Goal: Transaction & Acquisition: Purchase product/service

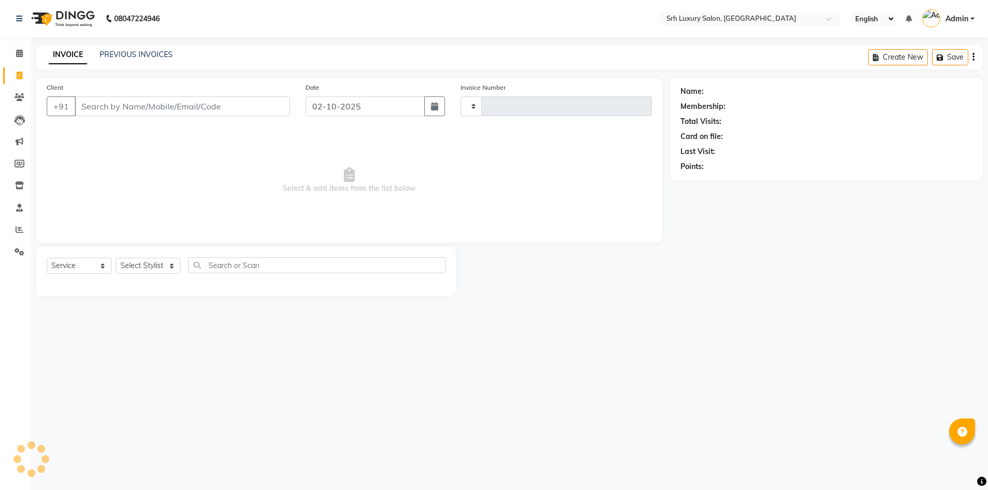
select select "service"
type input "0810"
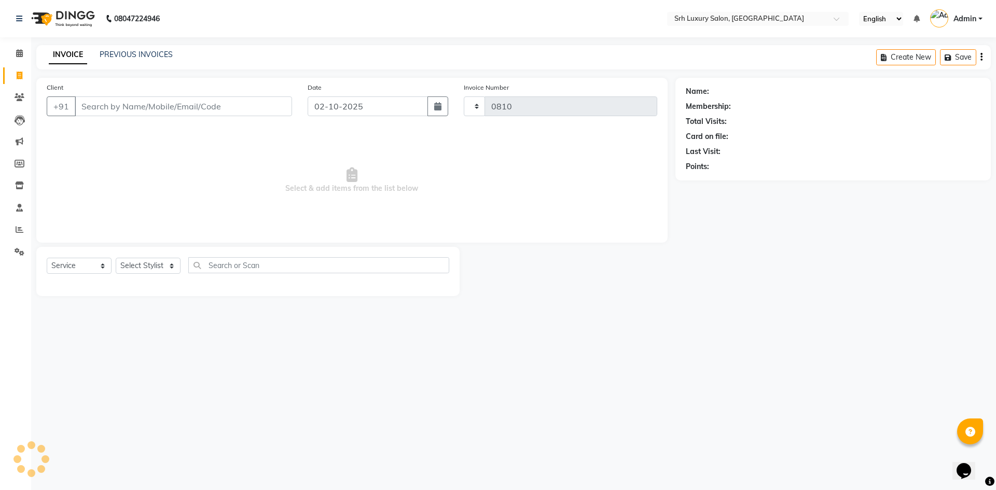
select select "4389"
select select "membership"
click at [134, 104] on input "Client" at bounding box center [183, 106] width 217 height 20
type input "9871967479"
click at [286, 116] on button "Add Client" at bounding box center [265, 106] width 53 height 20
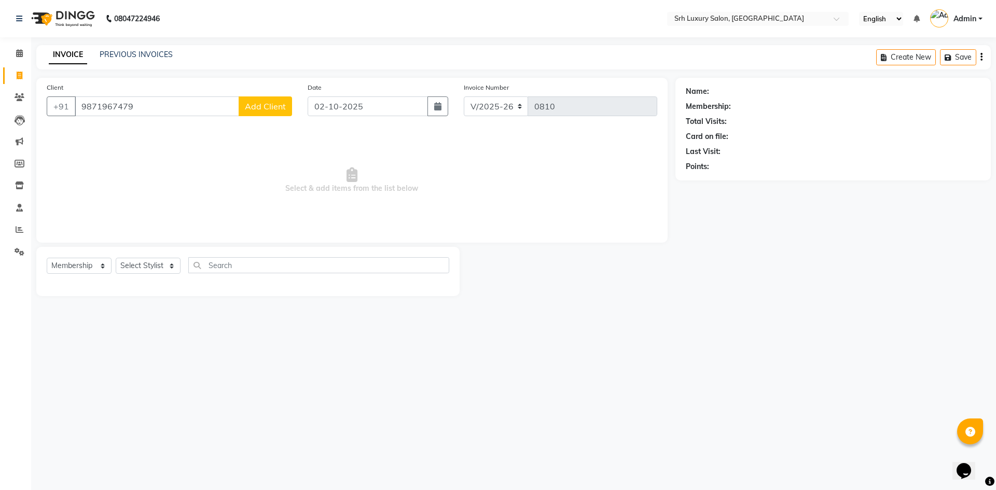
select select "36"
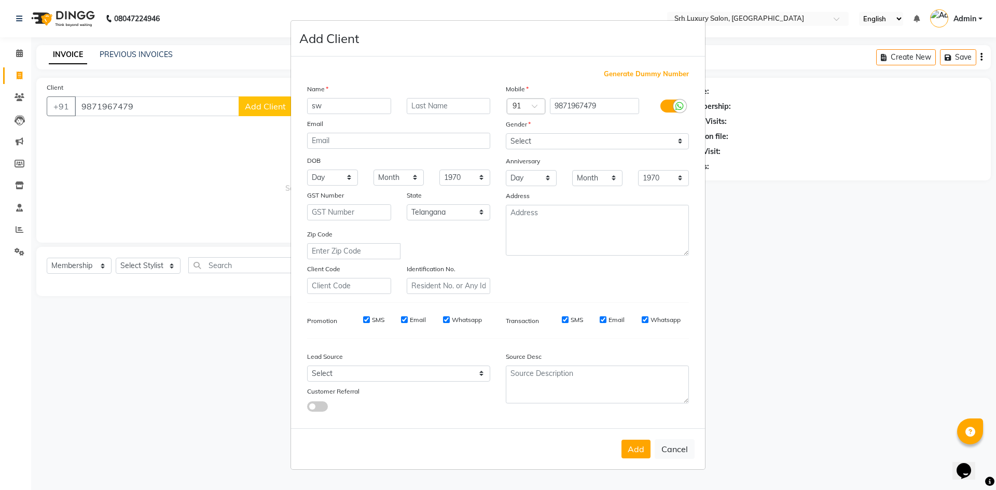
type input "s"
type input "SWARNA"
click at [545, 149] on div "Mobile Country Code × 91 9871967479 Gender Select Male Female Other Prefer Not …" at bounding box center [597, 189] width 199 height 211
click at [551, 137] on select "Select [DEMOGRAPHIC_DATA] [DEMOGRAPHIC_DATA] Other Prefer Not To Say" at bounding box center [597, 141] width 183 height 16
select select "female"
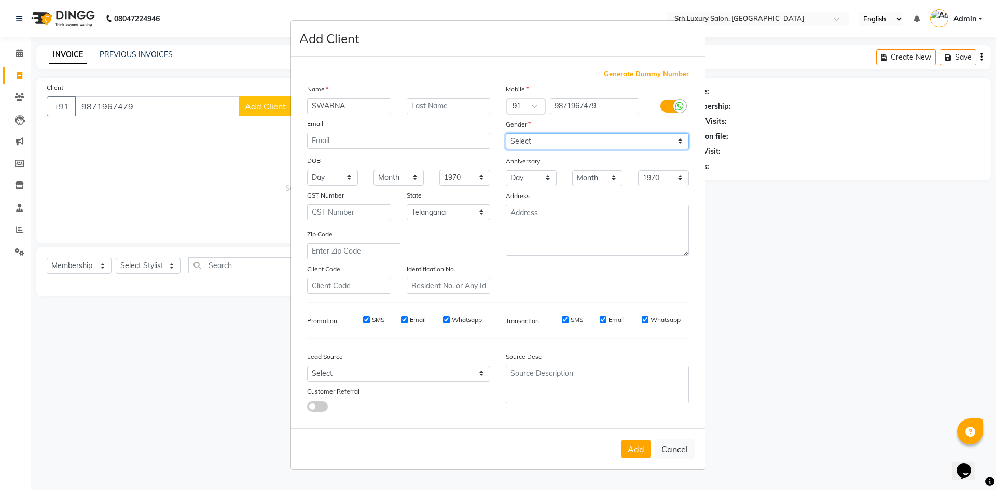
click at [506, 133] on select "Select [DEMOGRAPHIC_DATA] [DEMOGRAPHIC_DATA] Other Prefer Not To Say" at bounding box center [597, 141] width 183 height 16
click at [637, 441] on button "Add" at bounding box center [635, 449] width 29 height 19
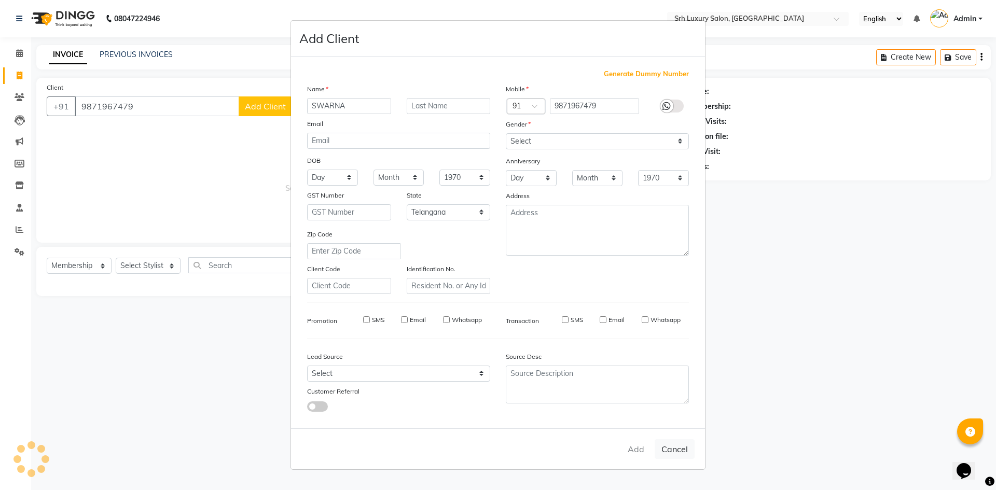
select select
select select "null"
select select
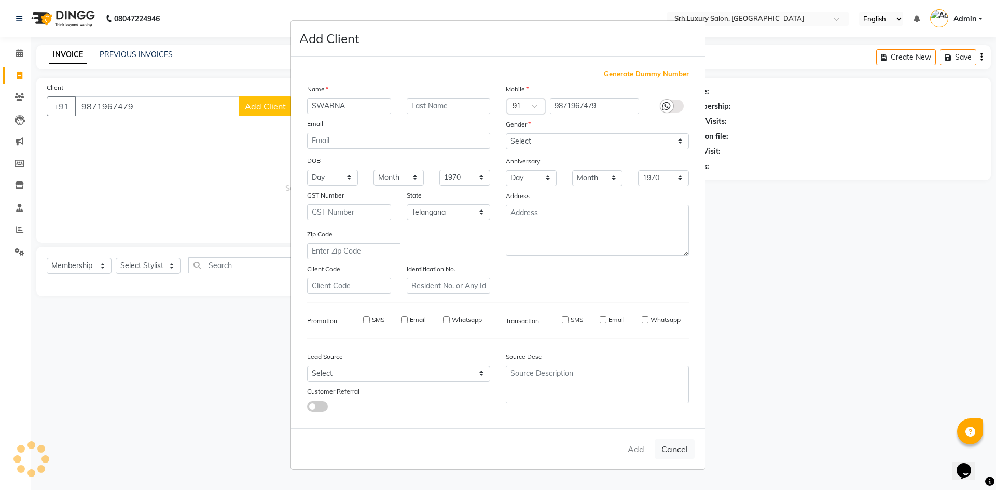
select select
checkbox input "false"
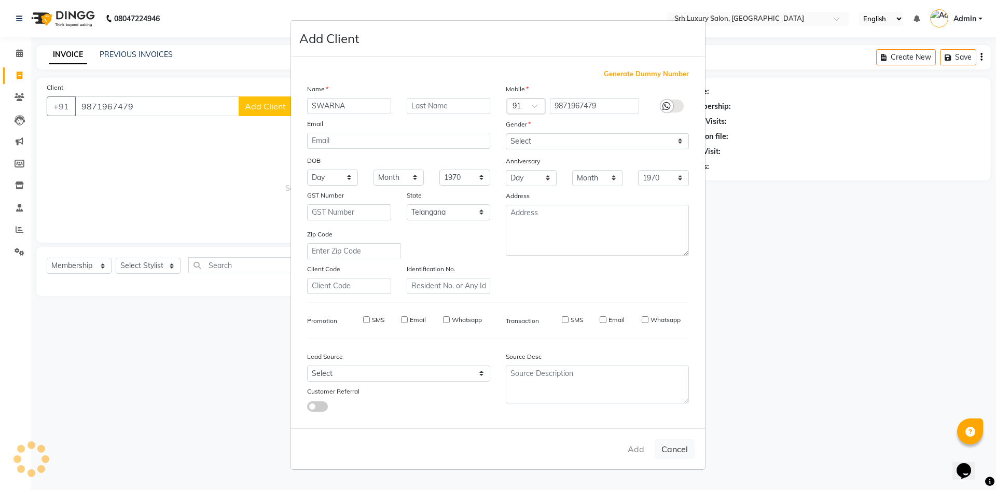
checkbox input "false"
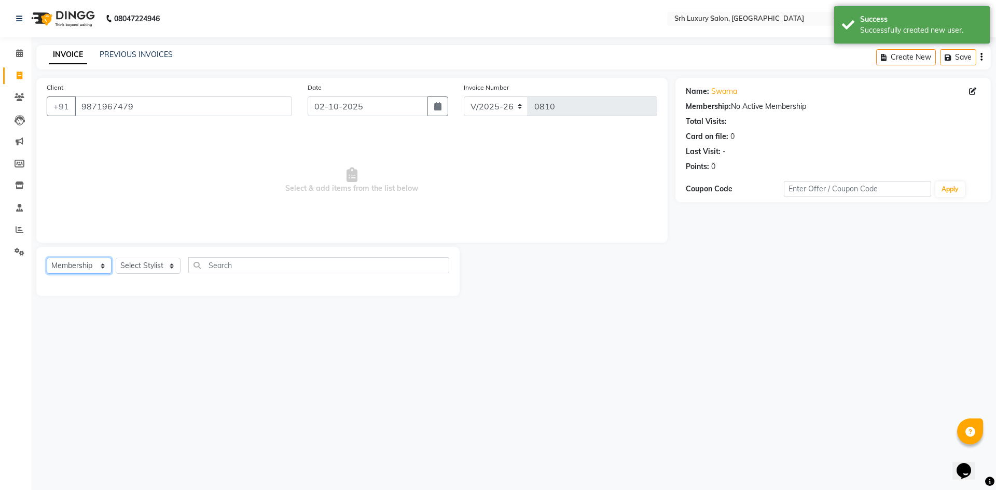
click at [50, 263] on select "Select Service Product Membership Package Voucher Prepaid Gift Card" at bounding box center [79, 266] width 65 height 16
select select "service"
click at [47, 258] on select "Select Service Product Membership Package Voucher Prepaid Gift Card" at bounding box center [79, 266] width 65 height 16
click at [129, 268] on select "Select Stylist ABDUL ANUSHA ARSHAD ISRAR JANVI SAHU JISHAN Madasu Ramesh MD MAD…" at bounding box center [148, 266] width 65 height 16
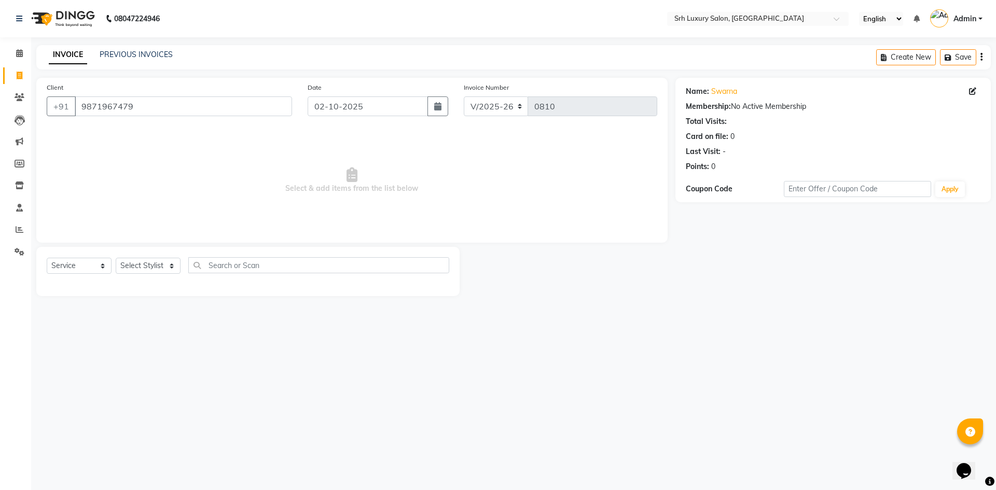
click at [283, 186] on span "Select & add items from the list below" at bounding box center [352, 181] width 610 height 104
click at [781, 15] on input "text" at bounding box center [747, 20] width 150 height 10
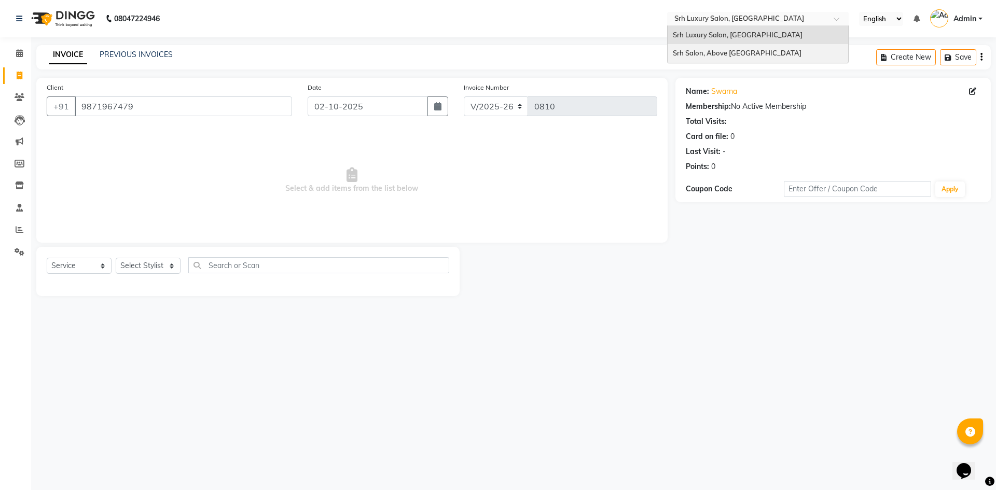
click at [780, 56] on div "Srh Salon, Above [GEOGRAPHIC_DATA]" at bounding box center [758, 53] width 180 height 19
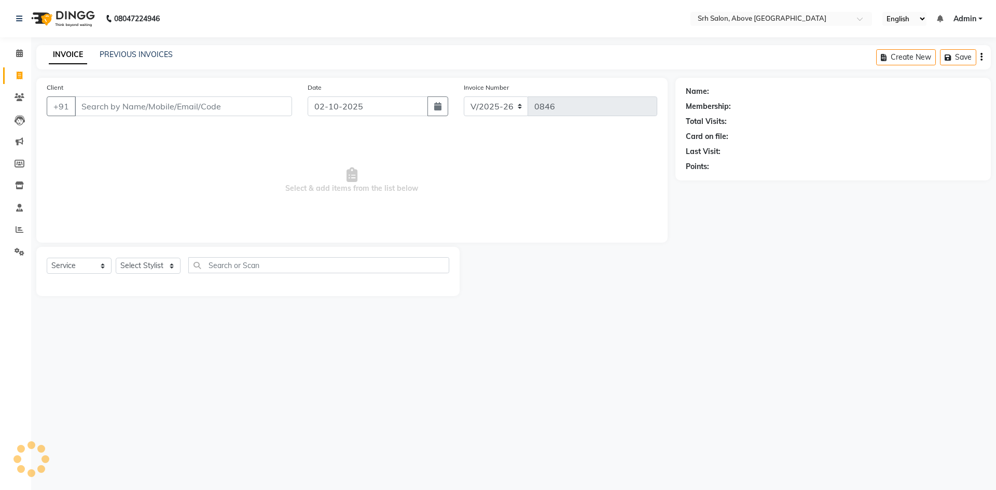
select select "3702"
select select "membership"
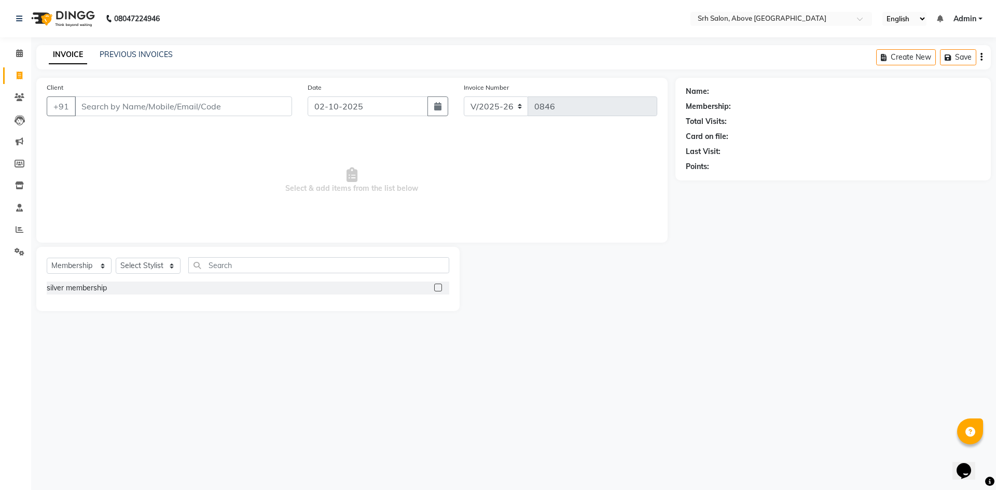
click at [149, 104] on input "Client" at bounding box center [183, 106] width 217 height 20
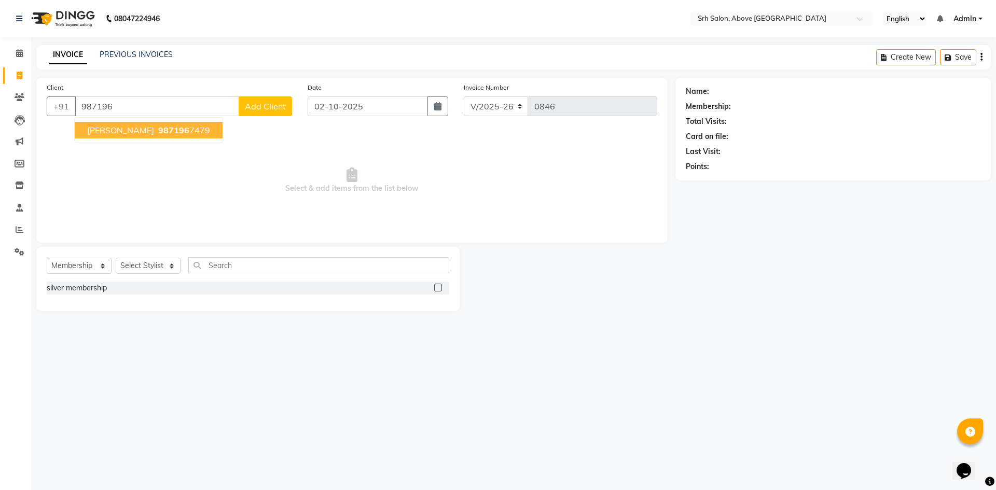
click at [169, 133] on span "987196" at bounding box center [173, 130] width 31 height 10
type input "9871967479"
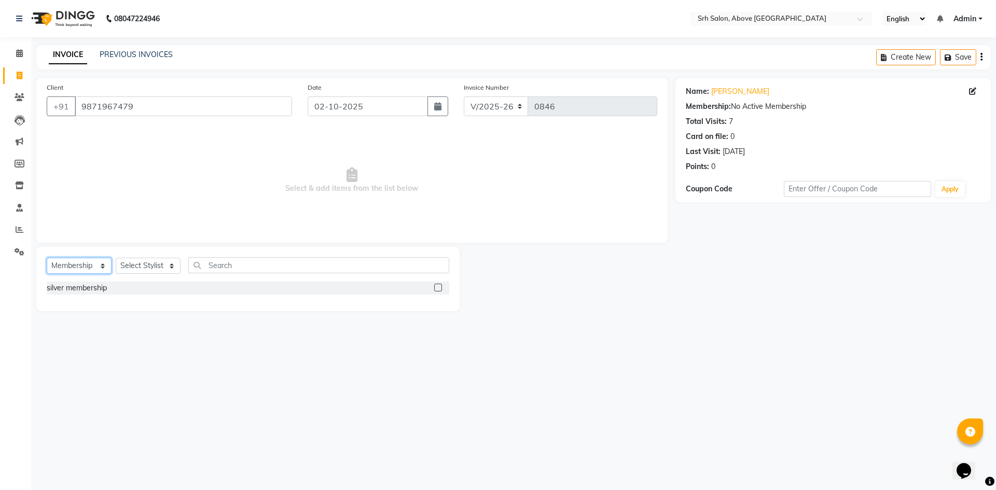
click at [73, 263] on select "Select Service Product Membership Package Voucher Prepaid Gift Card" at bounding box center [79, 266] width 65 height 16
select select "service"
click at [47, 258] on select "Select Service Product Membership Package Voucher Prepaid Gift Card" at bounding box center [79, 266] width 65 height 16
click at [140, 256] on div "Select Service Product Membership Package Voucher Prepaid Gift Card Select Styl…" at bounding box center [247, 271] width 423 height 49
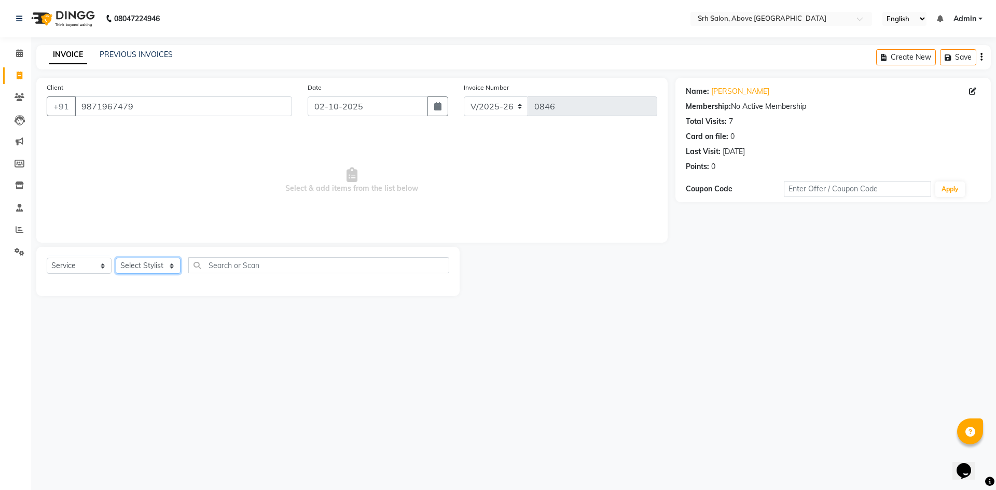
click at [145, 264] on select "Select Stylist CHETAN [PERSON_NAME] [PERSON_NAME] [PERSON_NAME] [PERSON_NAME] R…" at bounding box center [148, 266] width 65 height 16
select select "17484"
click at [116, 258] on select "Select Stylist CHETAN [PERSON_NAME] [PERSON_NAME] [PERSON_NAME] [PERSON_NAME] R…" at bounding box center [148, 266] width 65 height 16
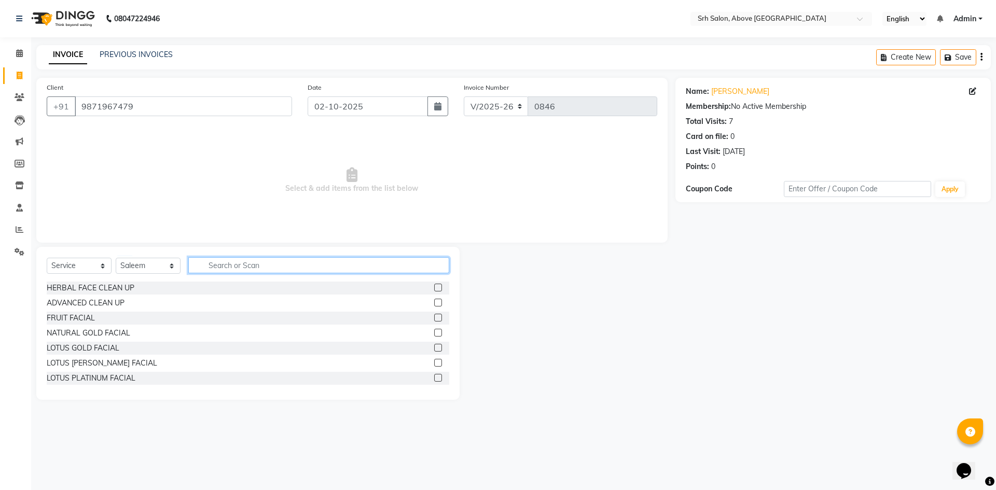
click at [231, 261] on input "text" at bounding box center [318, 265] width 261 height 16
type input "BOTO"
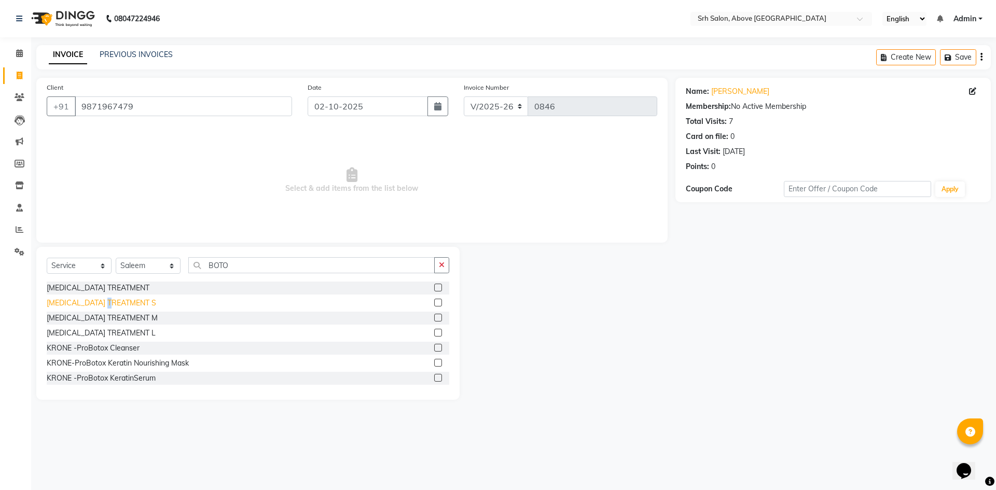
click at [117, 300] on div "[MEDICAL_DATA] TREATMENT S" at bounding box center [101, 303] width 109 height 11
checkbox input "false"
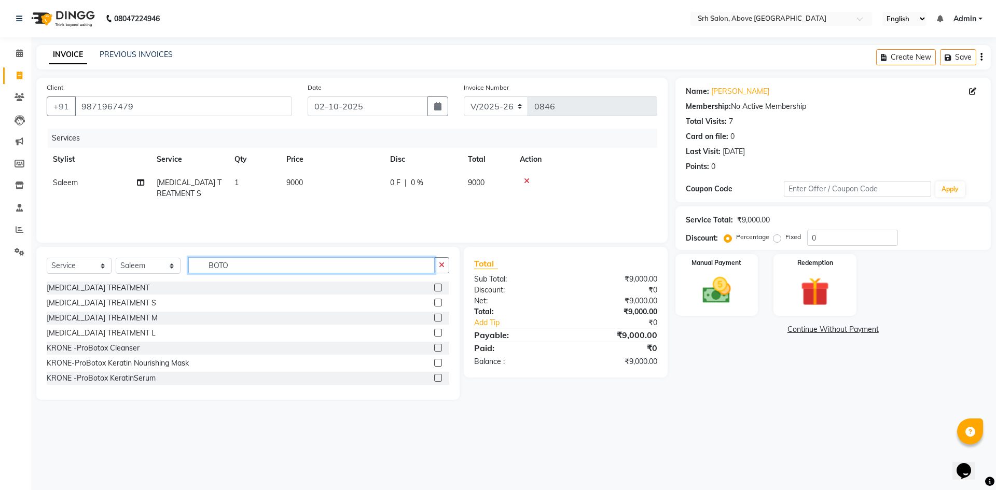
drag, startPoint x: 207, startPoint y: 260, endPoint x: 256, endPoint y: 267, distance: 49.1
click at [256, 267] on input "BOTO" at bounding box center [311, 265] width 246 height 16
click at [810, 234] on input "0" at bounding box center [852, 238] width 91 height 16
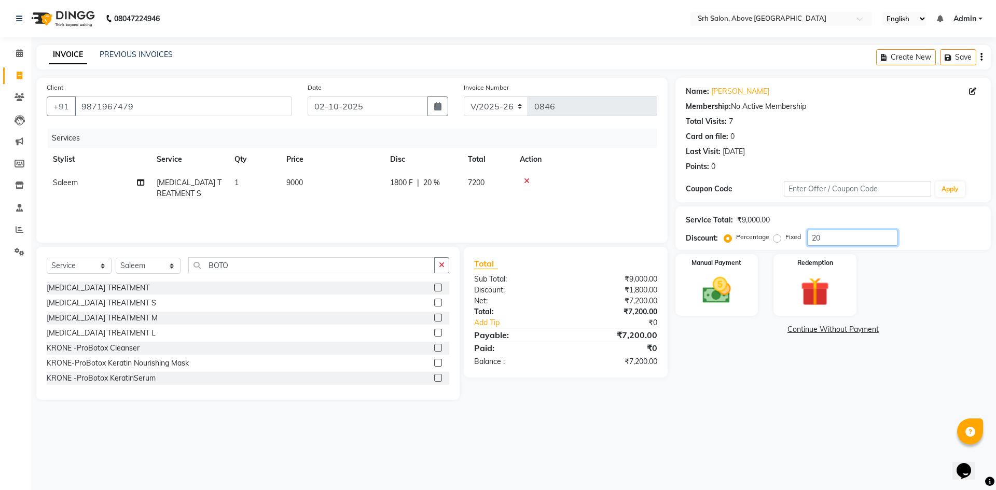
type input "20"
click at [785, 238] on label "Fixed" at bounding box center [793, 236] width 16 height 9
click at [777, 238] on input "Fixed" at bounding box center [778, 236] width 7 height 7
radio input "true"
click at [432, 196] on td "20 F | 0.22 %" at bounding box center [423, 188] width 78 height 34
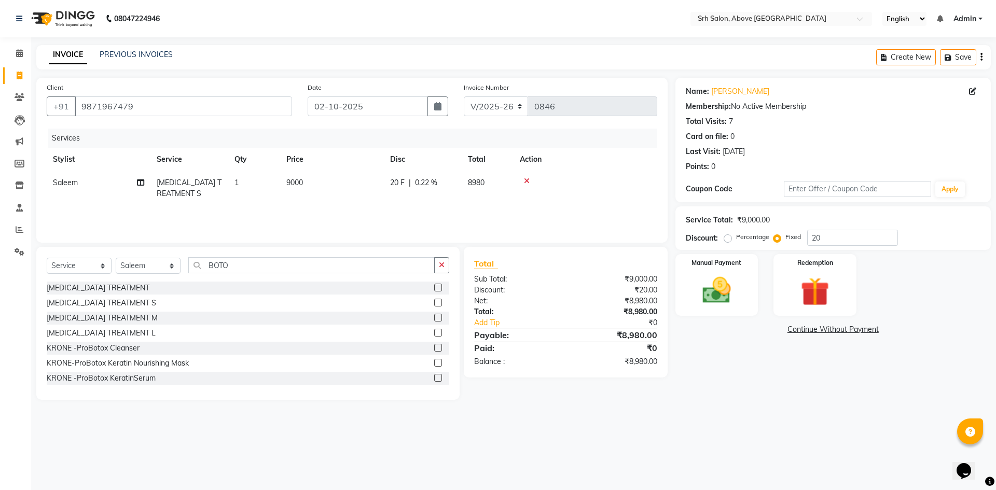
select select "17484"
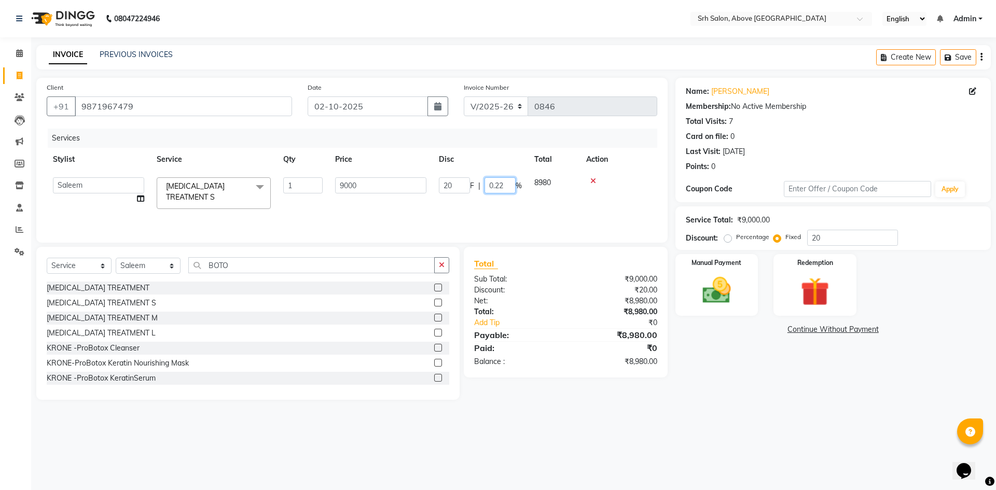
click at [510, 183] on input "0.22" at bounding box center [499, 185] width 31 height 16
type input "0"
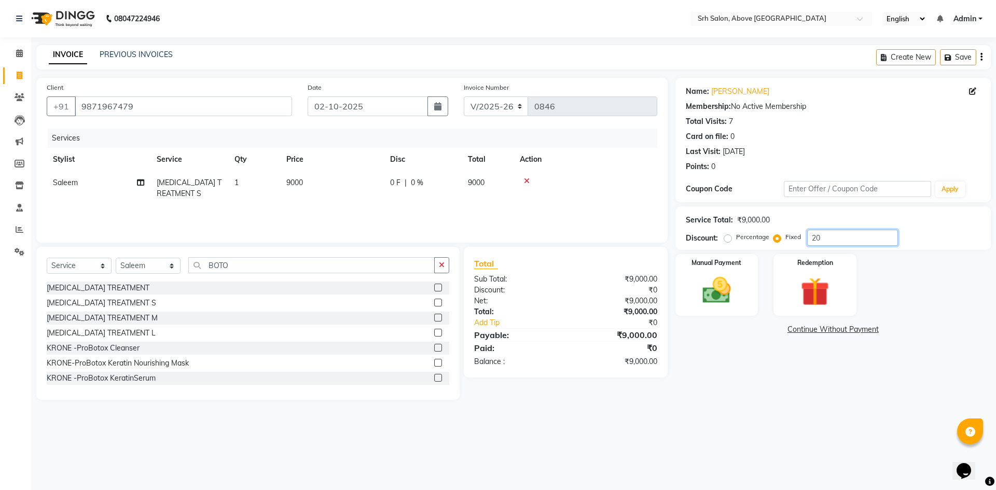
drag, startPoint x: 809, startPoint y: 235, endPoint x: 824, endPoint y: 238, distance: 15.2
click at [824, 238] on input "20" at bounding box center [852, 238] width 91 height 16
type input "3000"
click at [785, 359] on div "Name: [PERSON_NAME] Membership: No Active Membership Total Visits: 7 Card on fi…" at bounding box center [836, 239] width 323 height 322
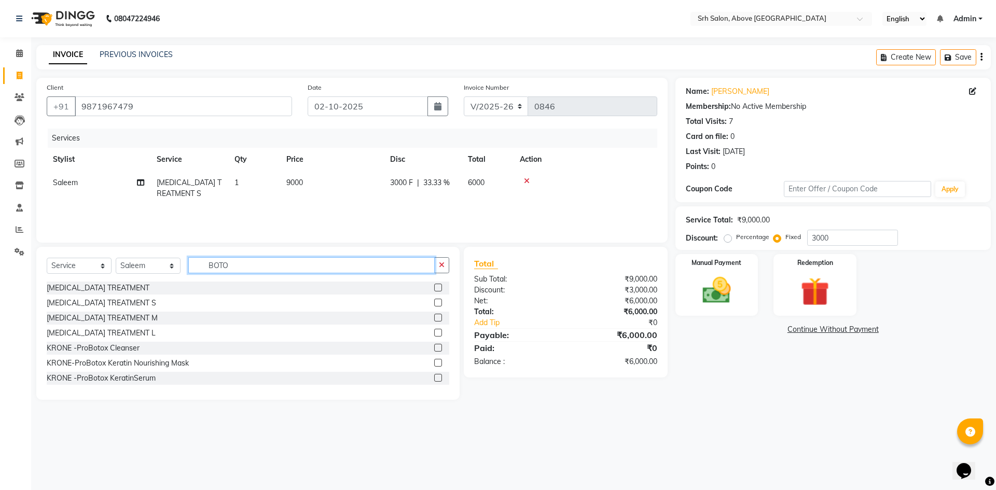
drag, startPoint x: 200, startPoint y: 258, endPoint x: 252, endPoint y: 265, distance: 52.8
click at [252, 265] on input "BOTO" at bounding box center [311, 265] width 246 height 16
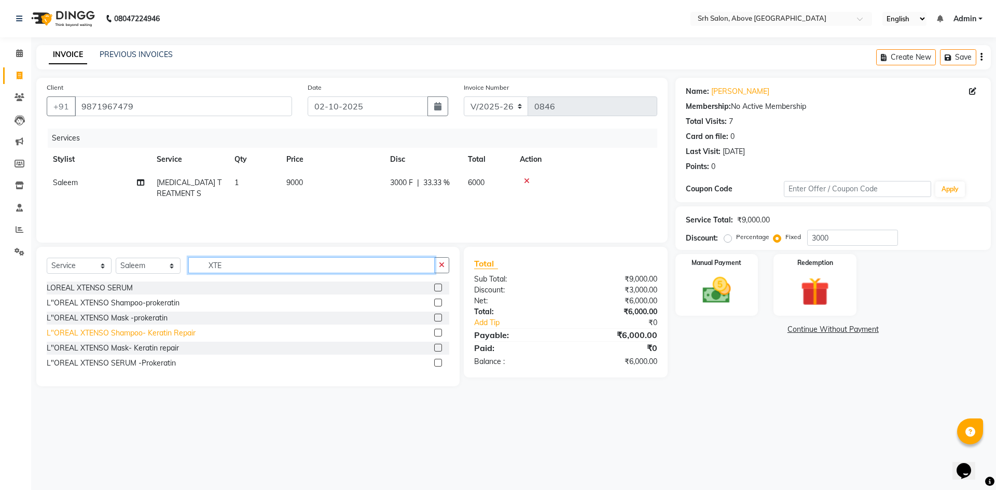
type input "XTE"
click at [165, 333] on div "L"OREAL XTENSO Shampoo- Keratin Repair" at bounding box center [121, 333] width 149 height 11
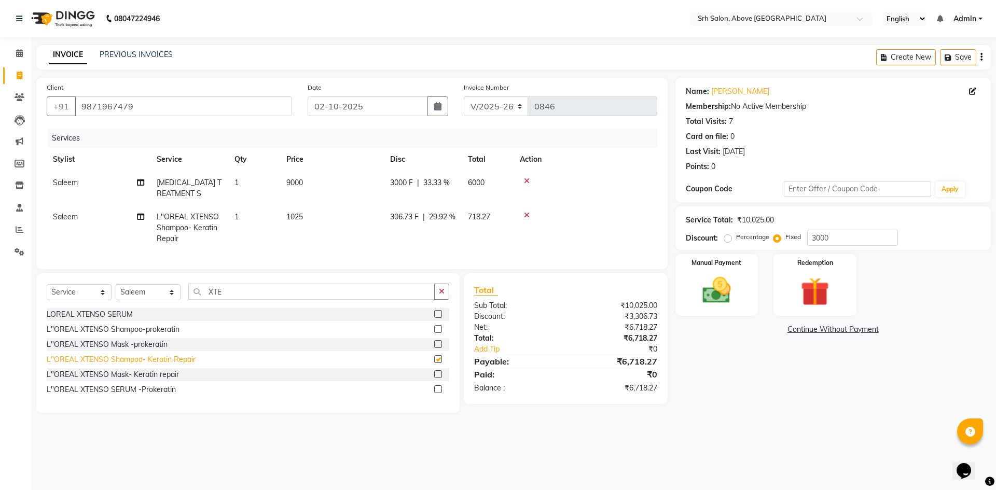
checkbox input "false"
click at [159, 380] on div "L"OREAL XTENSO Mask- Keratin repair" at bounding box center [113, 374] width 132 height 11
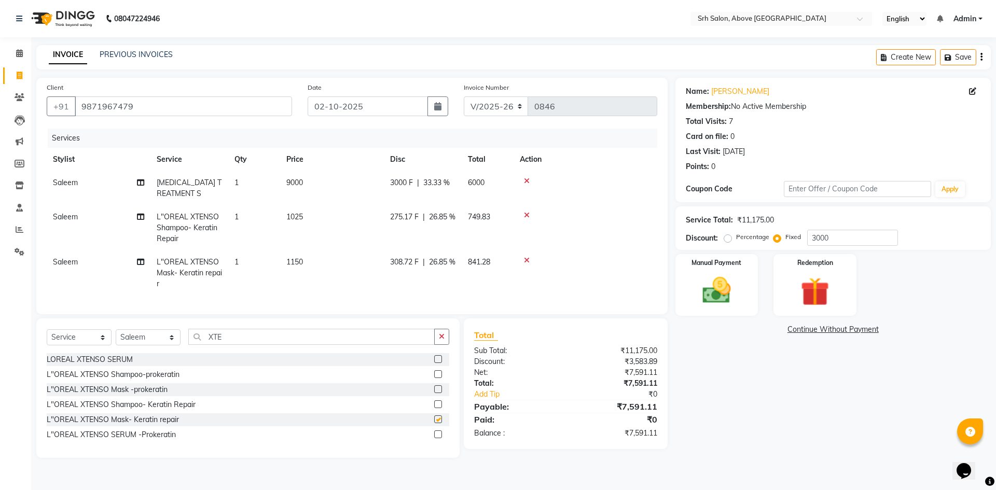
checkbox input "false"
click at [292, 215] on span "1025" at bounding box center [294, 216] width 17 height 9
select select "17484"
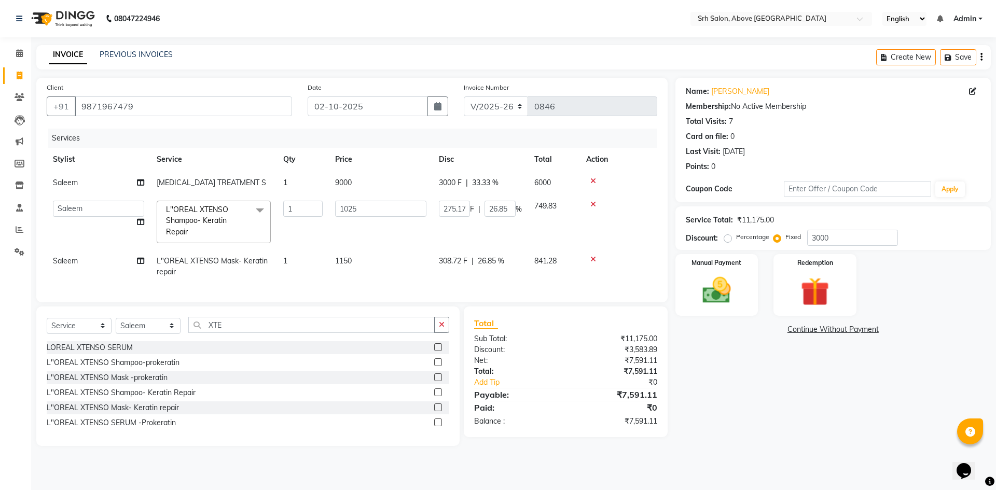
click at [729, 243] on div "Percentage" at bounding box center [747, 237] width 43 height 12
click at [736, 238] on label "Percentage" at bounding box center [752, 236] width 33 height 9
click at [726, 238] on input "Percentage" at bounding box center [729, 236] width 7 height 7
radio input "true"
type input "100"
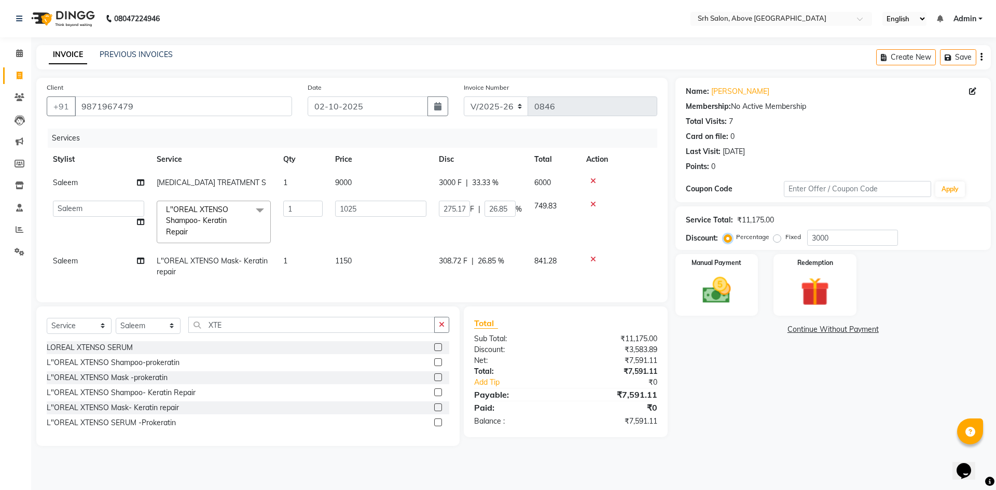
type input "1025"
type input "100"
click at [372, 186] on td "9000" at bounding box center [381, 182] width 104 height 23
select select "17484"
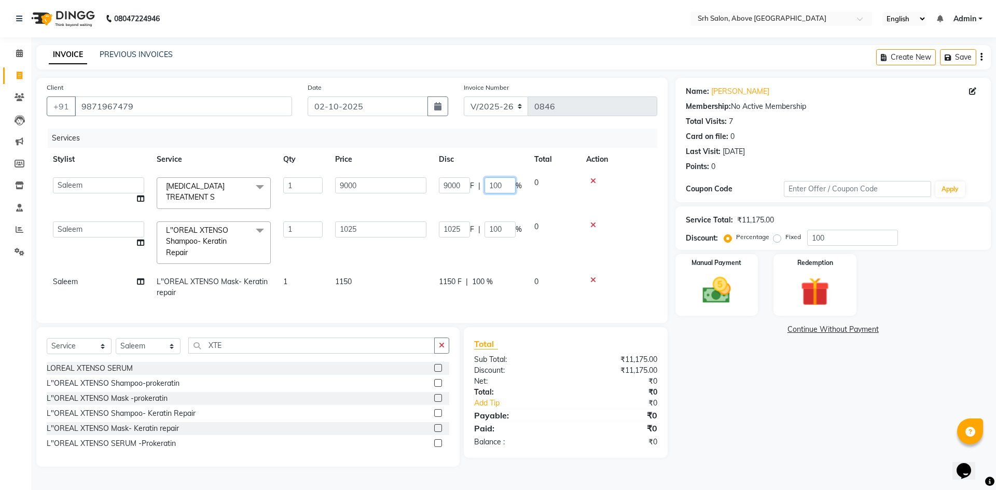
drag, startPoint x: 488, startPoint y: 185, endPoint x: 506, endPoint y: 187, distance: 18.3
click at [506, 187] on input "100" at bounding box center [499, 185] width 31 height 16
type input "3000"
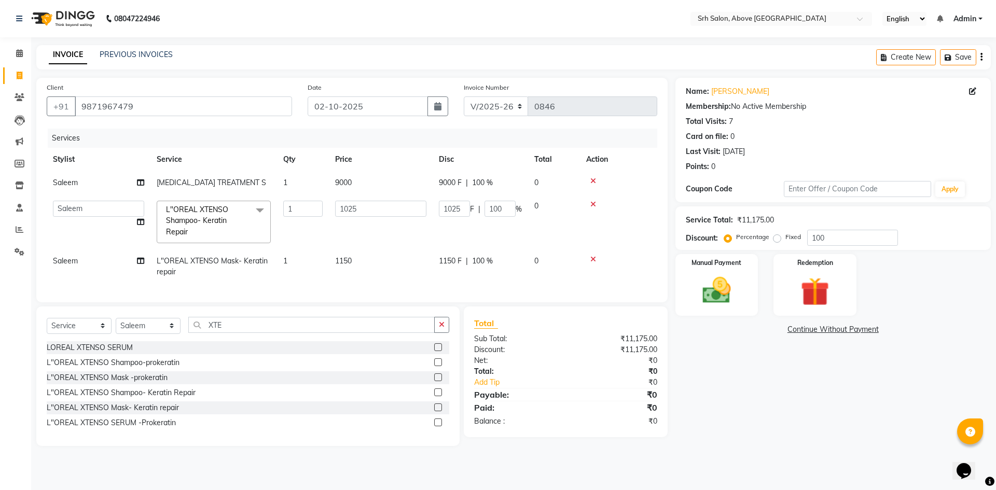
click at [857, 378] on div "Name: [PERSON_NAME] Membership: No Active Membership Total Visits: 7 Card on fi…" at bounding box center [836, 262] width 323 height 368
click at [769, 361] on div "Name: [PERSON_NAME] Membership: No Active Membership Total Visits: 7 Card on fi…" at bounding box center [836, 262] width 323 height 368
click at [847, 240] on input "100" at bounding box center [852, 238] width 91 height 16
type input "10"
type input "102.5"
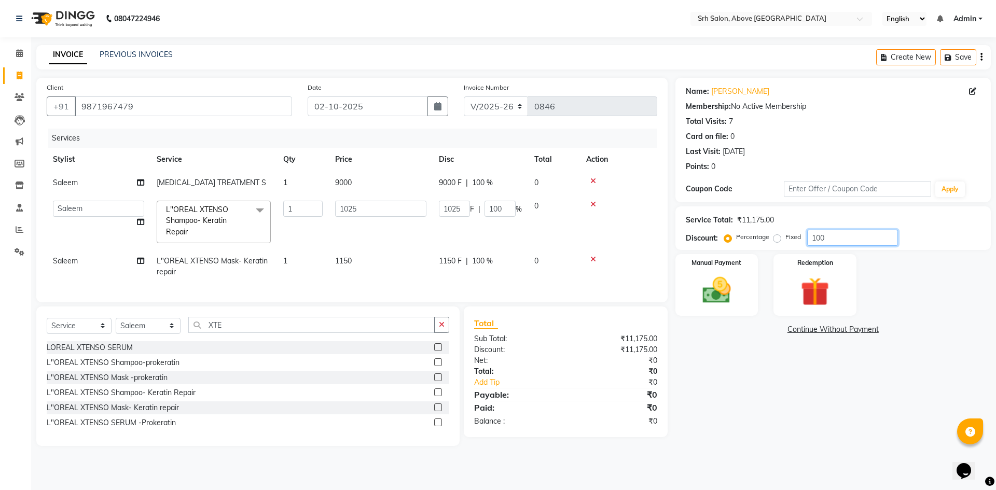
type input "10"
type input "1"
type input "10.25"
type input "1"
type input "0"
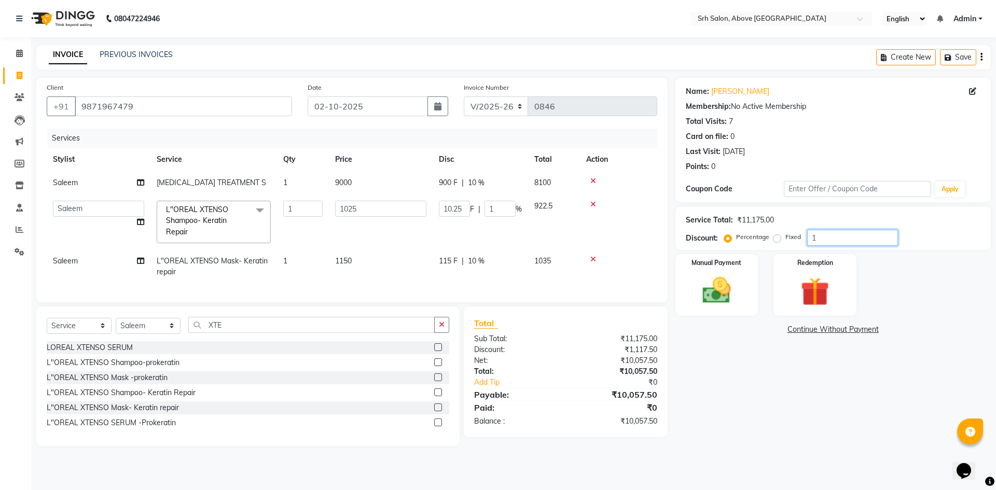
type input "0"
drag, startPoint x: 337, startPoint y: 201, endPoint x: 364, endPoint y: 209, distance: 28.1
click at [364, 209] on input "1025" at bounding box center [380, 209] width 91 height 16
type input "1175"
click at [352, 257] on td "1150" at bounding box center [381, 266] width 104 height 34
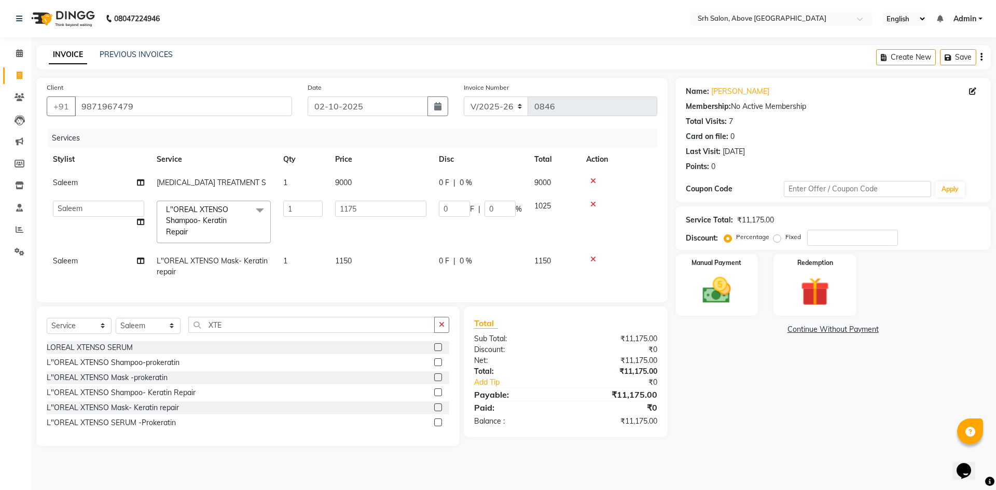
select select "17484"
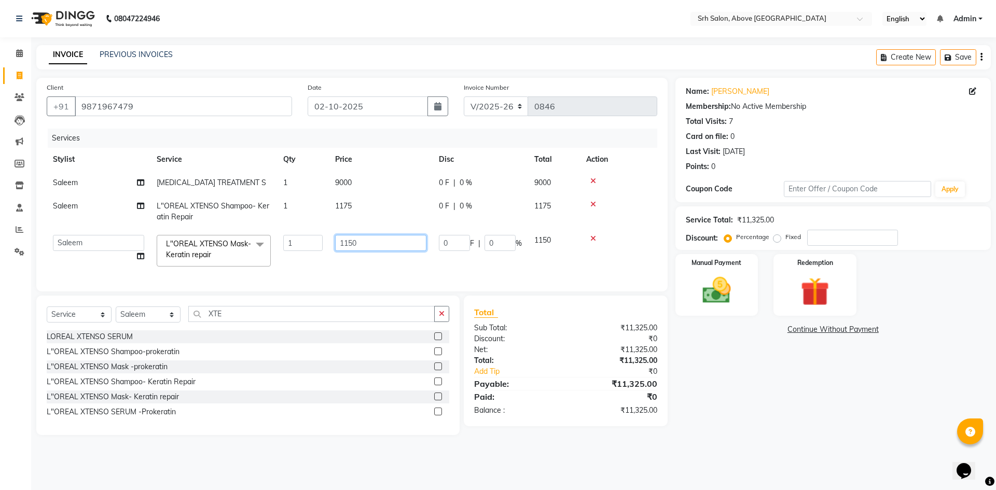
drag, startPoint x: 338, startPoint y: 244, endPoint x: 390, endPoint y: 243, distance: 51.4
click at [390, 243] on input "1150" at bounding box center [380, 243] width 91 height 16
type input "1290"
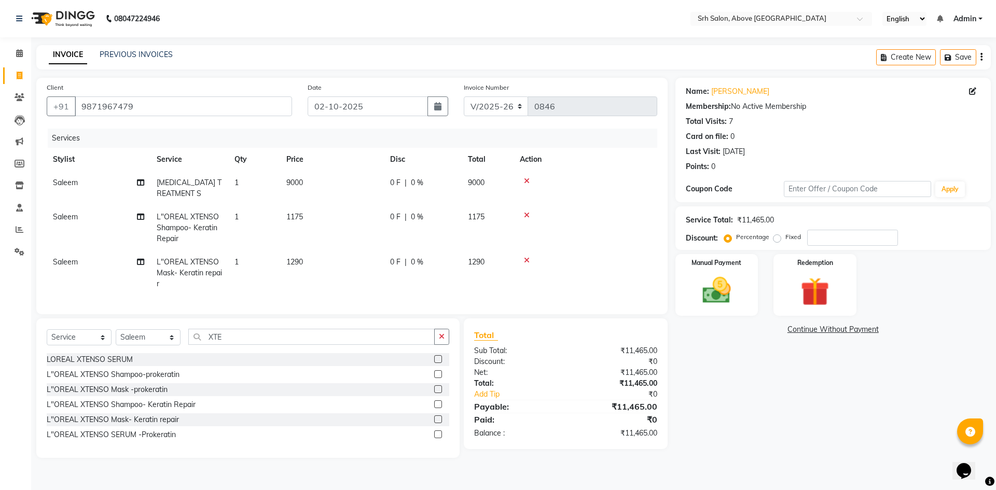
click at [656, 393] on div "Total Sub Total: ₹11,465.00 Discount: ₹0 Net: ₹11,465.00 Total: ₹11,465.00 Add …" at bounding box center [565, 384] width 183 height 110
click at [747, 394] on div "Name: [PERSON_NAME] Membership: No Active Membership Total Visits: 7 Card on fi…" at bounding box center [836, 268] width 323 height 380
click at [819, 239] on input "number" at bounding box center [852, 238] width 91 height 16
click at [785, 238] on label "Fixed" at bounding box center [793, 236] width 16 height 9
click at [775, 238] on input "Fixed" at bounding box center [778, 236] width 7 height 7
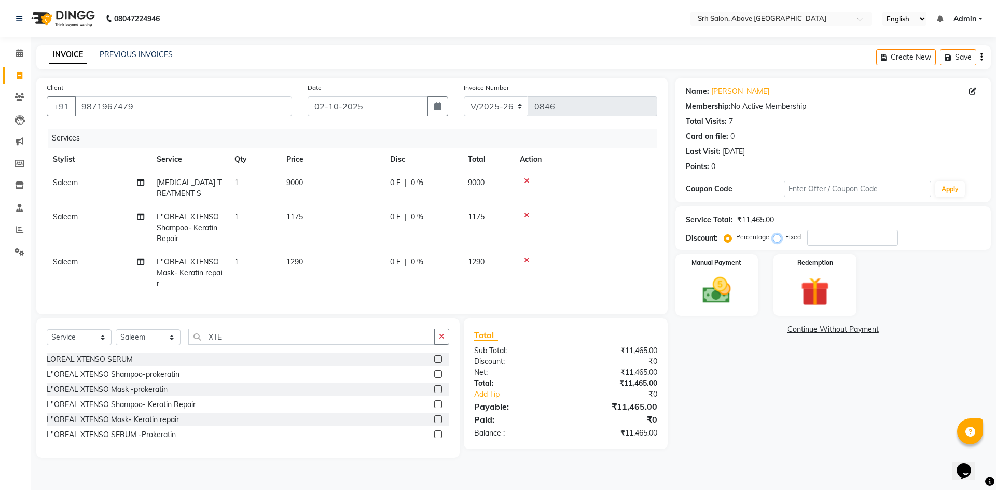
radio input "true"
click at [835, 235] on input "number" at bounding box center [852, 238] width 91 height 16
type input "8"
type input "3065"
click at [718, 293] on img at bounding box center [716, 290] width 48 height 34
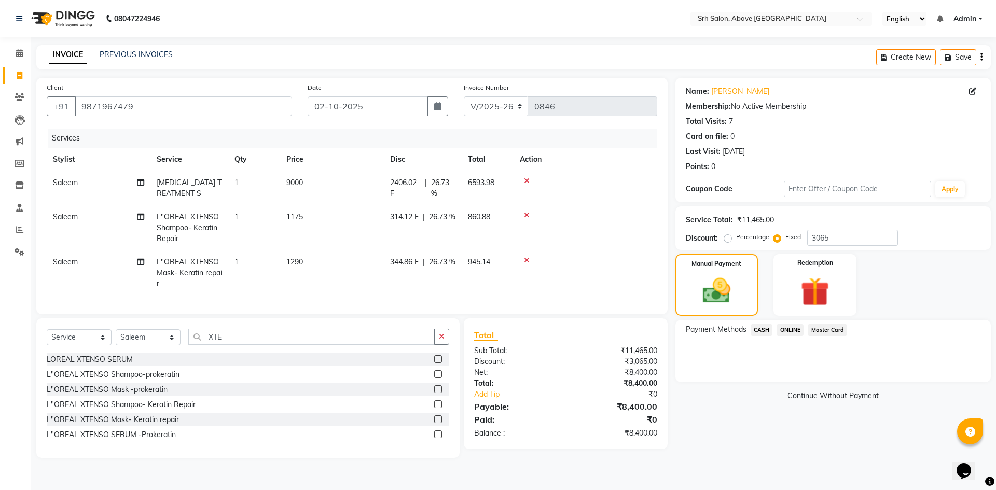
click at [835, 328] on span "Master Card" at bounding box center [827, 330] width 39 height 12
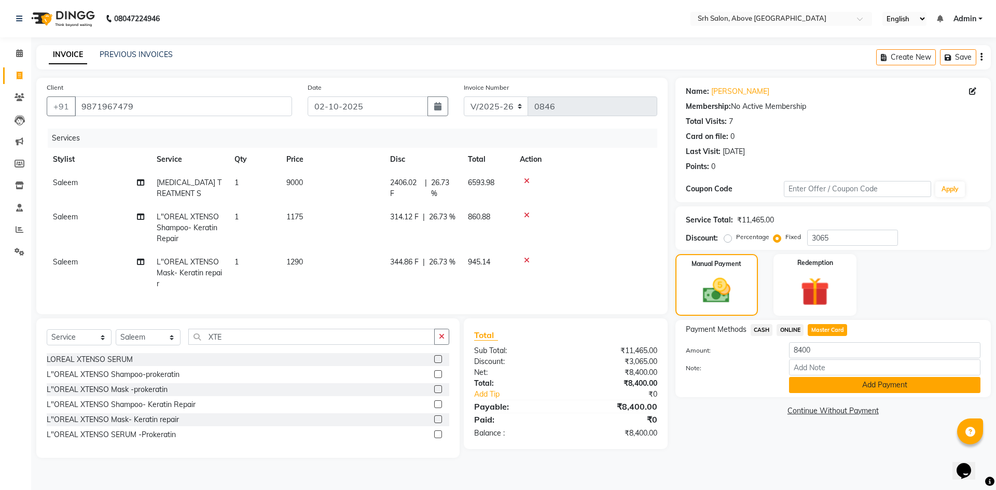
click at [821, 381] on button "Add Payment" at bounding box center [884, 385] width 191 height 16
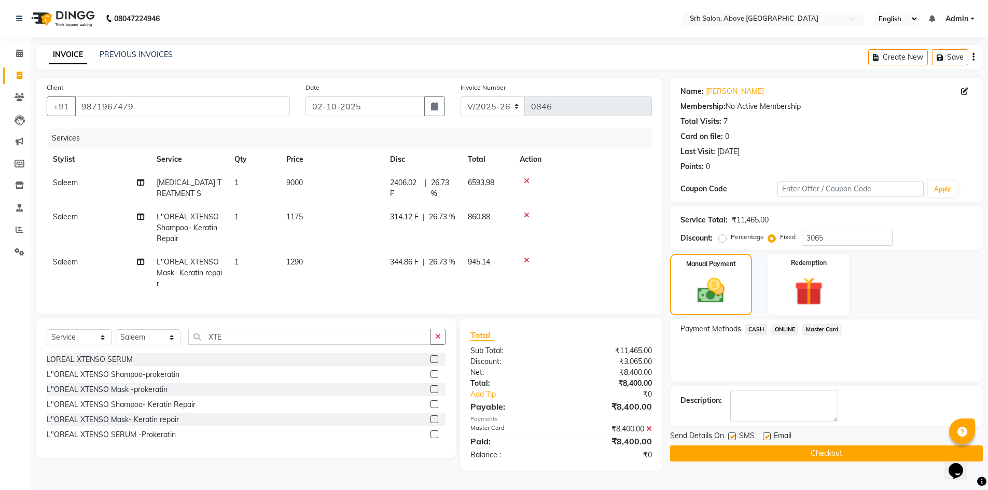
click at [768, 438] on label at bounding box center [767, 437] width 8 height 8
click at [768, 438] on input "checkbox" at bounding box center [766, 437] width 7 height 7
checkbox input "false"
click at [731, 436] on label at bounding box center [732, 437] width 8 height 8
click at [731, 436] on input "checkbox" at bounding box center [731, 437] width 7 height 7
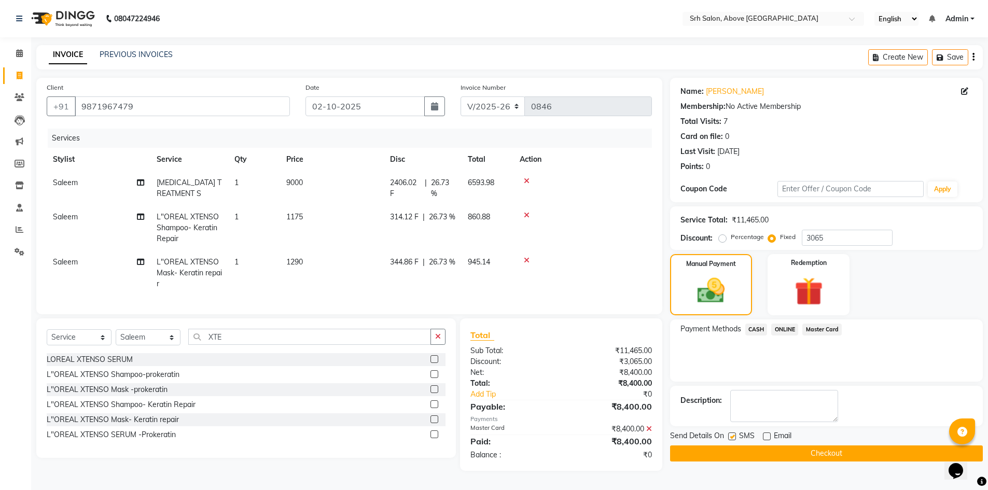
checkbox input "false"
click at [734, 457] on button "Checkout" at bounding box center [826, 454] width 313 height 16
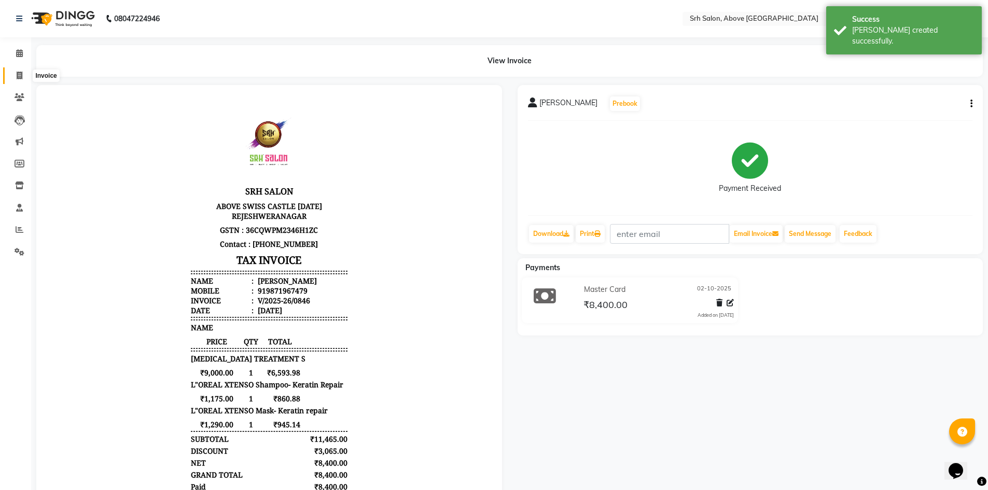
click at [24, 72] on span at bounding box center [19, 76] width 18 height 12
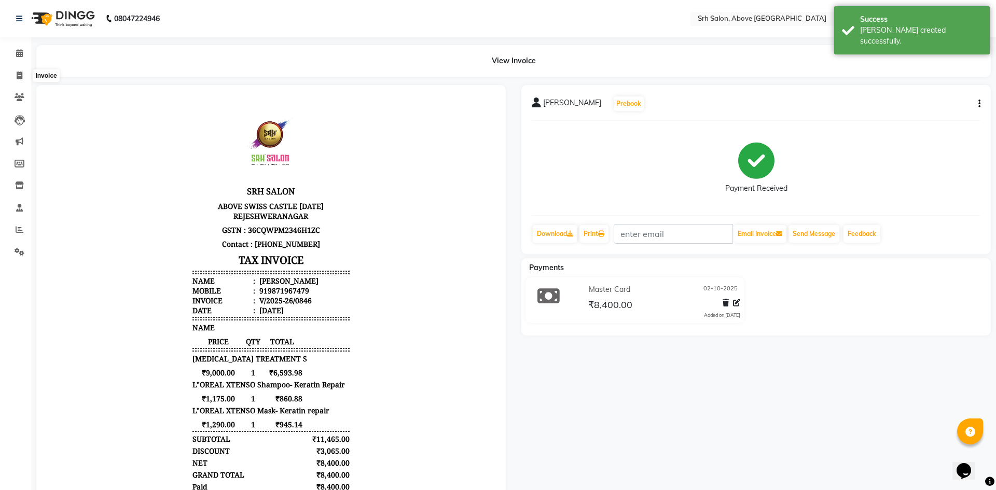
select select "3702"
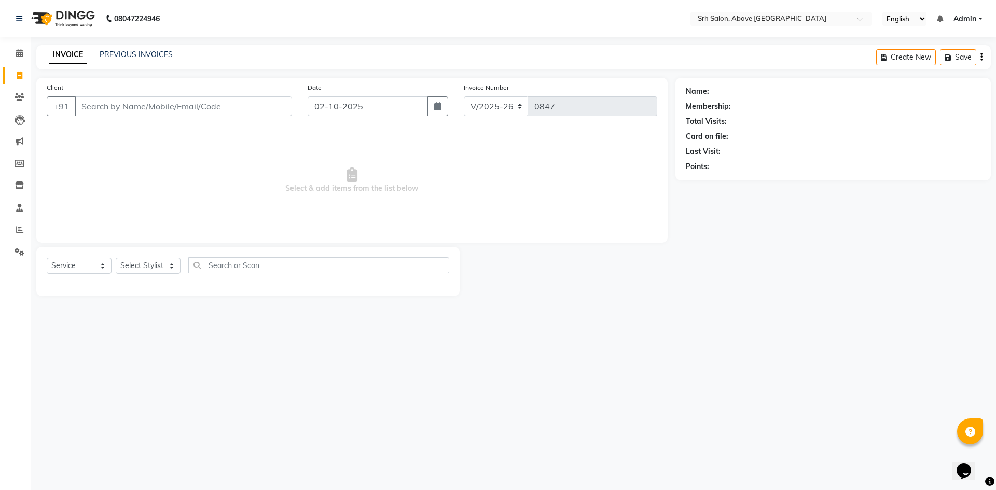
select select "membership"
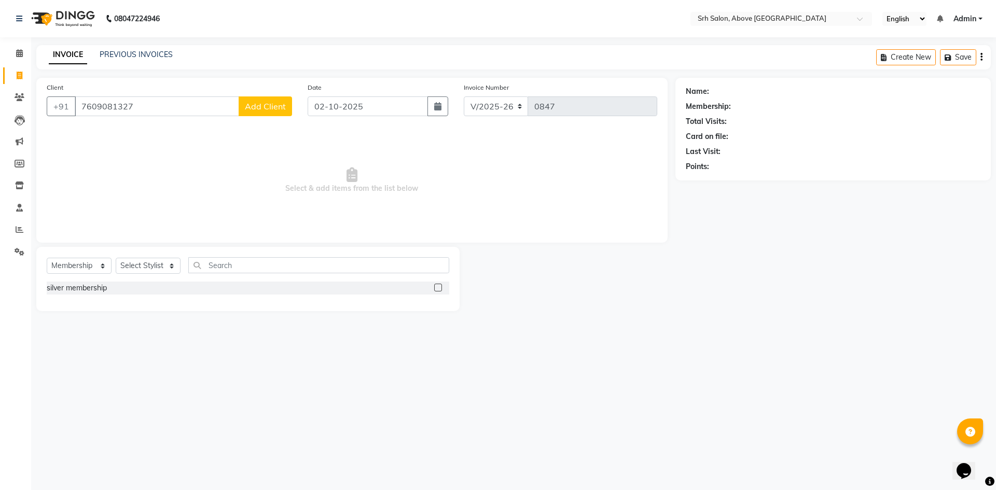
type input "7609081327"
click at [254, 109] on span "Add Client" at bounding box center [265, 106] width 41 height 10
select select "36"
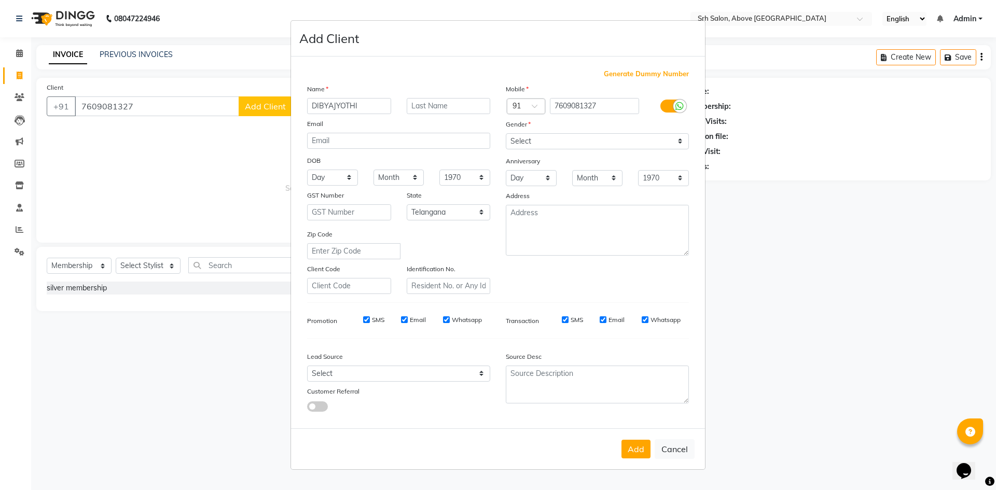
type input "DIBYAJYOTHI"
click at [576, 142] on select "Select [DEMOGRAPHIC_DATA] [DEMOGRAPHIC_DATA] Other Prefer Not To Say" at bounding box center [597, 141] width 183 height 16
select select "[DEMOGRAPHIC_DATA]"
click at [506, 133] on select "Select [DEMOGRAPHIC_DATA] [DEMOGRAPHIC_DATA] Other Prefer Not To Say" at bounding box center [597, 141] width 183 height 16
click at [636, 450] on button "Add" at bounding box center [635, 449] width 29 height 19
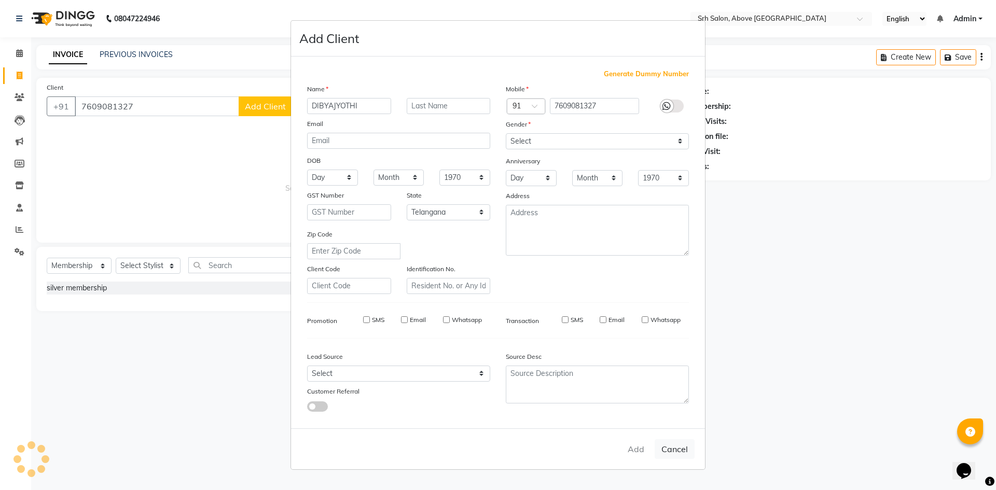
select select
select select "null"
select select
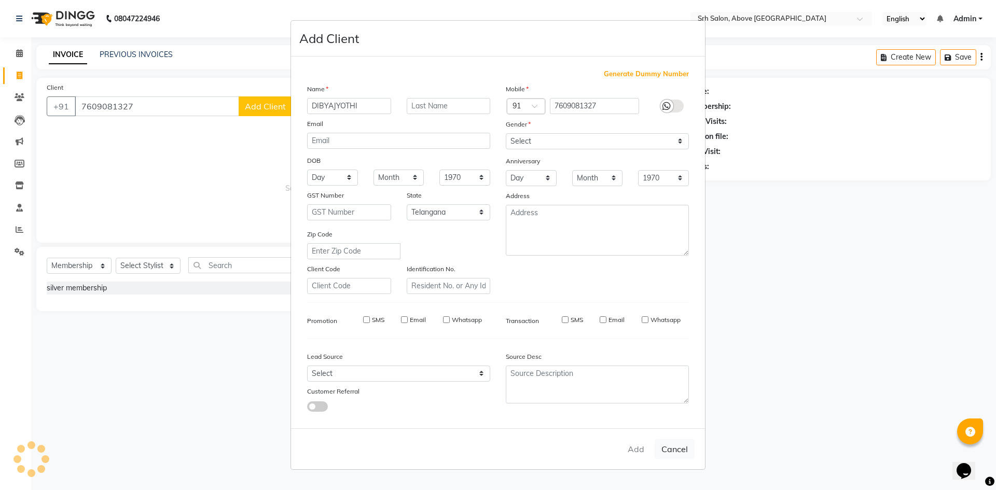
select select
checkbox input "false"
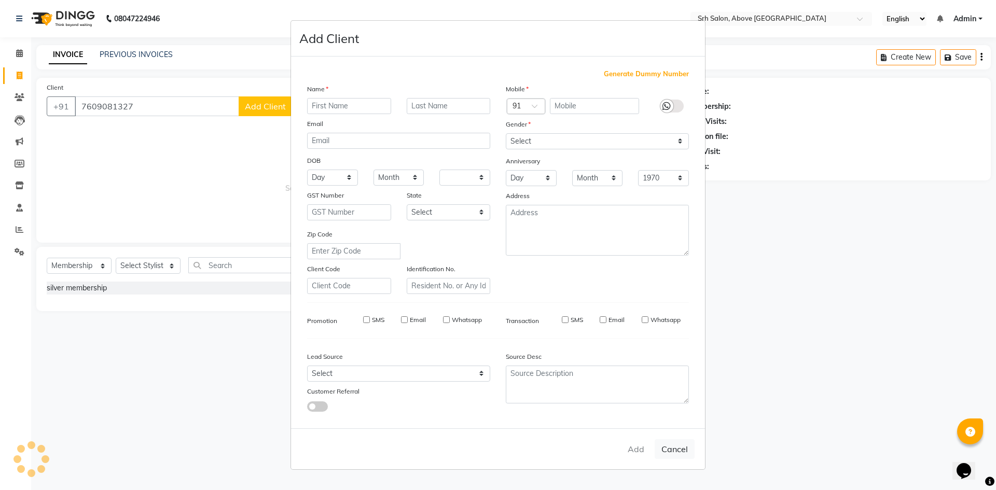
checkbox input "false"
click at [85, 265] on ngb-modal-window "Add Client Generate Dummy Number Name Email DOB Day 01 02 03 04 05 06 07 08 09 …" at bounding box center [498, 245] width 996 height 490
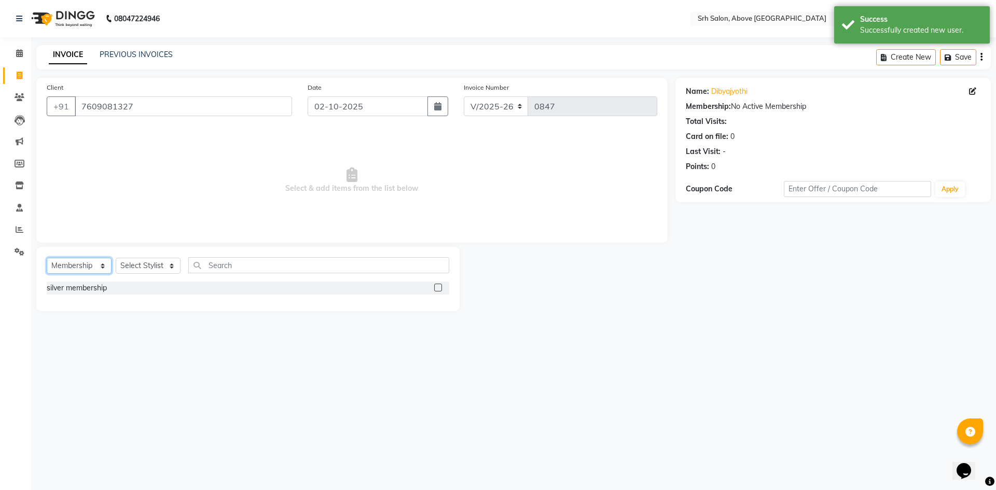
click at [87, 266] on select "Select Service Product Membership Package Voucher Prepaid Gift Card" at bounding box center [79, 266] width 65 height 16
select select "service"
click at [47, 258] on select "Select Service Product Membership Package Voucher Prepaid Gift Card" at bounding box center [79, 266] width 65 height 16
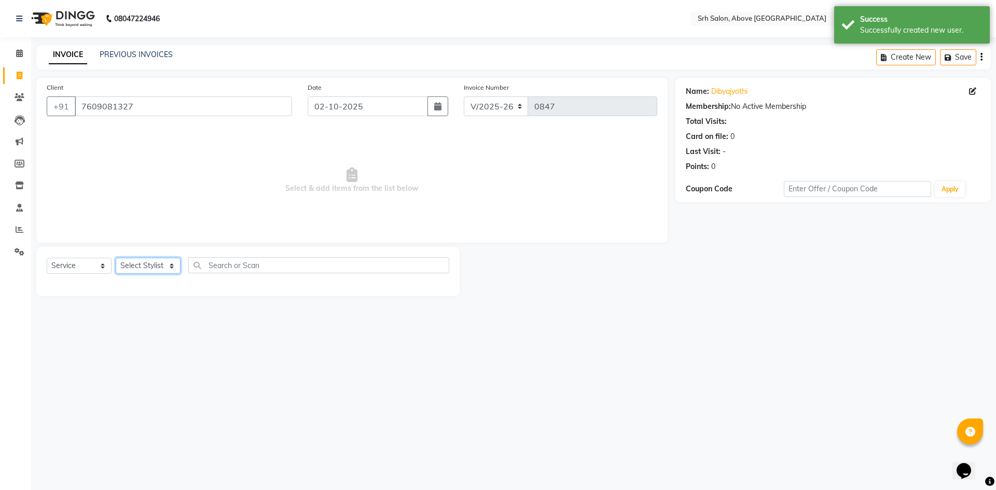
click at [142, 264] on select "Select Stylist CHETAN [PERSON_NAME] [PERSON_NAME] [PERSON_NAME] [PERSON_NAME] R…" at bounding box center [148, 266] width 65 height 16
select select "17485"
click at [116, 258] on select "Select Stylist CHETAN [PERSON_NAME] [PERSON_NAME] [PERSON_NAME] [PERSON_NAME] R…" at bounding box center [148, 266] width 65 height 16
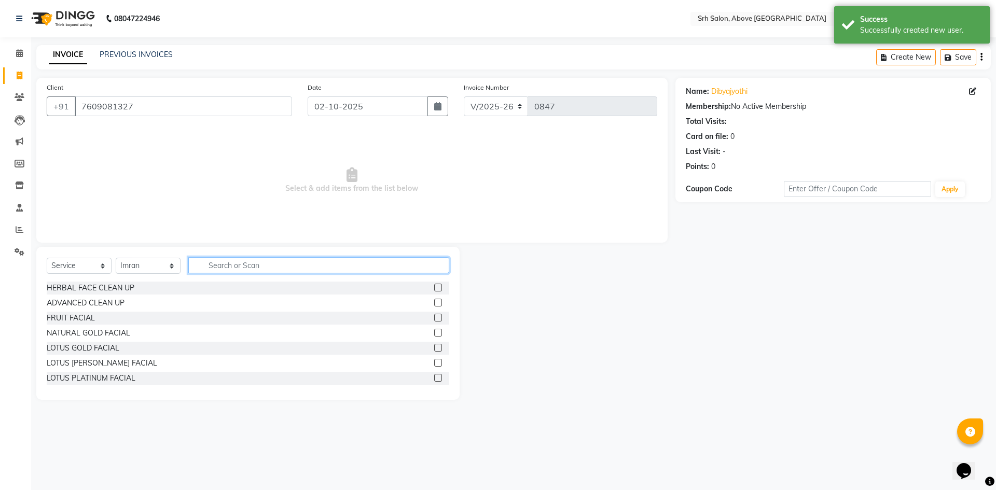
click at [288, 272] on input "text" at bounding box center [318, 265] width 261 height 16
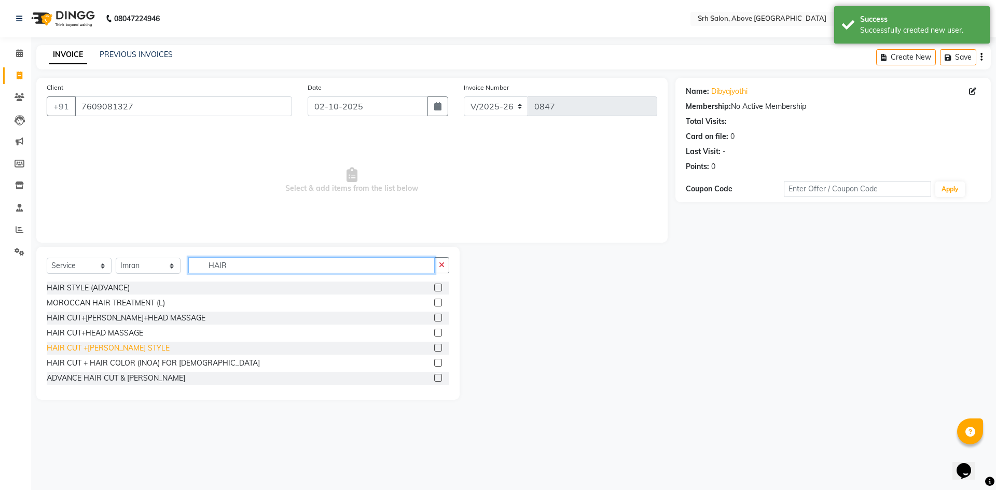
type input "HAIR"
click at [124, 346] on div "HAIR CUT +[PERSON_NAME] STYLE" at bounding box center [108, 348] width 123 height 11
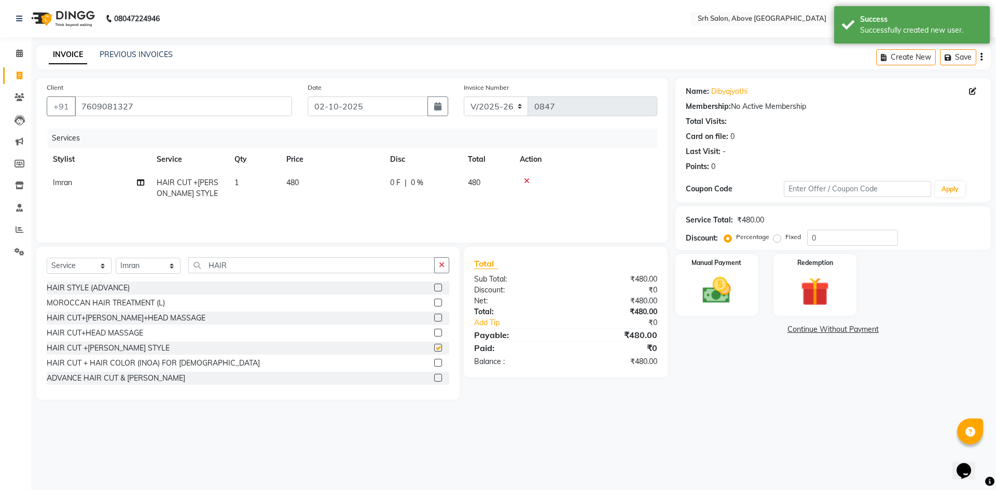
checkbox input "false"
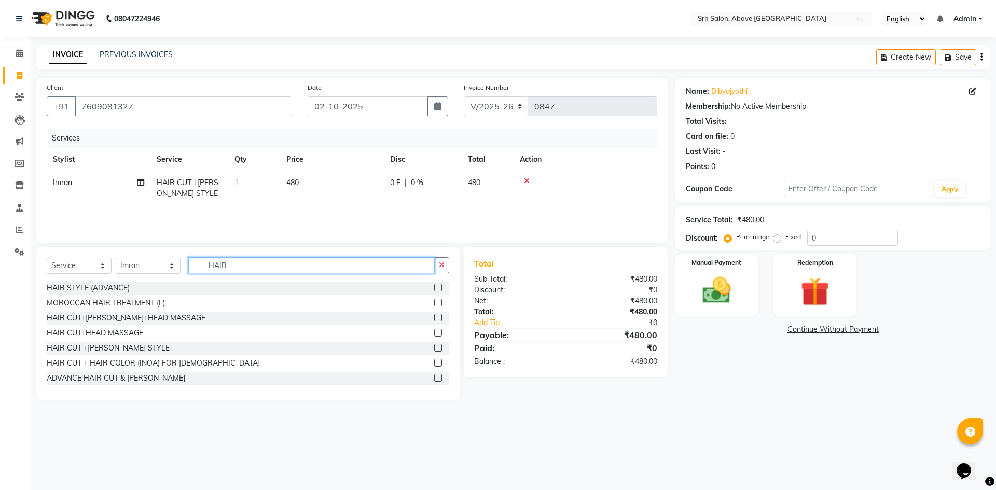
drag, startPoint x: 200, startPoint y: 262, endPoint x: 255, endPoint y: 270, distance: 55.5
click at [255, 270] on input "HAIR" at bounding box center [311, 265] width 246 height 16
click at [156, 266] on select "Select Stylist CHETAN [PERSON_NAME] [PERSON_NAME] [PERSON_NAME] [PERSON_NAME] R…" at bounding box center [148, 266] width 65 height 16
select select "17643"
click at [116, 258] on select "Select Stylist CHETAN [PERSON_NAME] [PERSON_NAME] [PERSON_NAME] [PERSON_NAME] R…" at bounding box center [148, 266] width 65 height 16
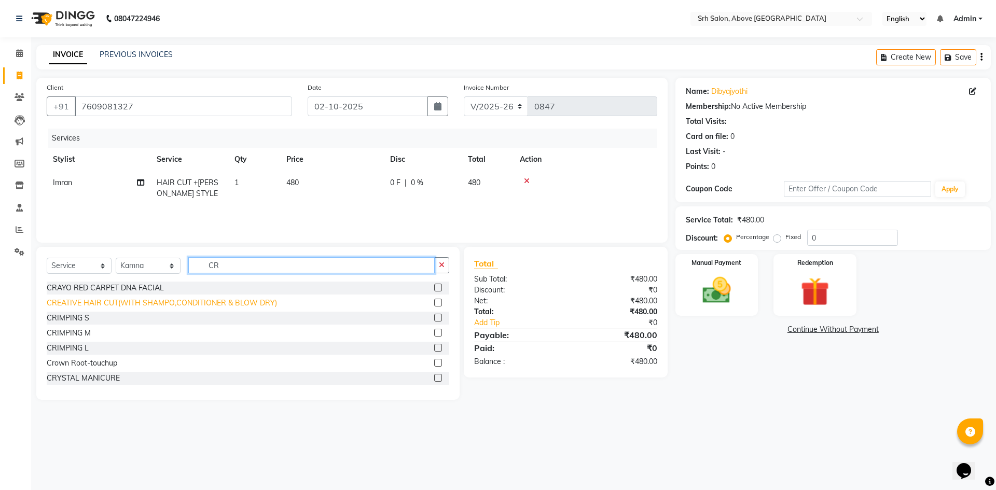
type input "CR"
click at [199, 302] on div "CREATIVE HAIR CUT(WITH SHAMPO,CONDITIONER & BLOW DRY)" at bounding box center [162, 303] width 230 height 11
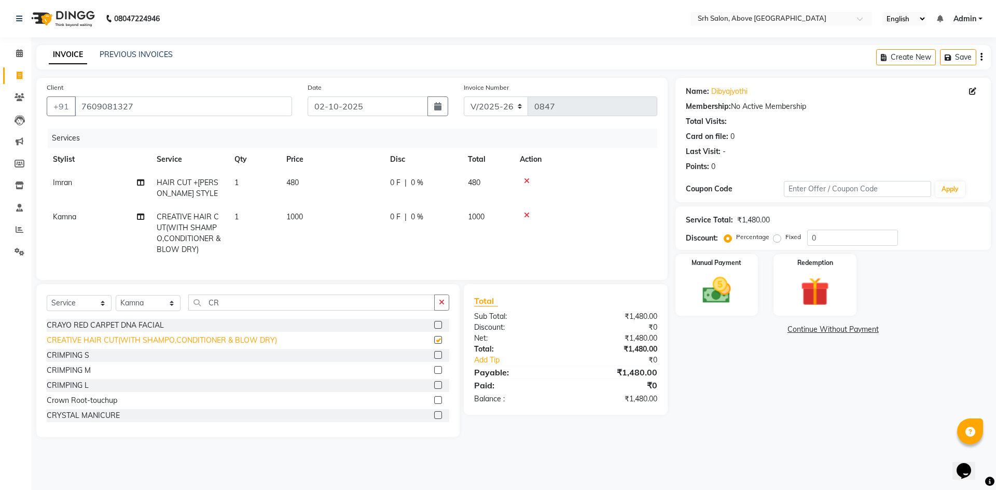
checkbox input "false"
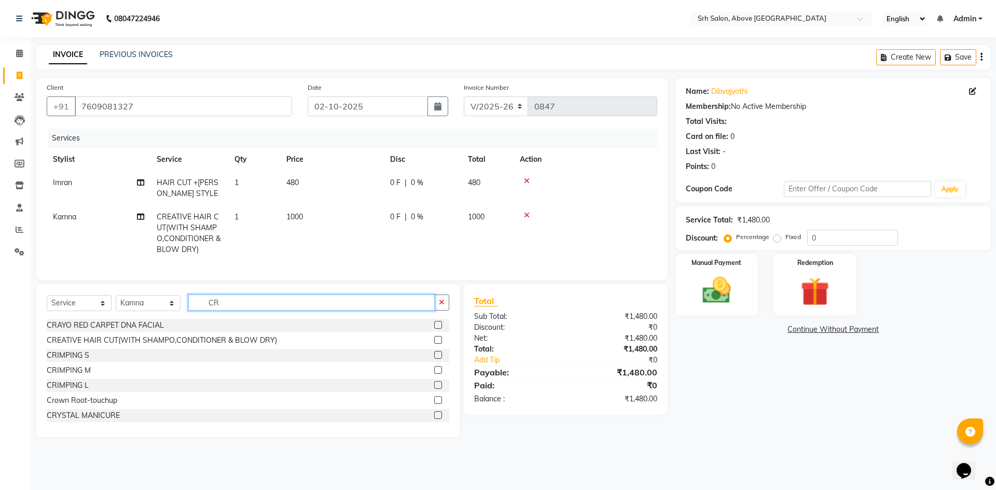
drag, startPoint x: 205, startPoint y: 304, endPoint x: 225, endPoint y: 306, distance: 19.8
click at [225, 306] on input "CR" at bounding box center [311, 303] width 246 height 16
type input "KER"
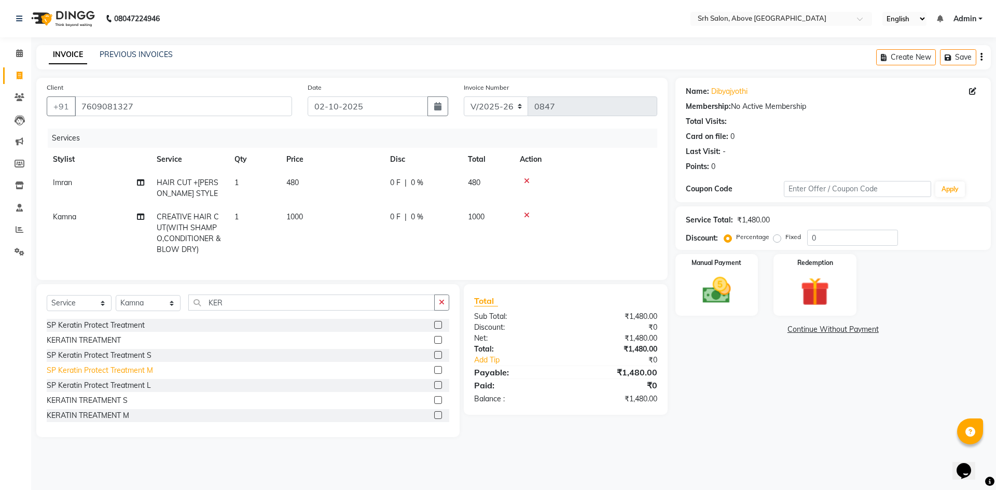
click at [142, 376] on div "SP Keratin Protect Treatment M" at bounding box center [100, 370] width 106 height 11
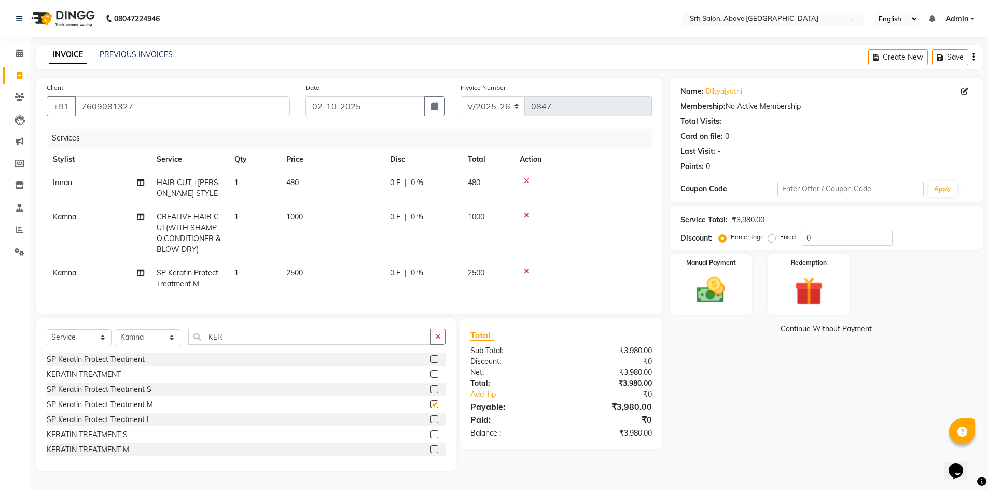
checkbox input "false"
click at [802, 240] on input "0" at bounding box center [847, 238] width 91 height 16
type input "30"
click at [780, 240] on label "Fixed" at bounding box center [788, 236] width 16 height 9
click at [770, 240] on input "Fixed" at bounding box center [773, 236] width 7 height 7
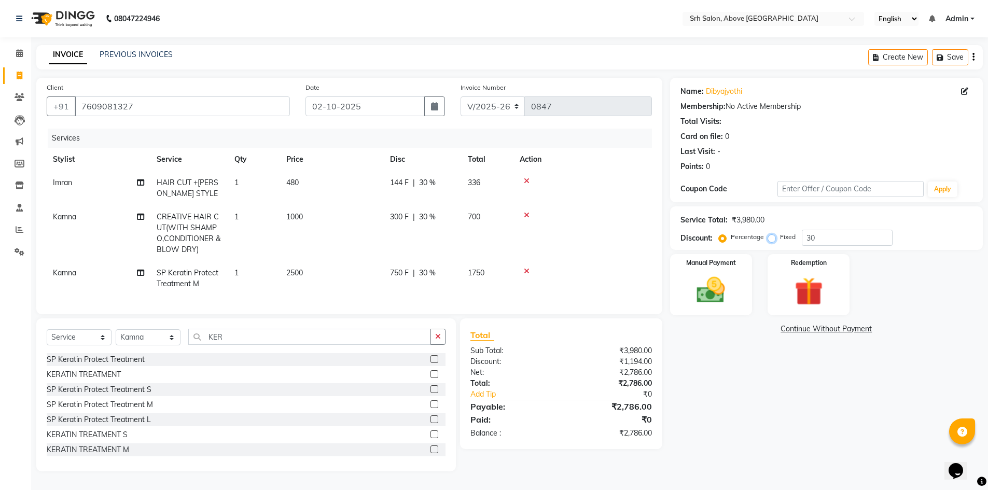
radio input "true"
click at [823, 240] on input "30" at bounding box center [847, 238] width 91 height 16
type input "3"
type input "2"
type input "1149"
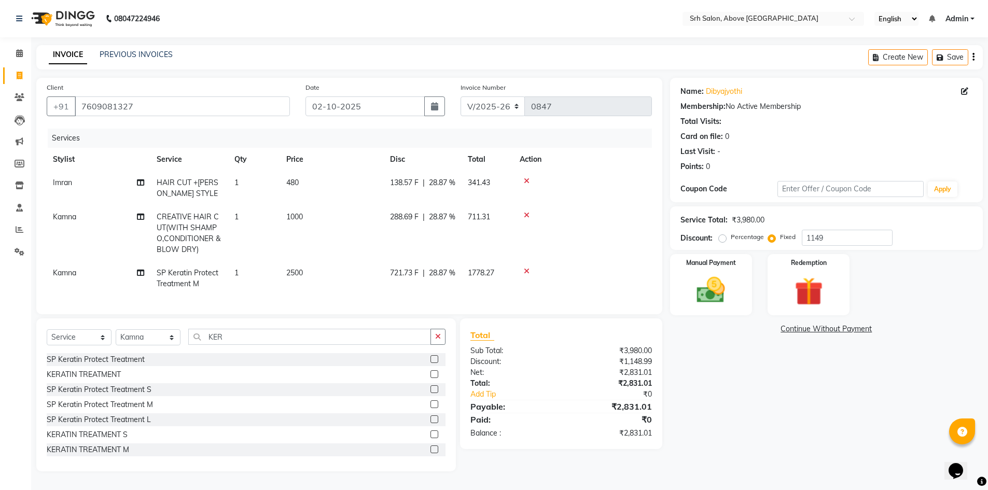
click at [383, 186] on td "480" at bounding box center [332, 188] width 104 height 34
select select "17485"
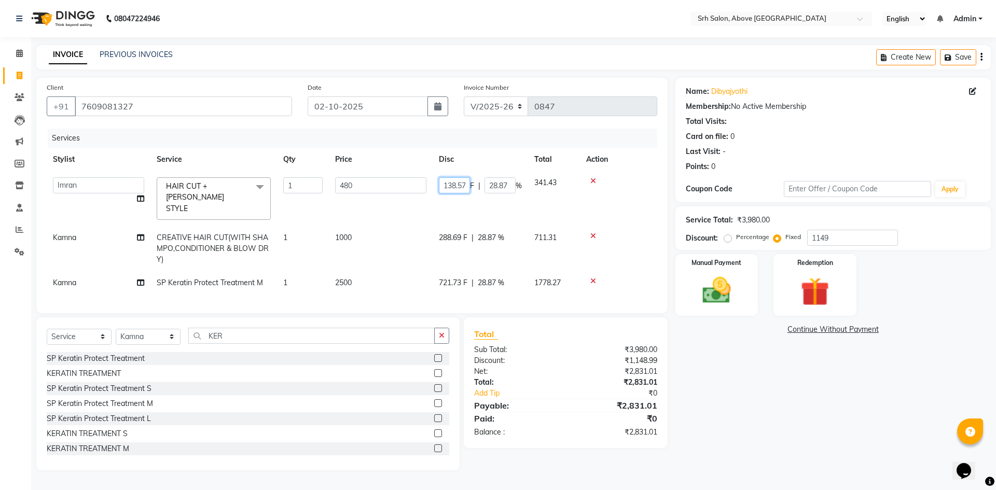
scroll to position [0, 2]
drag, startPoint x: 437, startPoint y: 188, endPoint x: 488, endPoint y: 193, distance: 51.1
click at [488, 193] on td "138.57 F | 28.87 %" at bounding box center [480, 198] width 95 height 55
type input "138"
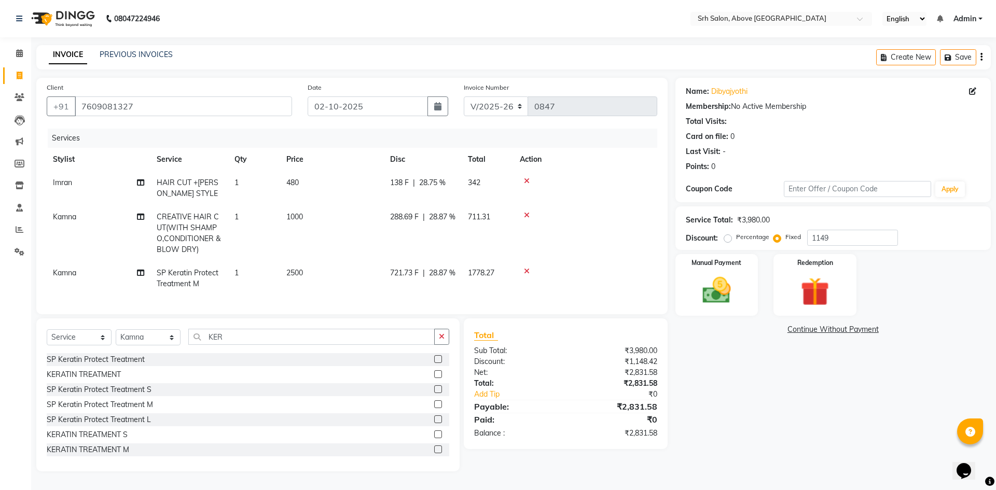
click at [446, 223] on div "288.69 F | 28.87 %" at bounding box center [422, 217] width 65 height 11
select select "17643"
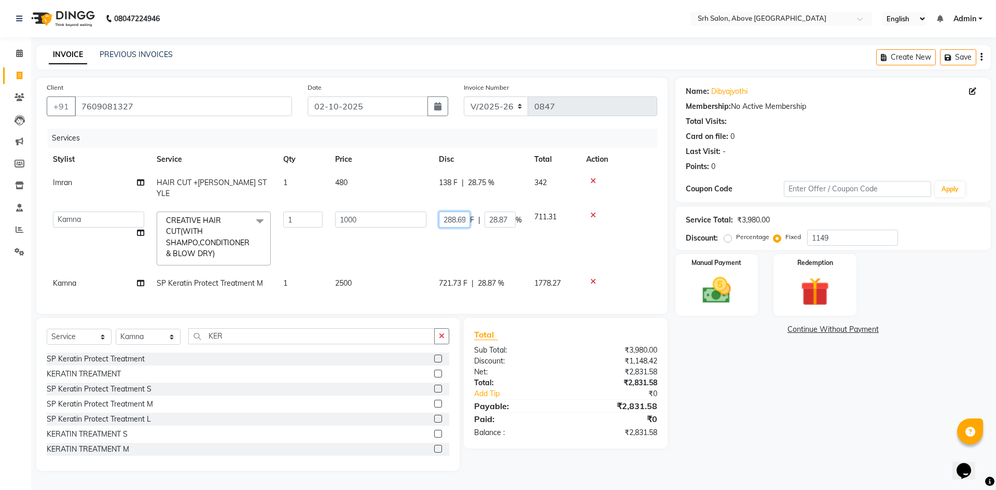
scroll to position [0, 2]
drag, startPoint x: 444, startPoint y: 209, endPoint x: 467, endPoint y: 216, distance: 23.5
click at [467, 216] on input "288.69" at bounding box center [454, 220] width 31 height 16
type input "288"
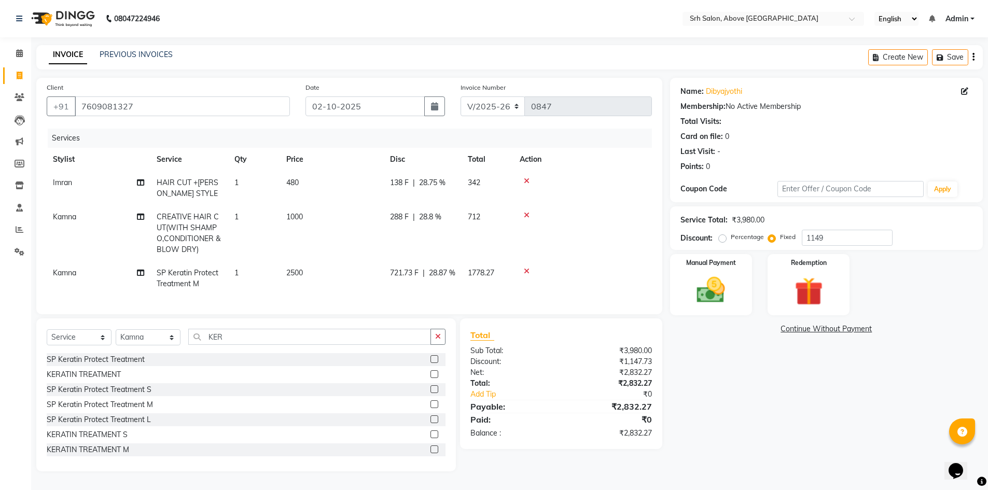
click at [452, 280] on td "721.73 F | 28.87 %" at bounding box center [423, 278] width 78 height 34
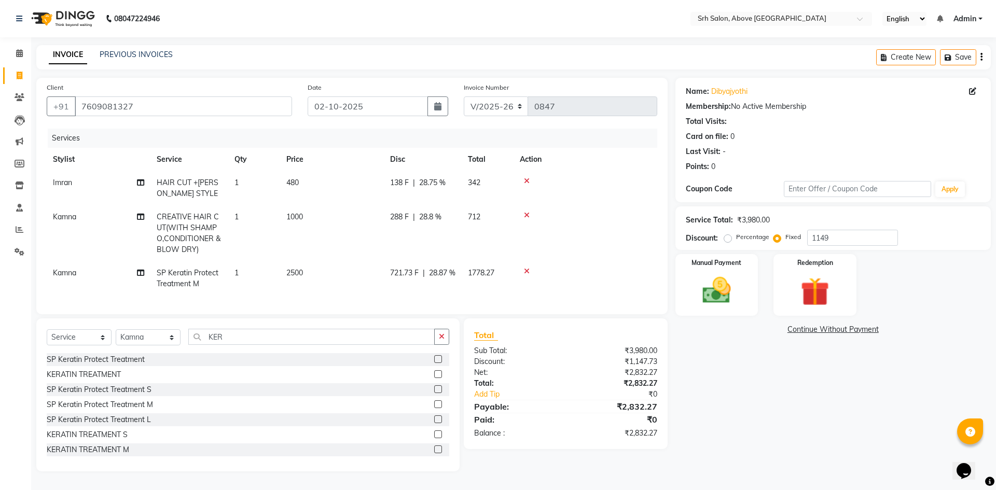
select select "17643"
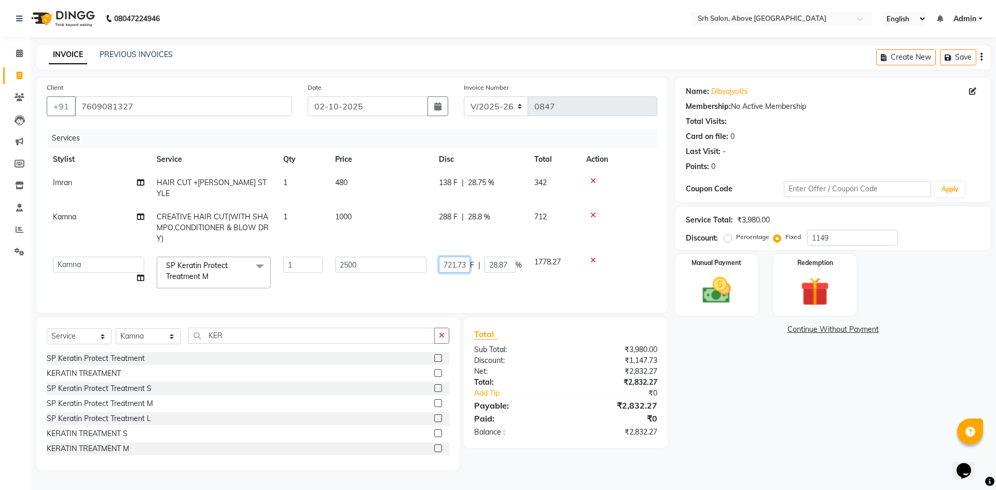
scroll to position [0, 2]
drag, startPoint x: 446, startPoint y: 252, endPoint x: 471, endPoint y: 258, distance: 25.7
click at [471, 258] on div "721.73 F | 28.87 %" at bounding box center [480, 265] width 83 height 16
drag, startPoint x: 440, startPoint y: 254, endPoint x: 467, endPoint y: 259, distance: 27.4
click at [467, 259] on input "721.73" at bounding box center [454, 265] width 31 height 16
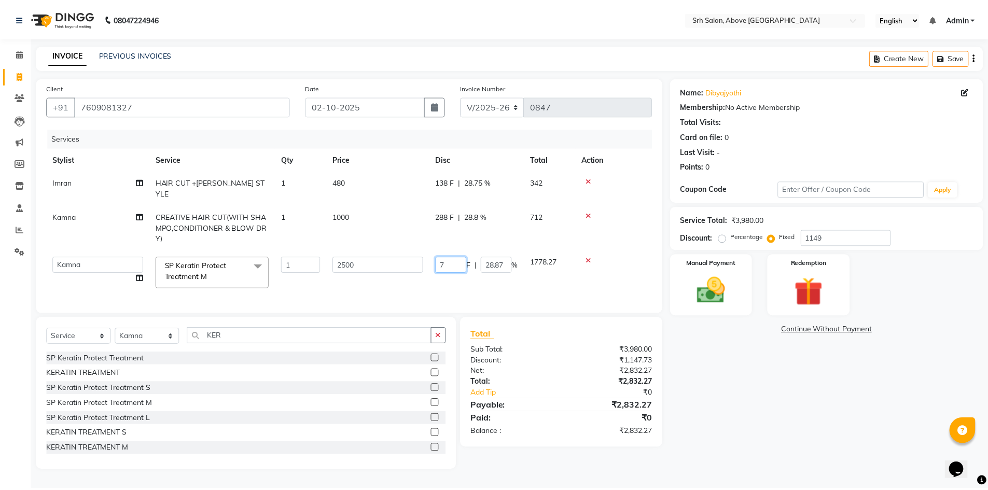
scroll to position [0, 0]
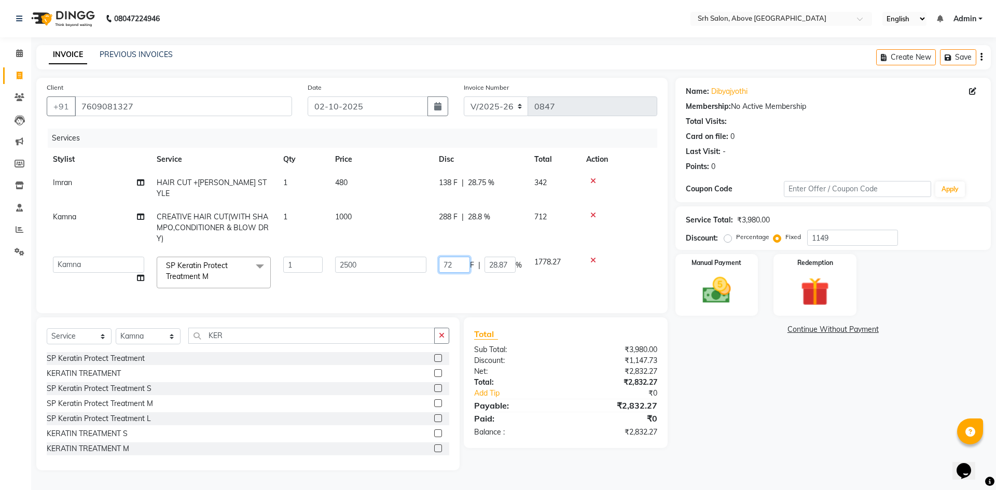
type input "721"
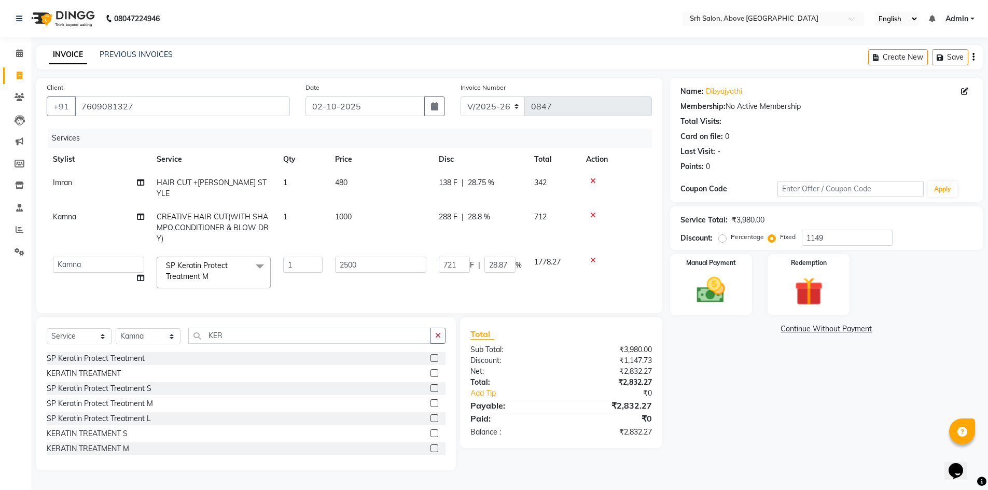
click at [766, 407] on div "Name: Dibyajyothi Membership: No Active Membership Total Visits: Card on file: …" at bounding box center [830, 274] width 321 height 393
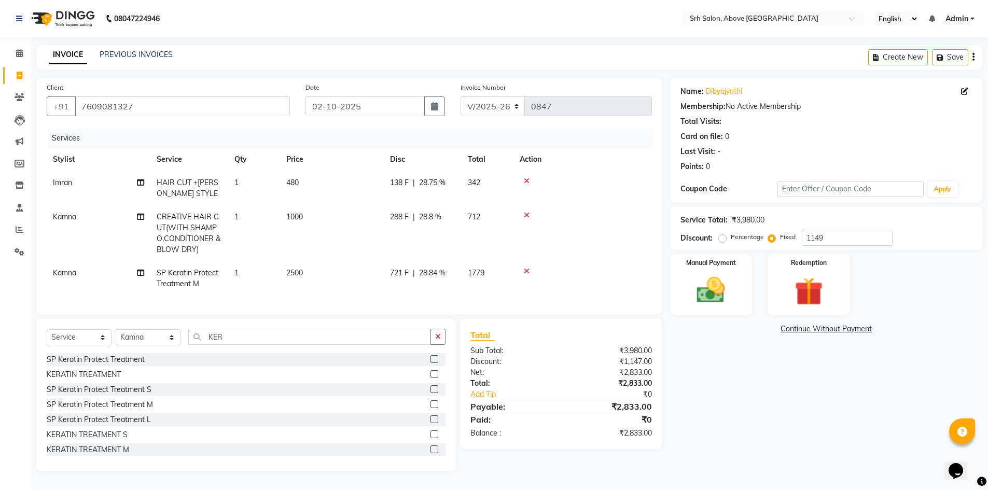
click at [394, 216] on span "288 F" at bounding box center [399, 217] width 19 height 11
select select "17643"
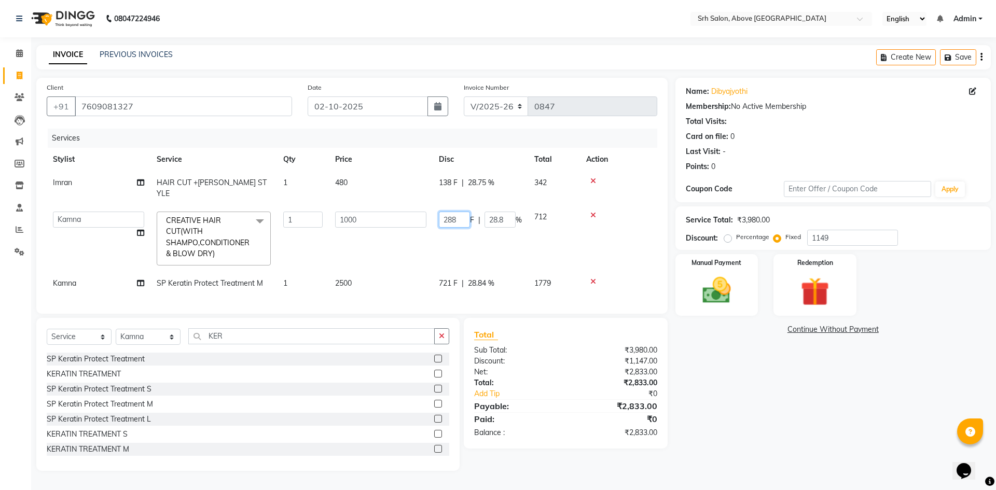
drag, startPoint x: 443, startPoint y: 206, endPoint x: 460, endPoint y: 212, distance: 17.9
click at [460, 212] on input "288" at bounding box center [454, 220] width 31 height 16
type input "290"
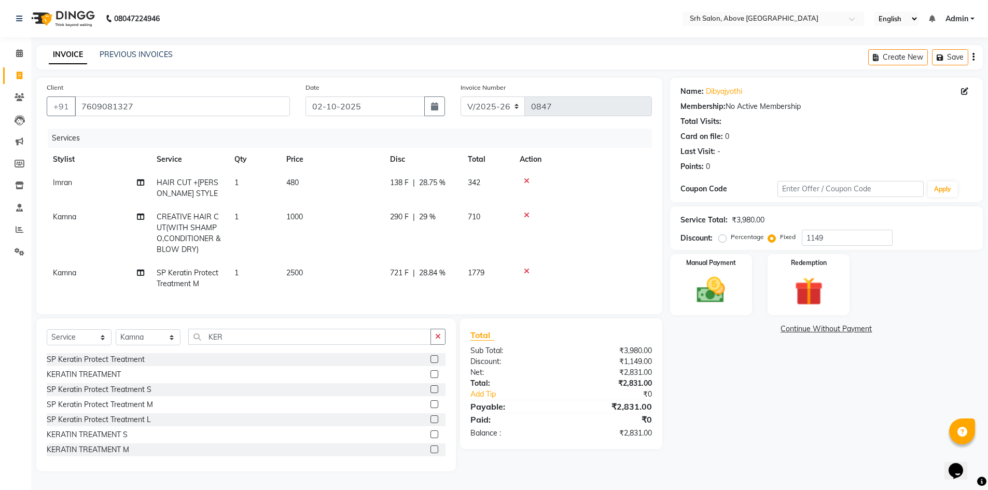
click at [805, 433] on div "Name: Dibyajyothi Membership: No Active Membership Total Visits: Card on file: …" at bounding box center [830, 275] width 321 height 394
click at [397, 189] on td "138 F | 28.75 %" at bounding box center [423, 188] width 78 height 34
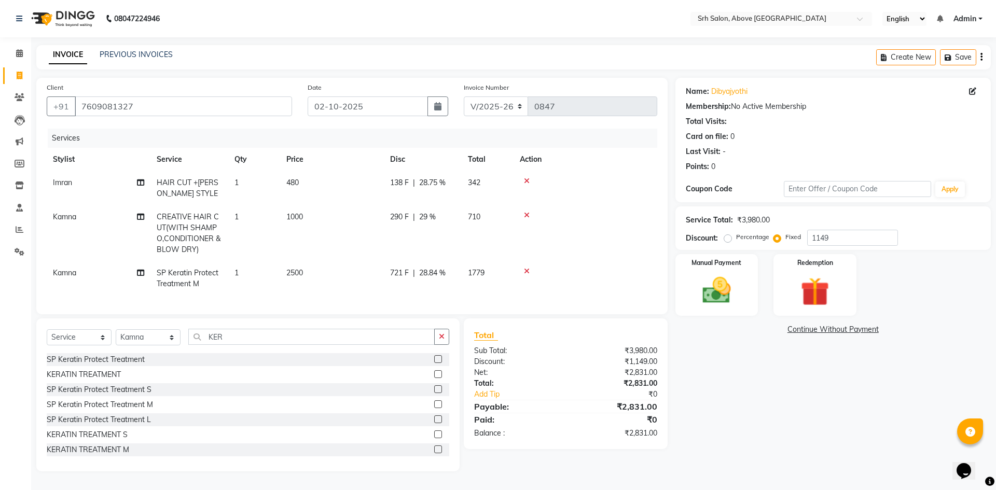
select select "17485"
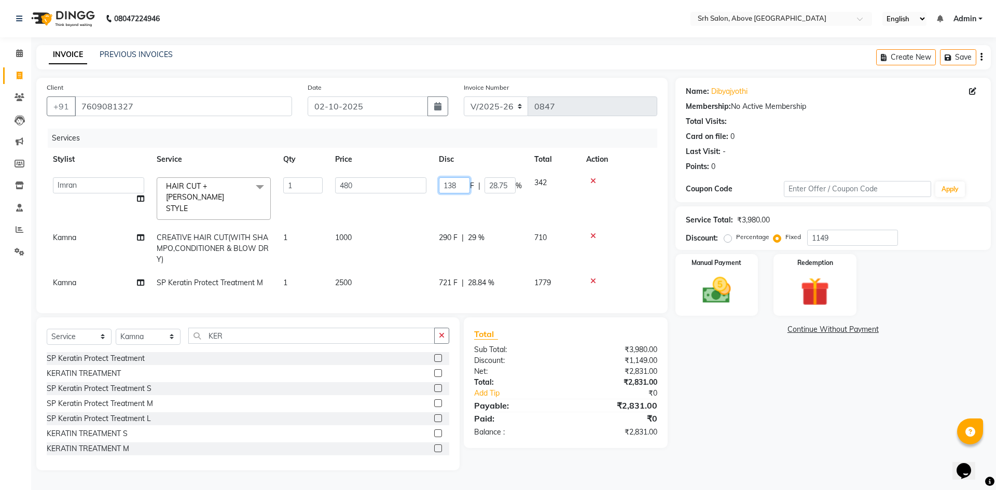
click at [455, 184] on input "138" at bounding box center [454, 185] width 31 height 16
click at [457, 179] on input "138" at bounding box center [454, 185] width 31 height 16
type input "139"
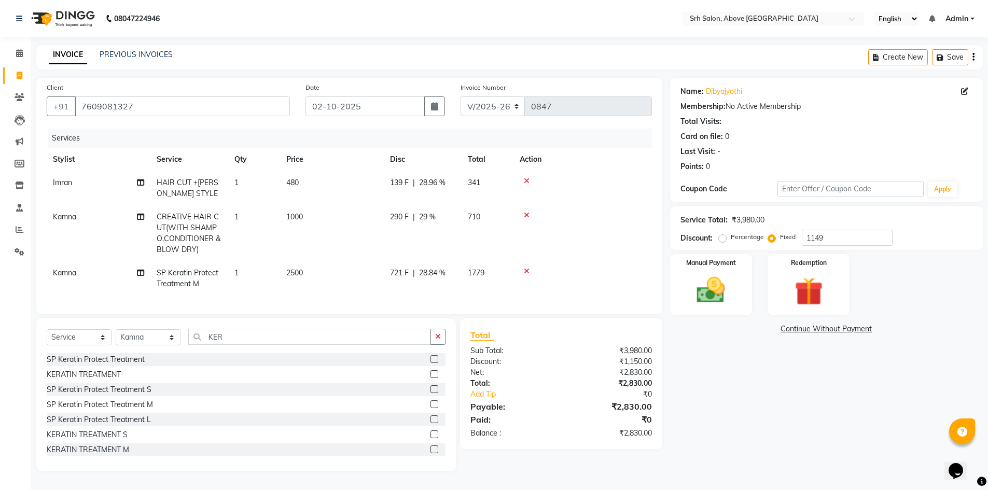
click at [718, 400] on div "Name: Dibyajyothi Membership: No Active Membership Total Visits: Card on file: …" at bounding box center [830, 275] width 321 height 394
click at [703, 294] on img at bounding box center [711, 290] width 48 height 34
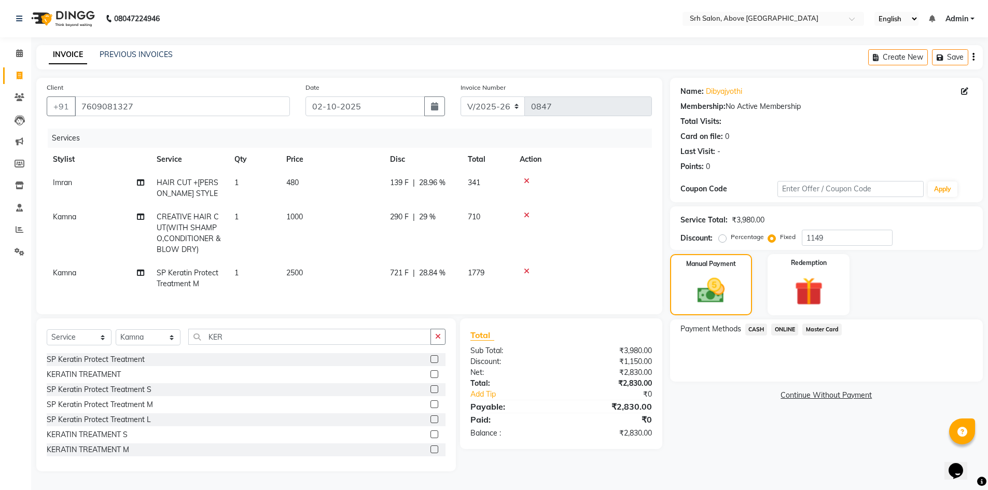
click at [811, 332] on span "Master Card" at bounding box center [821, 330] width 39 height 12
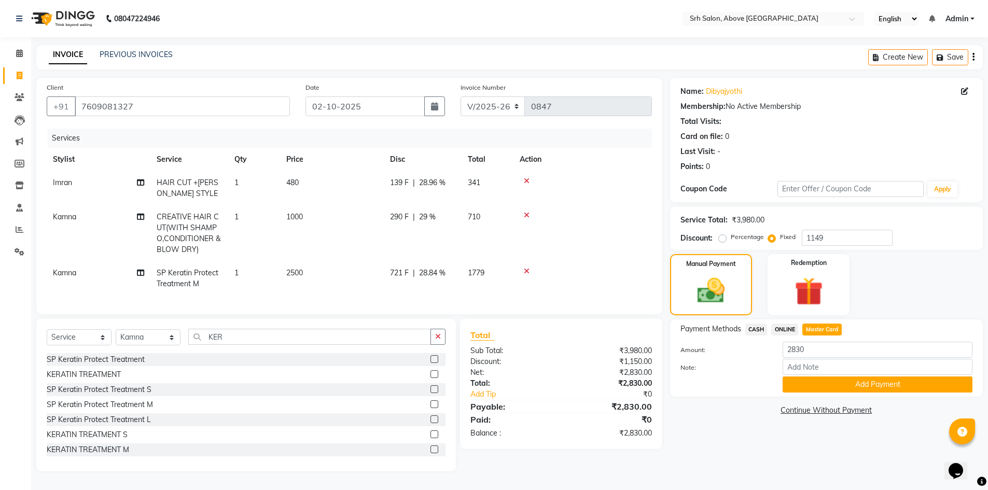
drag, startPoint x: 811, startPoint y: 382, endPoint x: 805, endPoint y: 385, distance: 6.5
click at [807, 384] on button "Add Payment" at bounding box center [878, 385] width 190 height 16
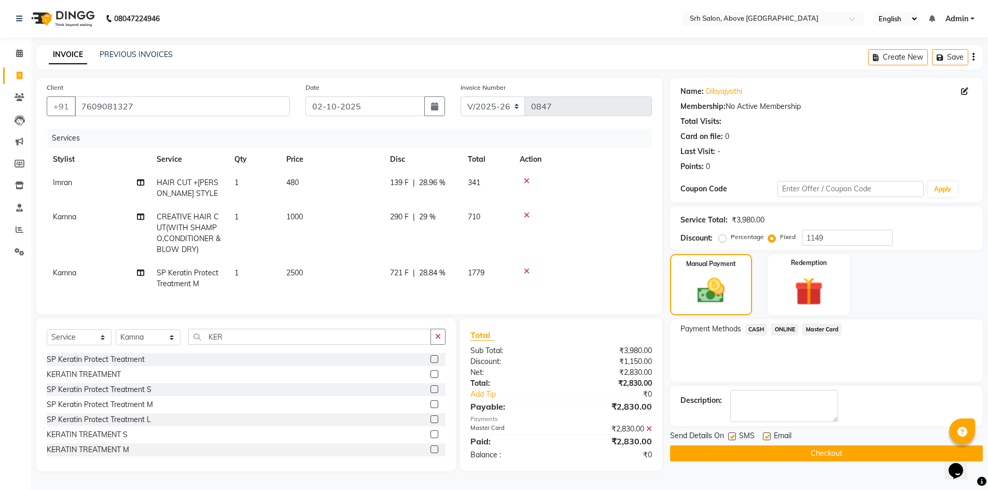
click at [766, 435] on label at bounding box center [767, 437] width 8 height 8
click at [766, 435] on input "checkbox" at bounding box center [766, 437] width 7 height 7
checkbox input "false"
click at [732, 436] on label at bounding box center [732, 437] width 8 height 8
click at [732, 436] on input "checkbox" at bounding box center [731, 437] width 7 height 7
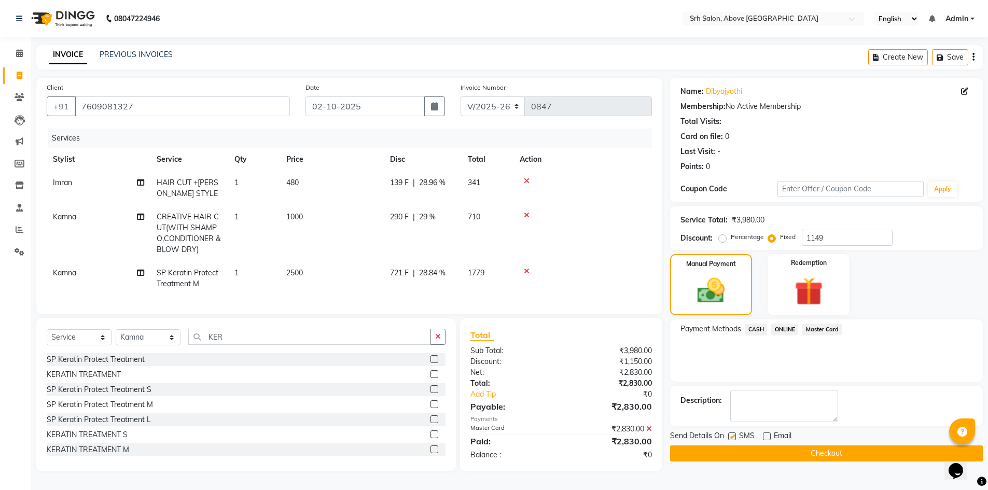
checkbox input "false"
click at [730, 458] on button "Checkout" at bounding box center [826, 454] width 313 height 16
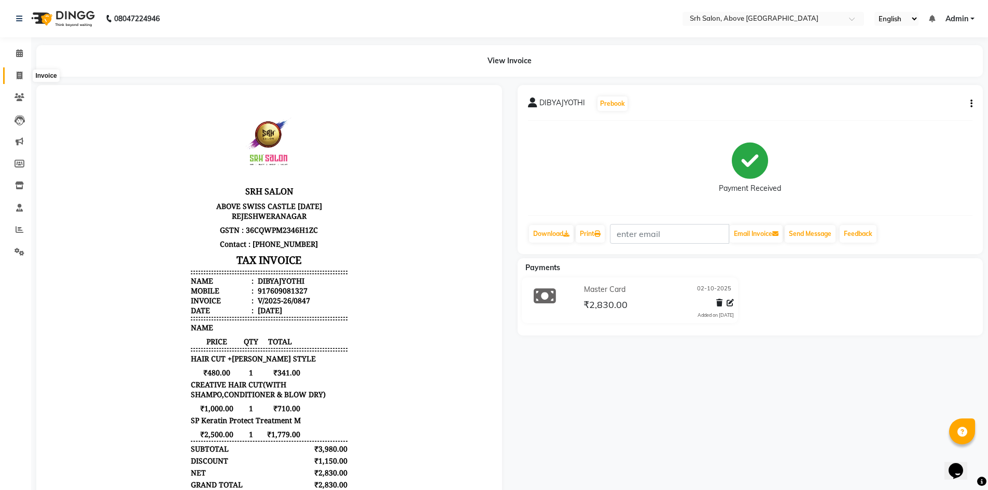
click at [23, 73] on span at bounding box center [19, 76] width 18 height 12
select select "service"
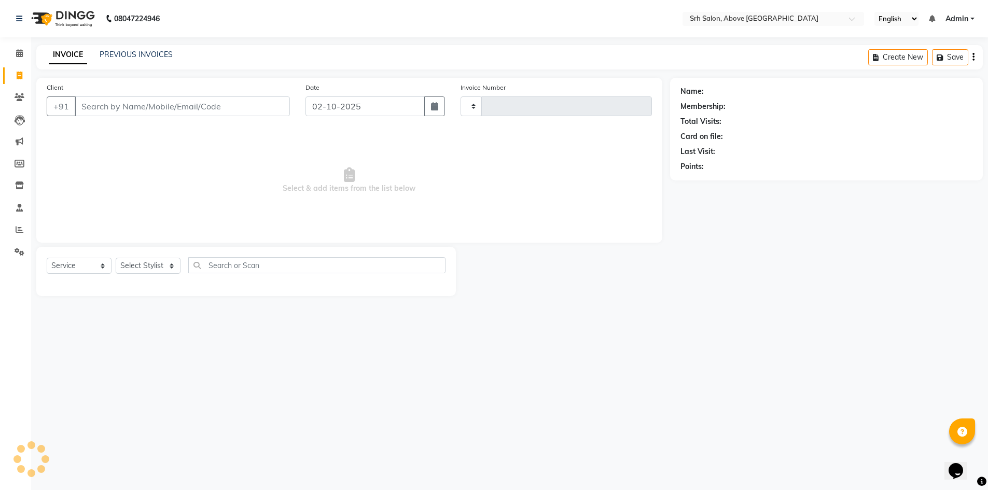
type input "0848"
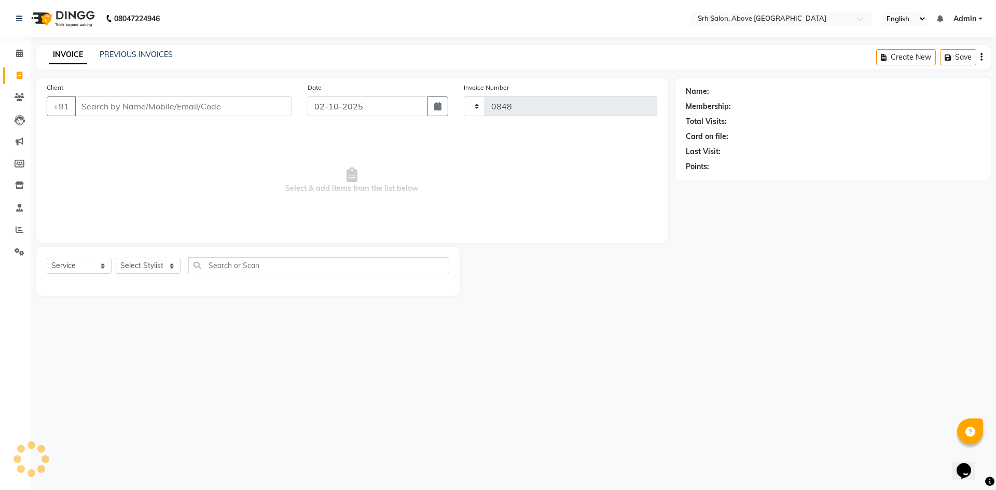
select select "3702"
click at [138, 60] on div "INVOICE PREVIOUS INVOICES" at bounding box center [110, 55] width 149 height 12
select select "membership"
click at [153, 54] on link "PREVIOUS INVOICES" at bounding box center [136, 54] width 73 height 9
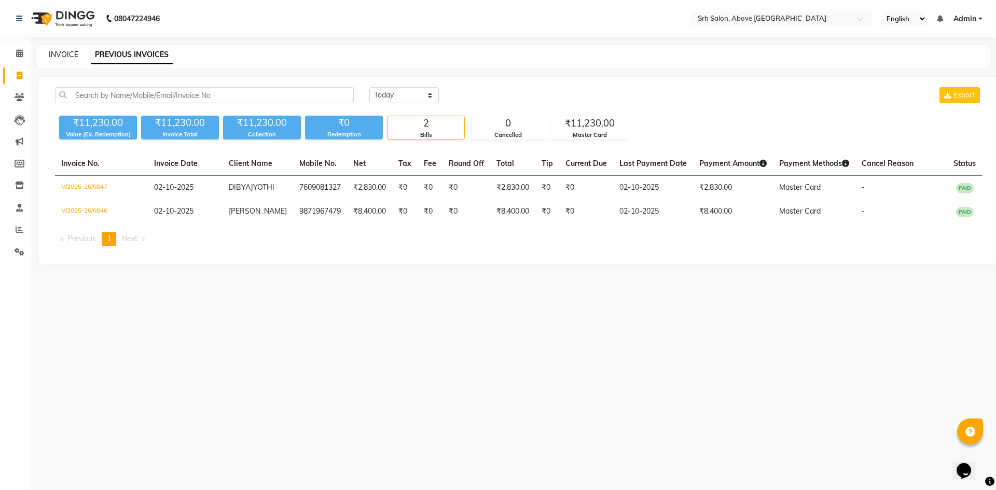
click at [71, 55] on link "INVOICE" at bounding box center [64, 54] width 30 height 9
select select "3702"
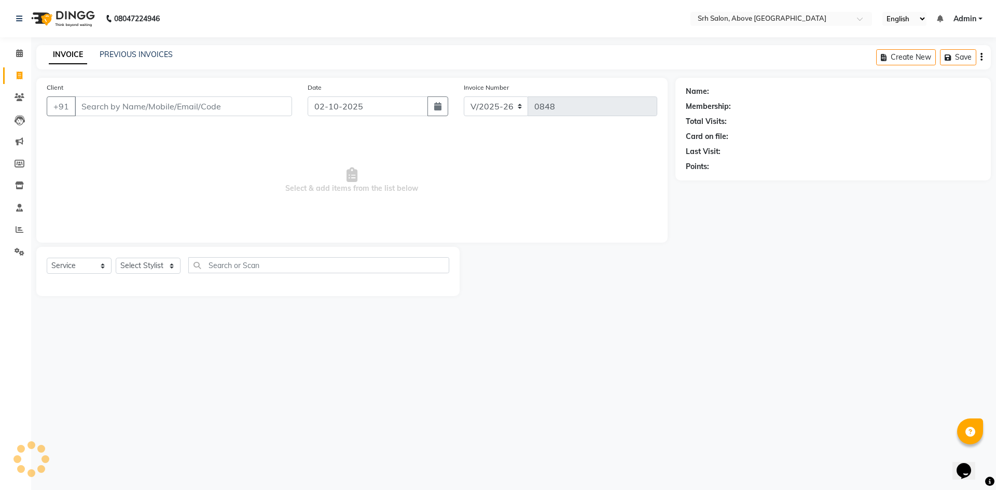
select select "membership"
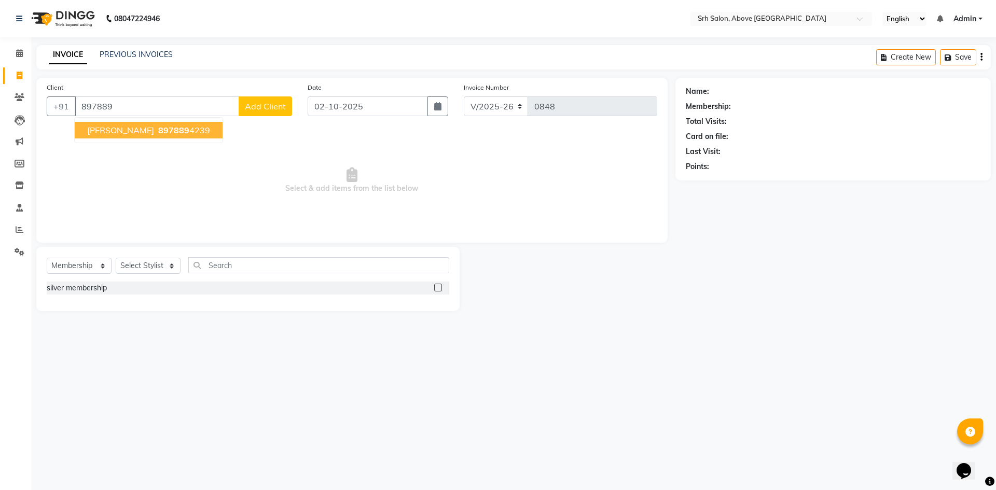
click at [130, 135] on span "[PERSON_NAME]" at bounding box center [120, 130] width 67 height 10
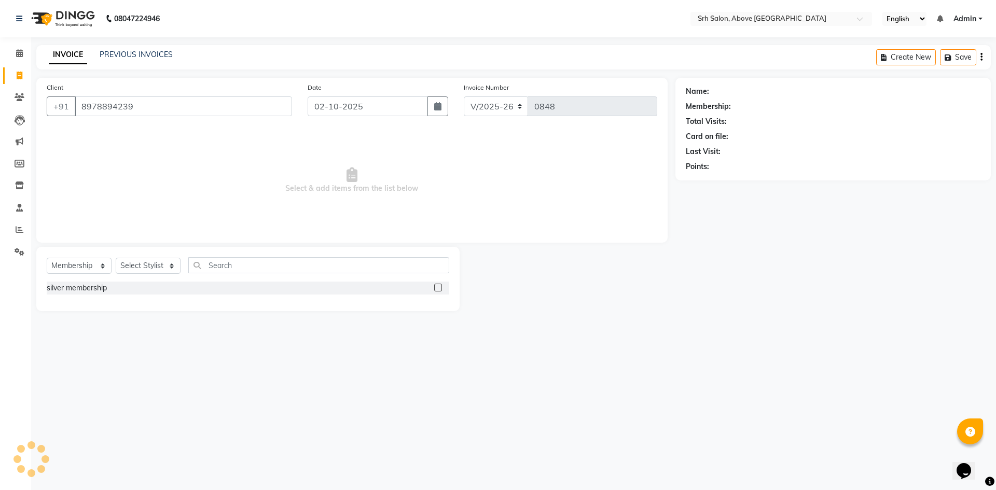
type input "8978894239"
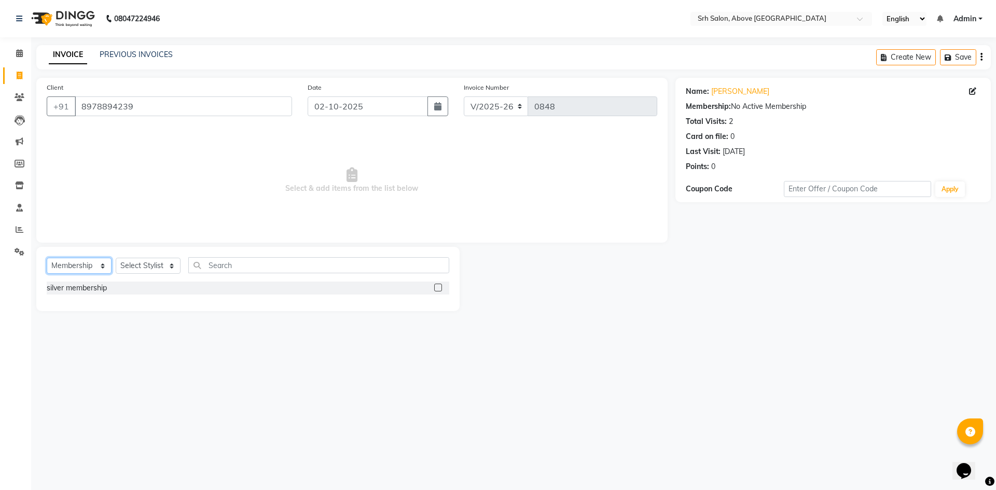
click at [88, 269] on select "Select Service Product Membership Package Voucher Prepaid Gift Card" at bounding box center [79, 266] width 65 height 16
select select "service"
click at [47, 258] on select "Select Service Product Membership Package Voucher Prepaid Gift Card" at bounding box center [79, 266] width 65 height 16
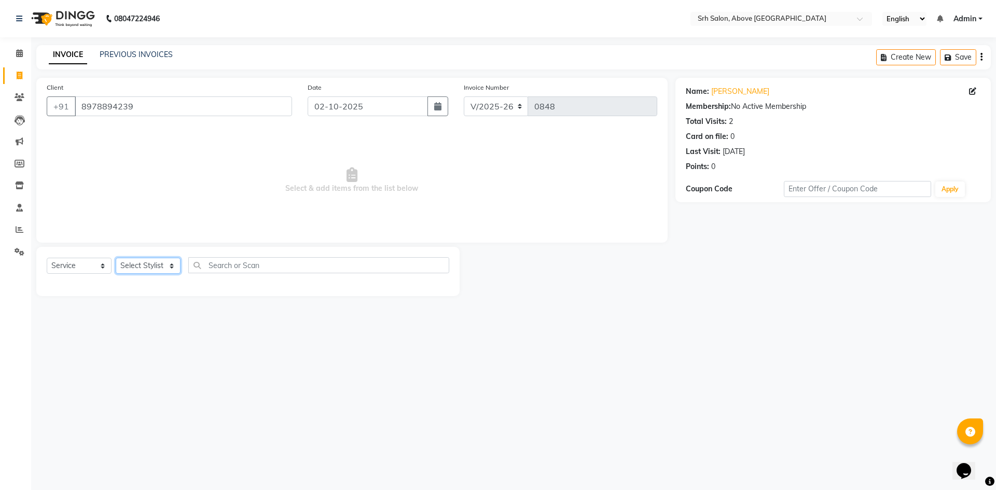
click at [158, 270] on select "Select Stylist CHETAN [PERSON_NAME] [PERSON_NAME] [PERSON_NAME] [PERSON_NAME] R…" at bounding box center [148, 266] width 65 height 16
select select "38208"
click at [116, 258] on select "Select Stylist CHETAN [PERSON_NAME] [PERSON_NAME] [PERSON_NAME] [PERSON_NAME] R…" at bounding box center [148, 266] width 65 height 16
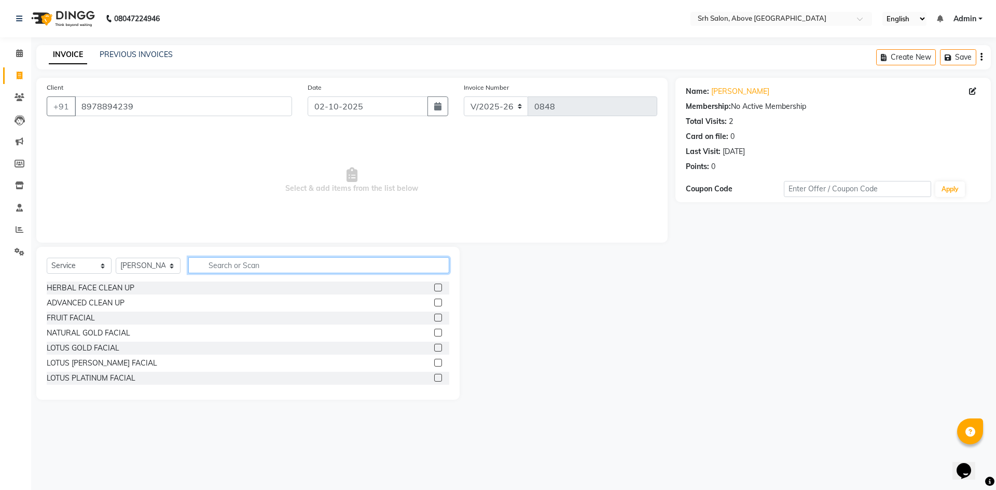
click at [273, 257] on input "text" at bounding box center [318, 265] width 261 height 16
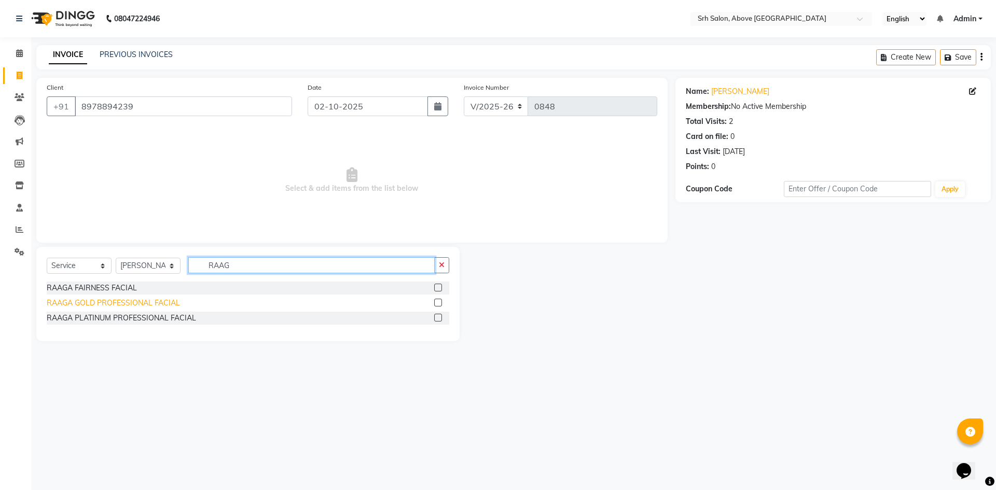
type input "RAAG"
click at [160, 308] on div "RAAGA GOLD PROFESSIONAL FACIAL" at bounding box center [113, 303] width 133 height 11
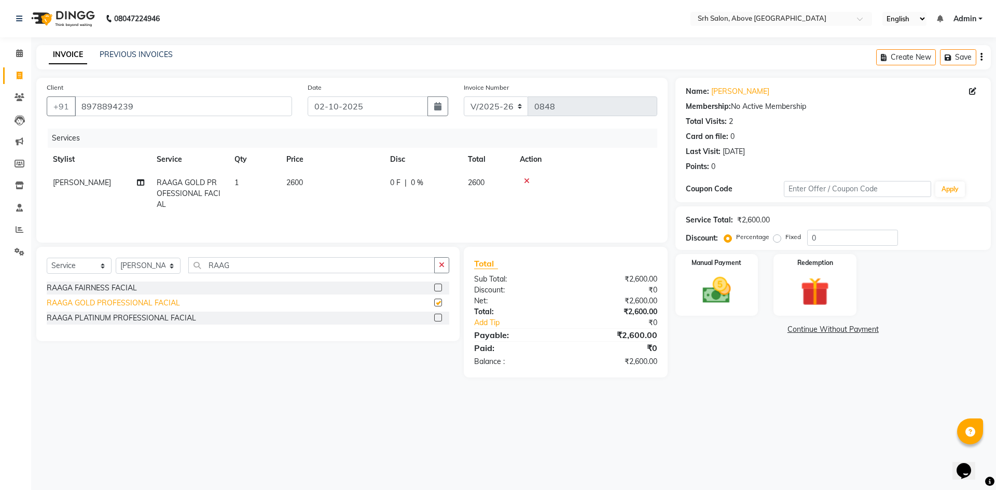
checkbox input "false"
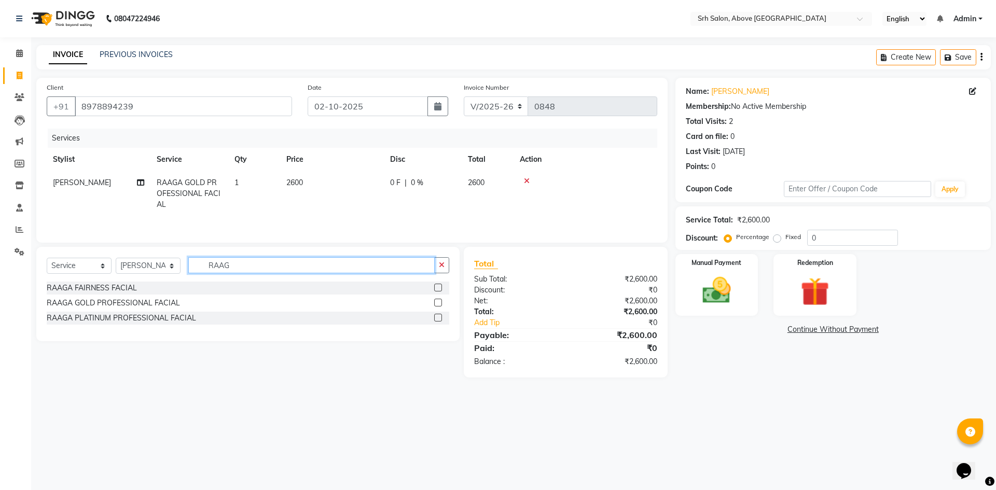
drag, startPoint x: 204, startPoint y: 263, endPoint x: 280, endPoint y: 264, distance: 75.2
click at [280, 264] on input "RAAG" at bounding box center [311, 265] width 246 height 16
type input "DEA"
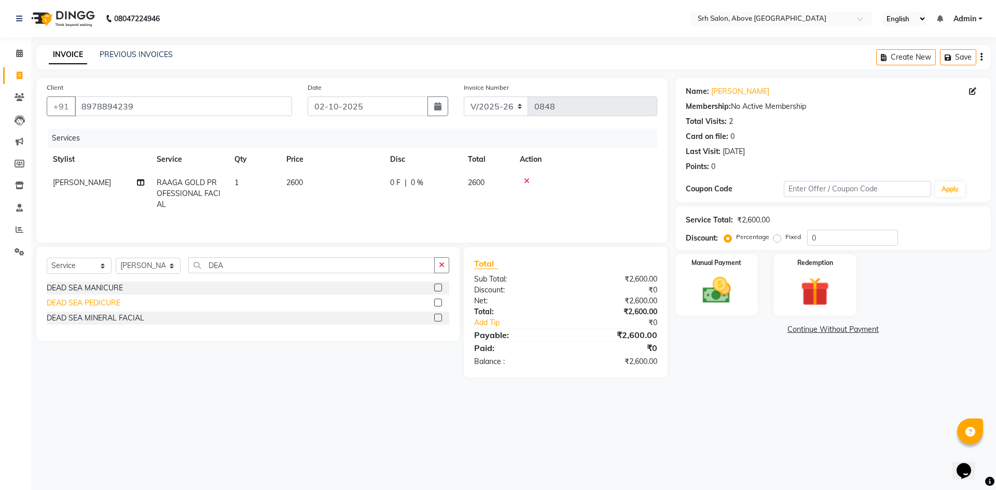
click at [117, 299] on div "DEAD SEA PEDICURE" at bounding box center [84, 303] width 74 height 11
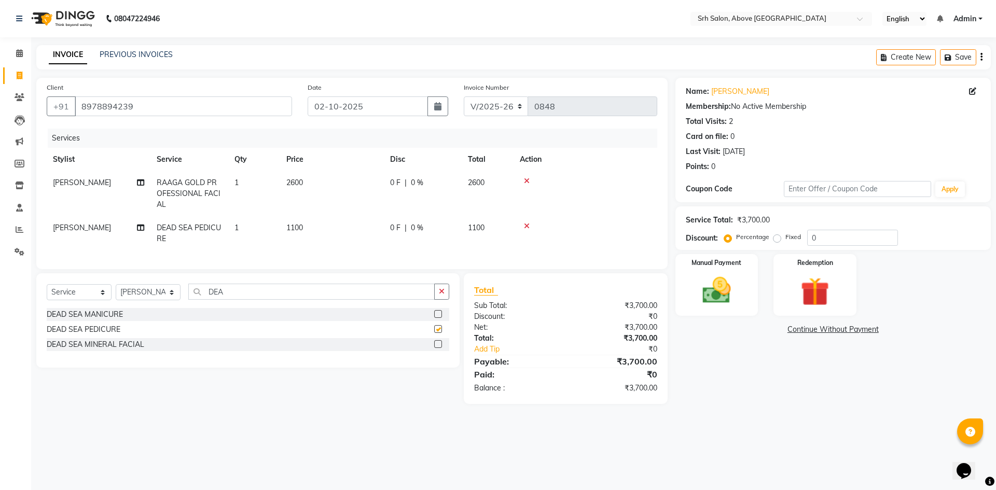
checkbox input "false"
drag, startPoint x: 208, startPoint y: 297, endPoint x: 259, endPoint y: 301, distance: 51.5
click at [259, 300] on input "DEA" at bounding box center [311, 292] width 246 height 16
type input "EY"
click at [65, 380] on div "EYEBROWS" at bounding box center [68, 374] width 42 height 11
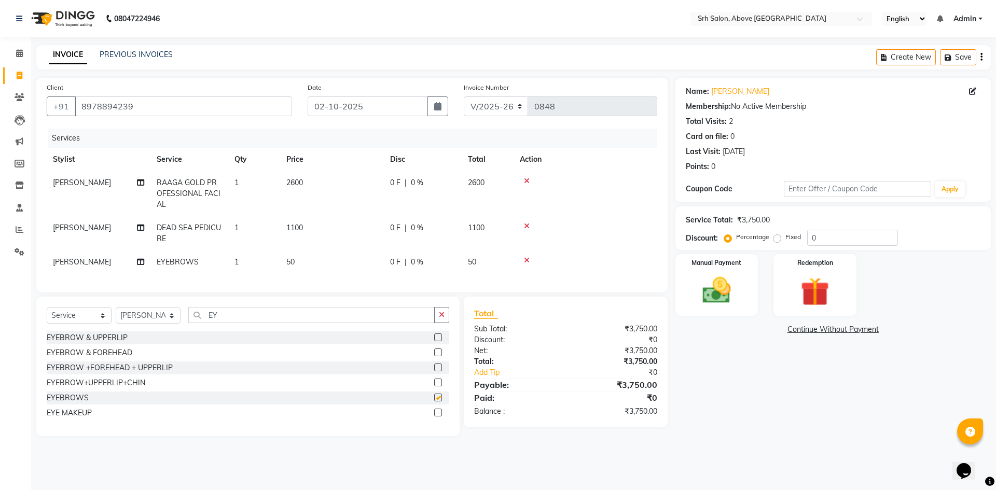
checkbox input "false"
drag, startPoint x: 197, startPoint y: 324, endPoint x: 260, endPoint y: 324, distance: 63.3
click at [260, 323] on input "EY" at bounding box center [311, 315] width 246 height 16
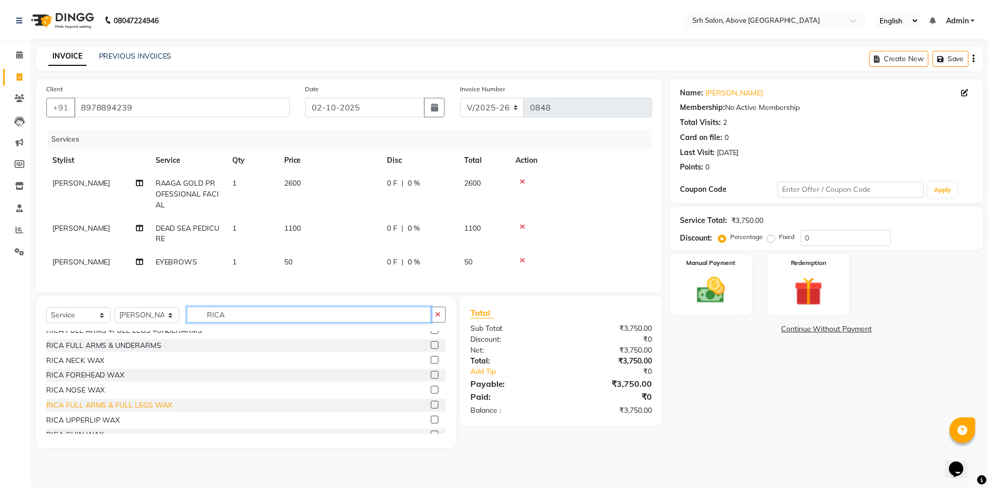
scroll to position [104, 0]
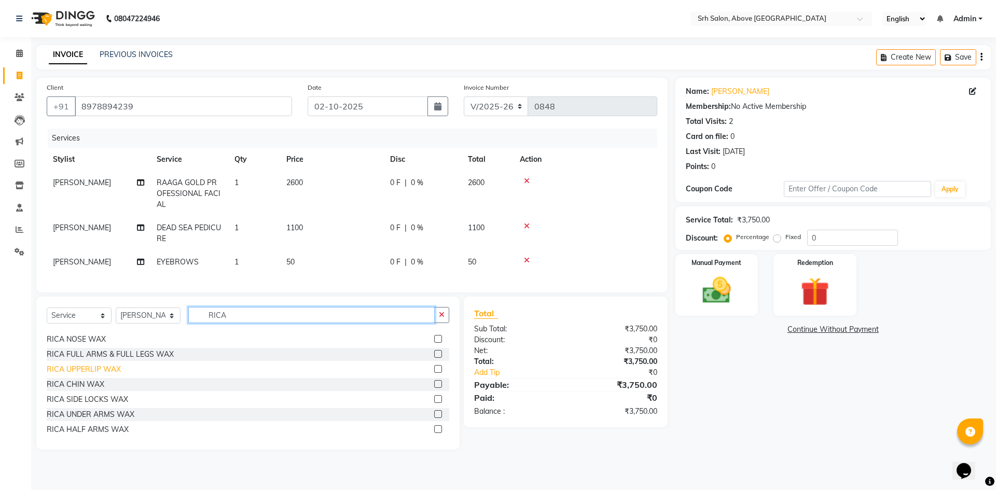
type input "RICA"
click at [91, 375] on div "RICA UPPERLIP WAX" at bounding box center [84, 369] width 74 height 11
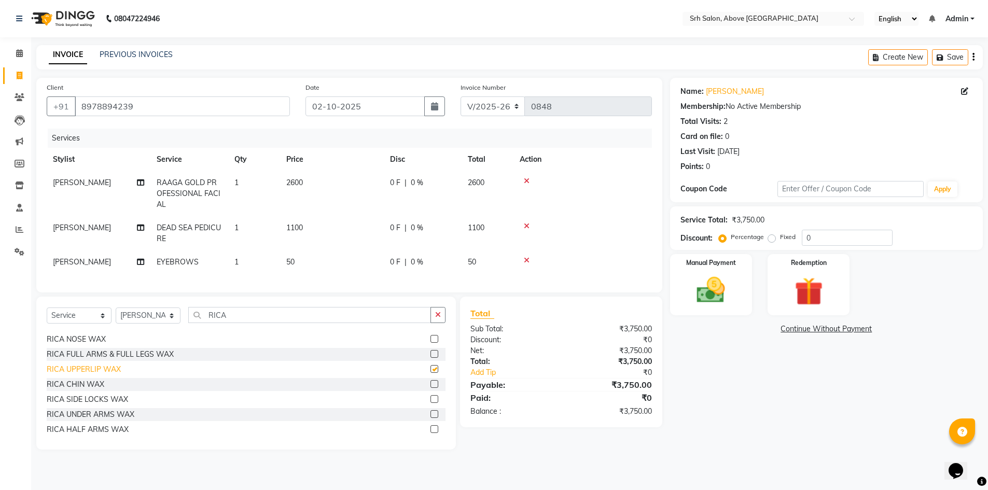
checkbox input "false"
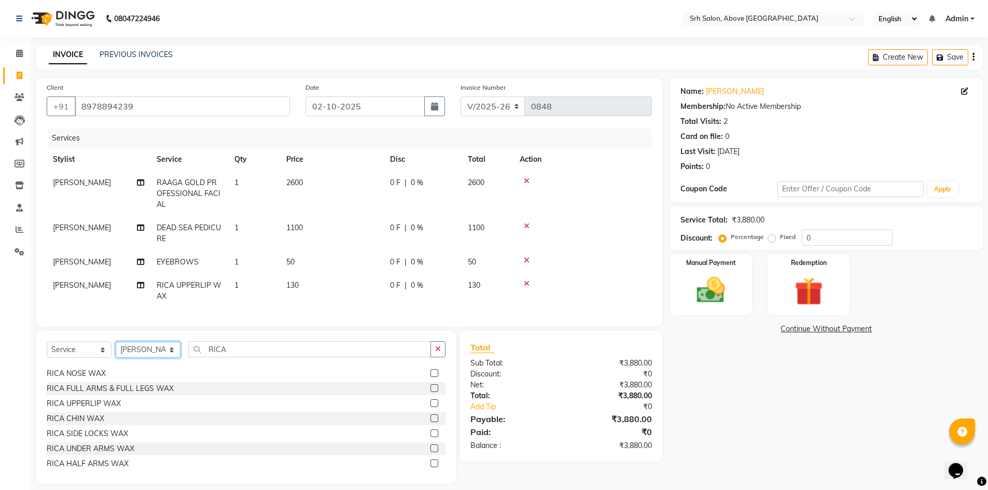
click at [132, 358] on select "Select Stylist CHETAN [PERSON_NAME] [PERSON_NAME] [PERSON_NAME] [PERSON_NAME] R…" at bounding box center [148, 350] width 65 height 16
select select "17483"
click at [116, 350] on select "Select Stylist CHETAN [PERSON_NAME] [PERSON_NAME] [PERSON_NAME] [PERSON_NAME] R…" at bounding box center [148, 350] width 65 height 16
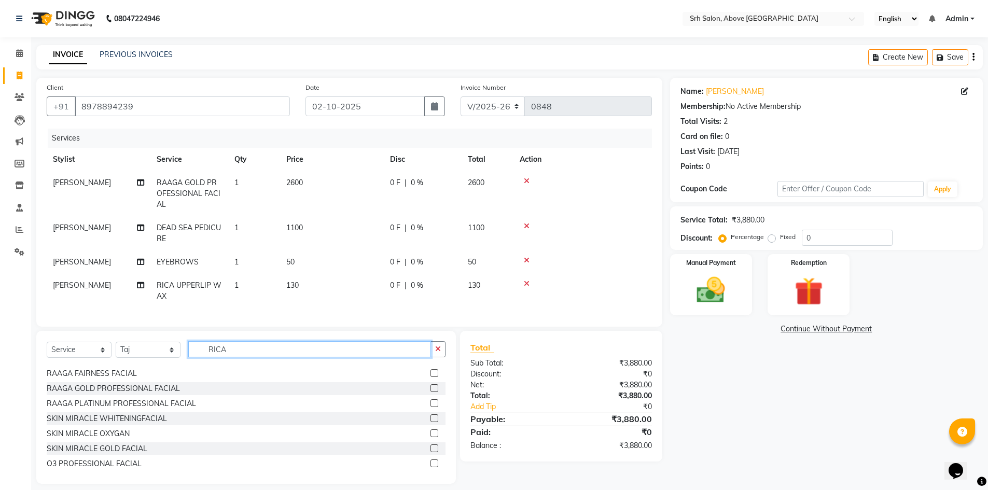
drag, startPoint x: 196, startPoint y: 354, endPoint x: 304, endPoint y: 355, distance: 107.9
click at [304, 355] on input "RICA" at bounding box center [309, 349] width 243 height 16
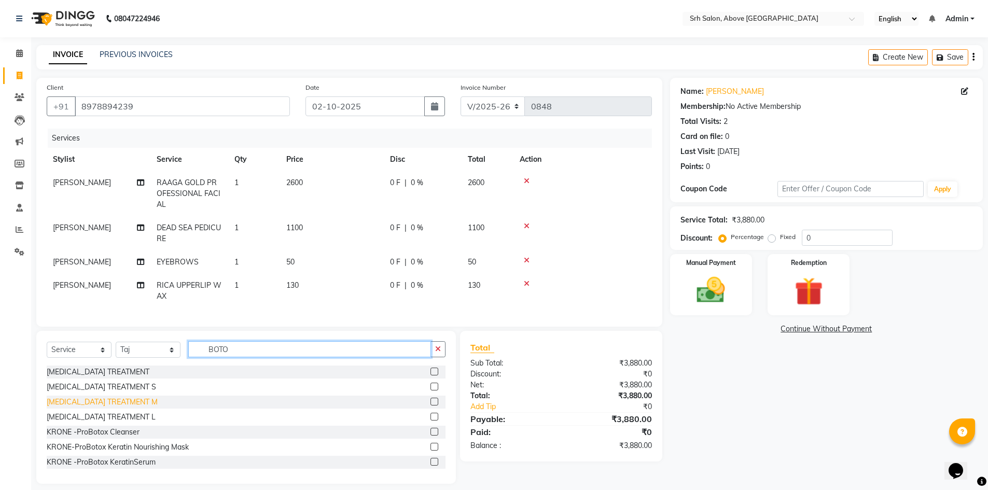
type input "BOTO"
click at [123, 408] on div "[MEDICAL_DATA] TREATMENT M" at bounding box center [102, 402] width 111 height 11
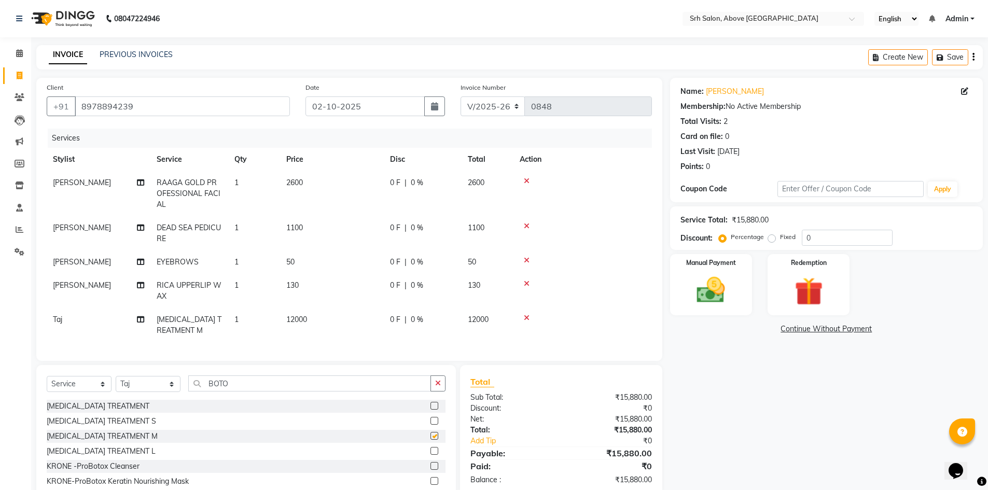
checkbox input "false"
click at [780, 238] on label "Fixed" at bounding box center [788, 236] width 16 height 9
click at [770, 238] on input "Fixed" at bounding box center [773, 236] width 7 height 7
radio input "true"
click at [800, 239] on div "Percentage Fixed" at bounding box center [761, 237] width 81 height 13
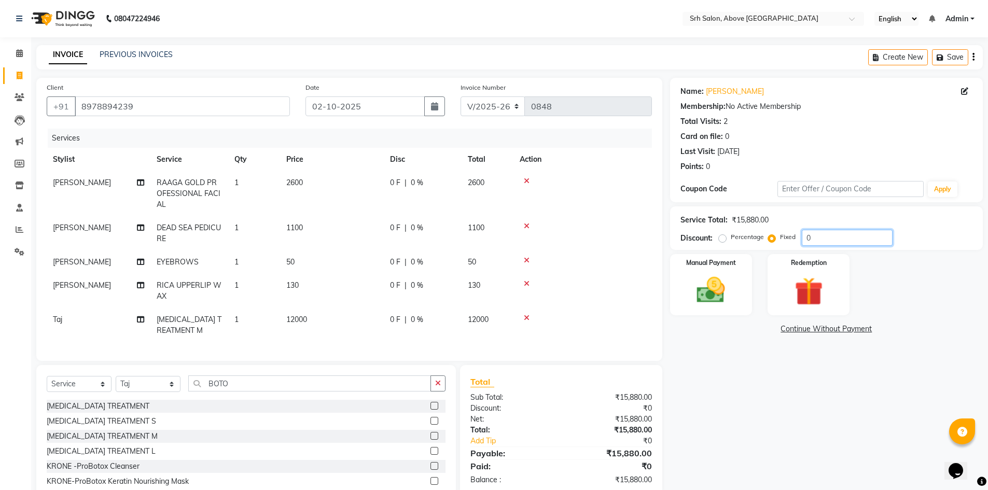
click at [804, 240] on input "0" at bounding box center [847, 238] width 91 height 16
type input "1"
type input "4414"
click at [404, 191] on td "722.7 F | 27.8 %" at bounding box center [423, 193] width 78 height 45
select select "38208"
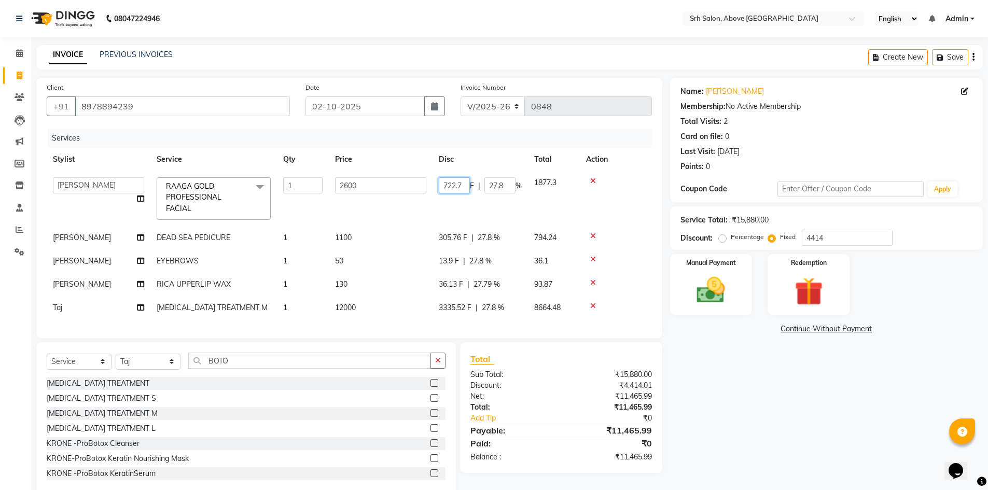
drag, startPoint x: 439, startPoint y: 185, endPoint x: 483, endPoint y: 189, distance: 43.8
click at [483, 189] on div "722.7 F | 27.8 %" at bounding box center [480, 185] width 83 height 16
type input "722"
click at [454, 241] on td "305.76 F | 27.8 %" at bounding box center [480, 237] width 95 height 23
select select "38208"
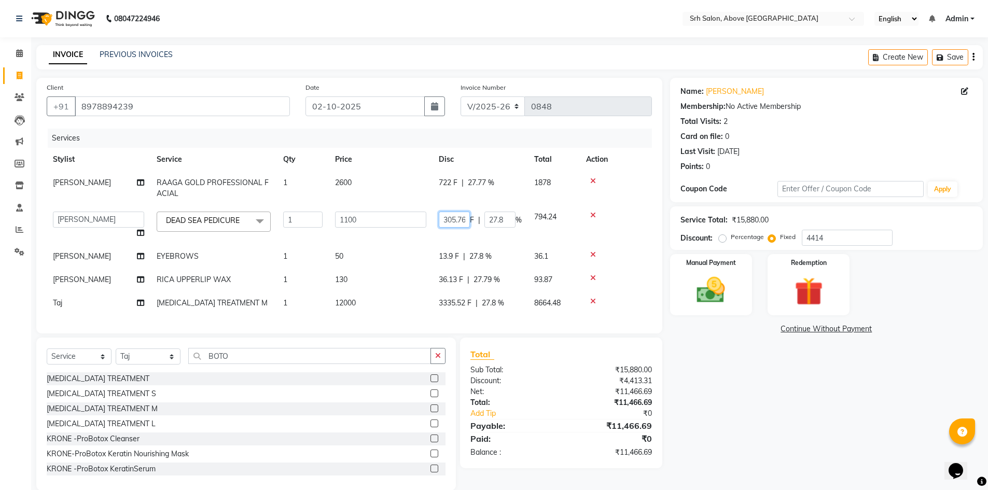
scroll to position [0, 2]
drag, startPoint x: 443, startPoint y: 218, endPoint x: 473, endPoint y: 224, distance: 30.2
click at [473, 224] on div "305.76 F | 27.8 %" at bounding box center [480, 220] width 83 height 16
type input "305"
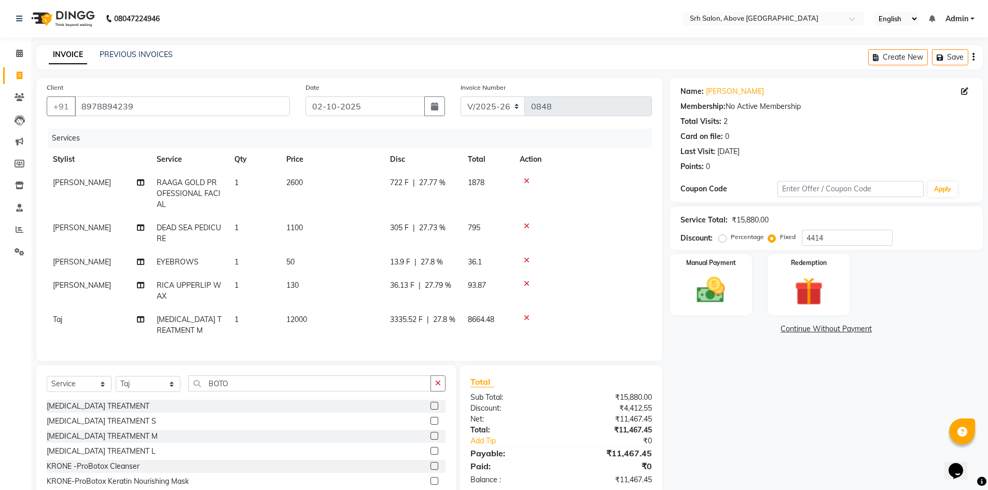
click at [446, 258] on div "13.9 F | 27.8 %" at bounding box center [422, 262] width 65 height 11
select select "38208"
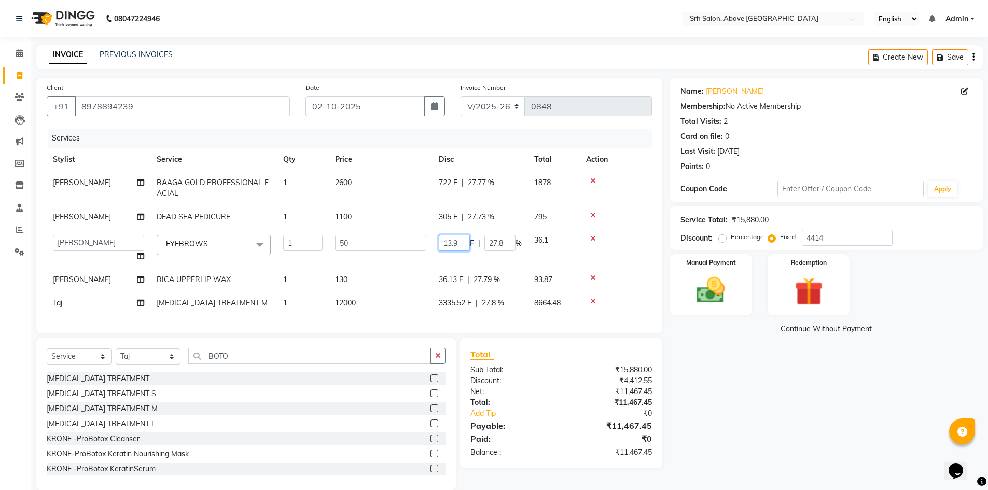
drag, startPoint x: 444, startPoint y: 238, endPoint x: 463, endPoint y: 243, distance: 19.4
click at [463, 243] on input "13.9" at bounding box center [454, 243] width 31 height 16
type input "13"
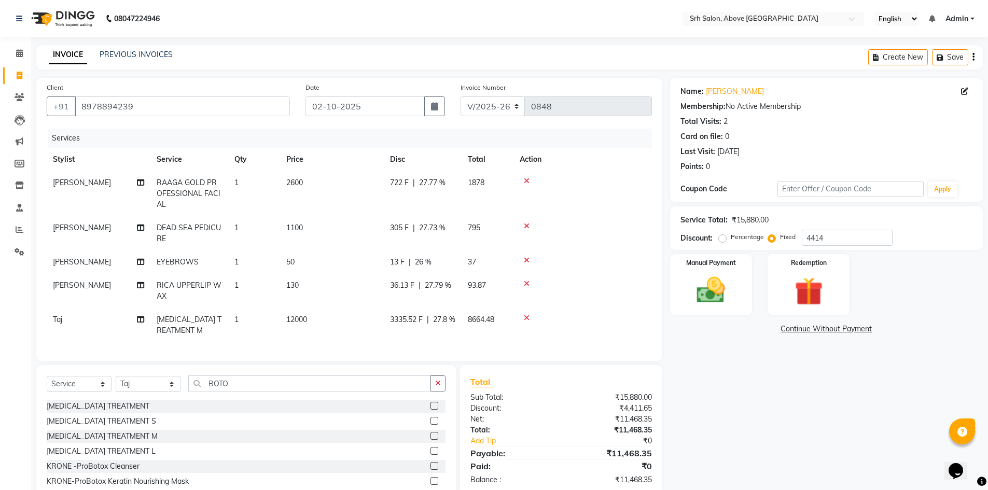
click at [450, 277] on td "36.13 F | 27.79 %" at bounding box center [423, 291] width 78 height 34
select select "38208"
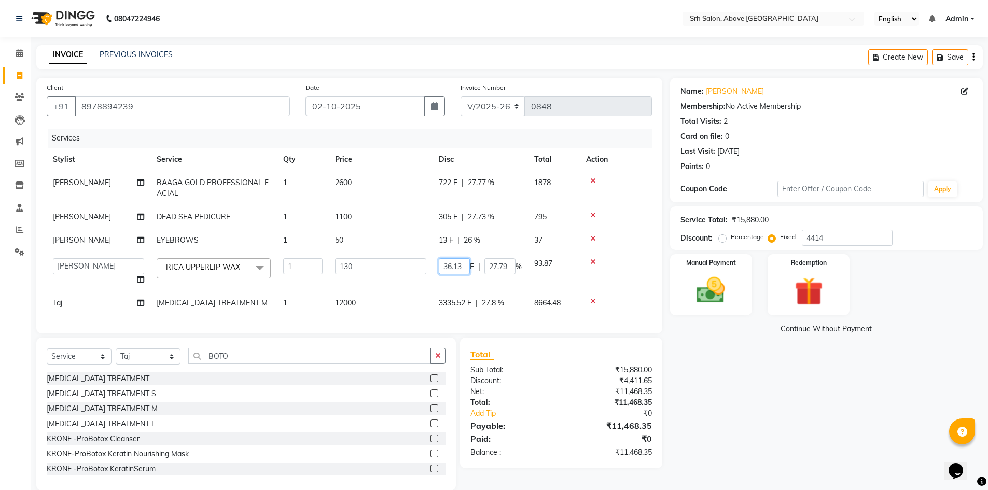
drag, startPoint x: 443, startPoint y: 266, endPoint x: 482, endPoint y: 269, distance: 39.1
click at [482, 269] on div "36.13 F | 27.79 %" at bounding box center [480, 266] width 83 height 16
type input "36"
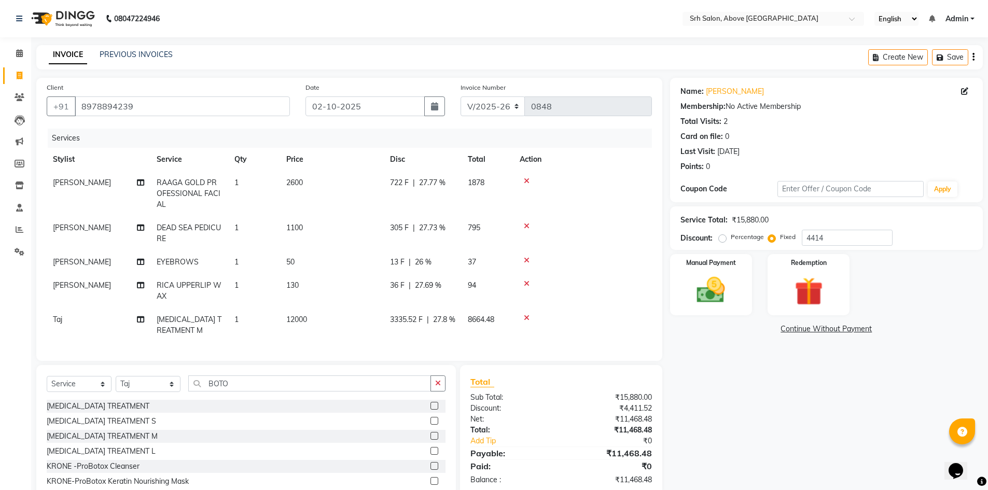
click at [446, 310] on td "3335.52 F | 27.8 %" at bounding box center [423, 325] width 78 height 34
select select "17483"
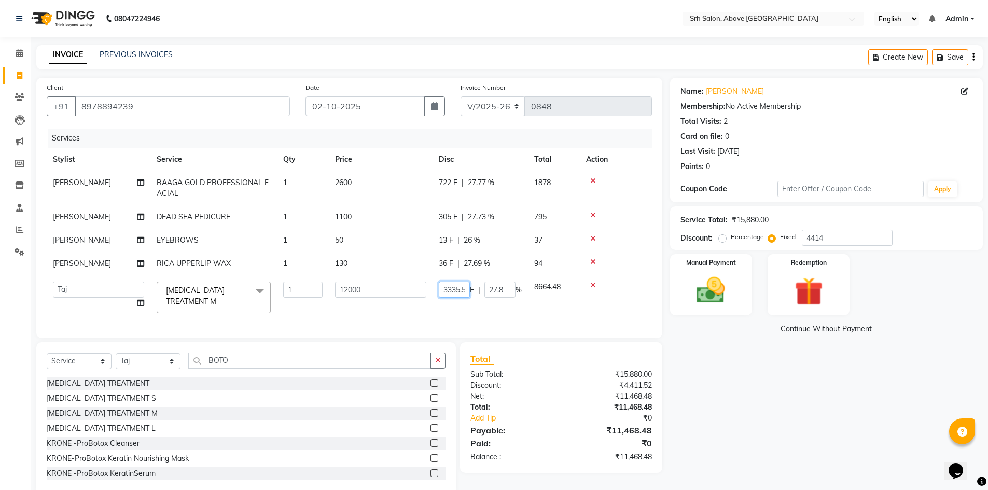
scroll to position [0, 6]
drag, startPoint x: 436, startPoint y: 289, endPoint x: 474, endPoint y: 291, distance: 38.0
click at [474, 291] on td "3335.52 F | 27.8 %" at bounding box center [480, 297] width 95 height 44
type input "3335"
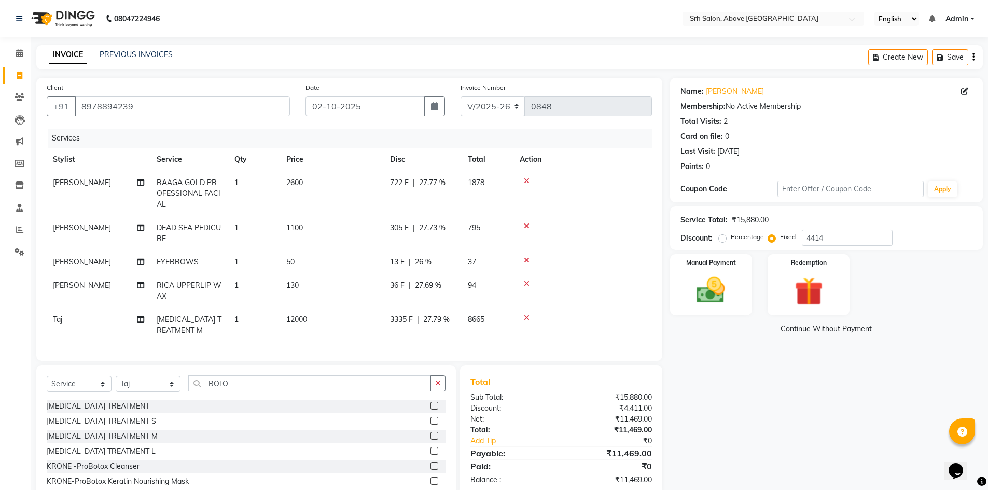
click at [736, 414] on div "Name: [PERSON_NAME] Membership: No Active Membership Total Visits: 2 Card on fi…" at bounding box center [830, 298] width 321 height 440
click at [397, 266] on span "13 F" at bounding box center [397, 262] width 15 height 11
select select "38208"
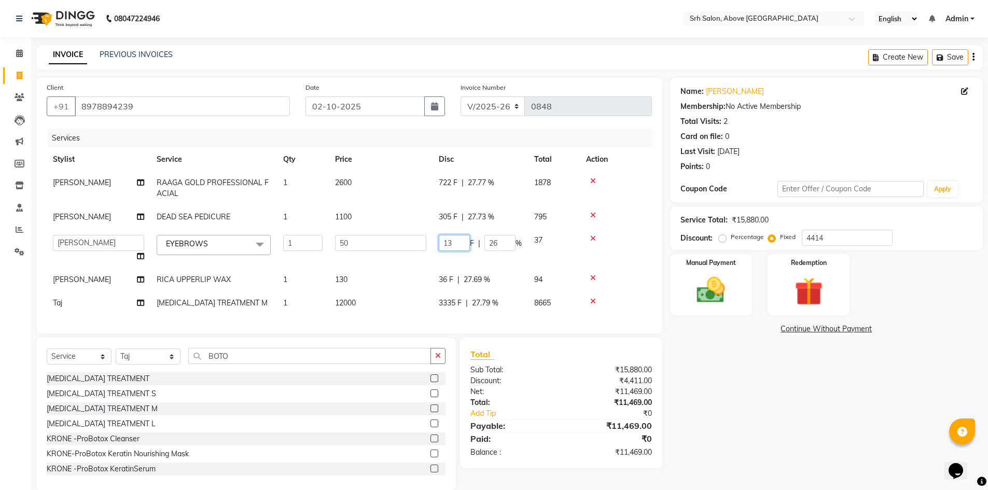
click at [457, 243] on input "13" at bounding box center [454, 243] width 31 height 16
type input "16"
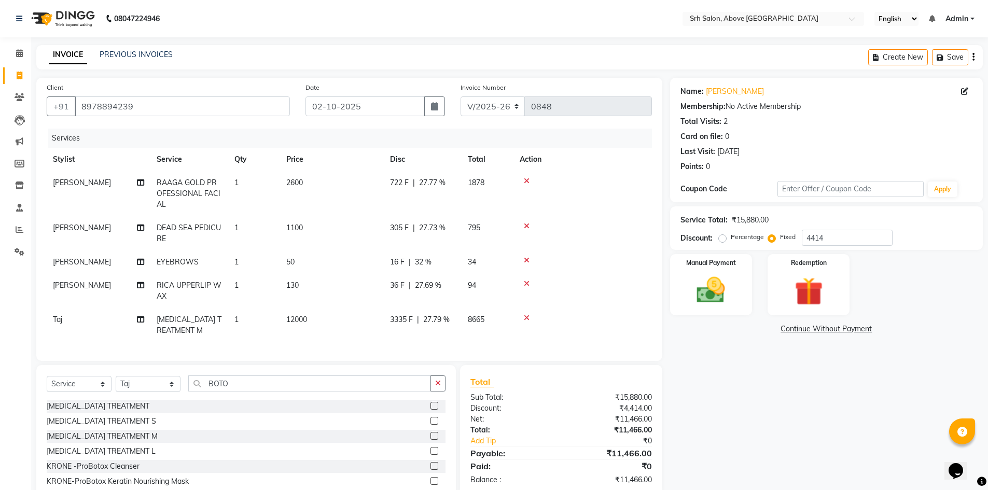
click at [755, 360] on div "Name: [PERSON_NAME] Membership: No Active Membership Total Visits: 2 Card on fi…" at bounding box center [830, 298] width 321 height 440
click at [712, 291] on img at bounding box center [711, 290] width 48 height 34
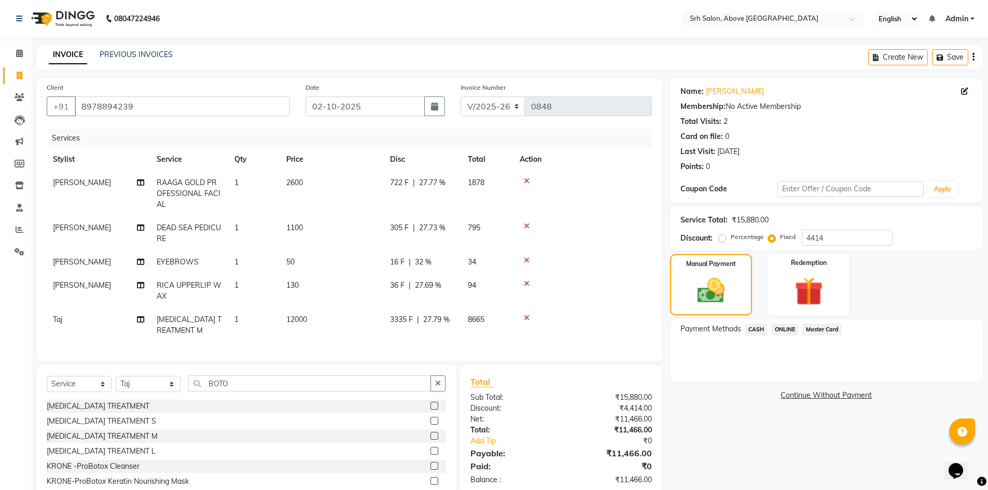
click at [829, 328] on span "Master Card" at bounding box center [821, 330] width 39 height 12
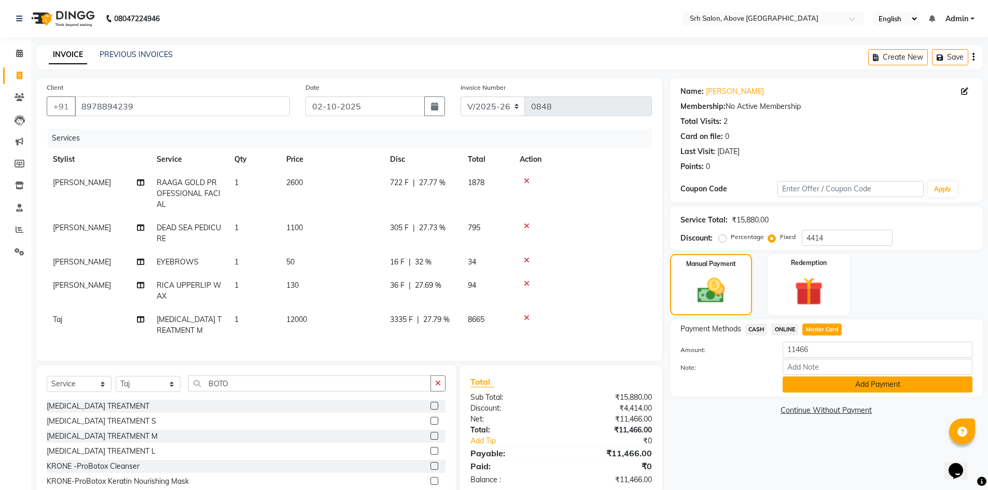
click at [822, 383] on button "Add Payment" at bounding box center [878, 385] width 190 height 16
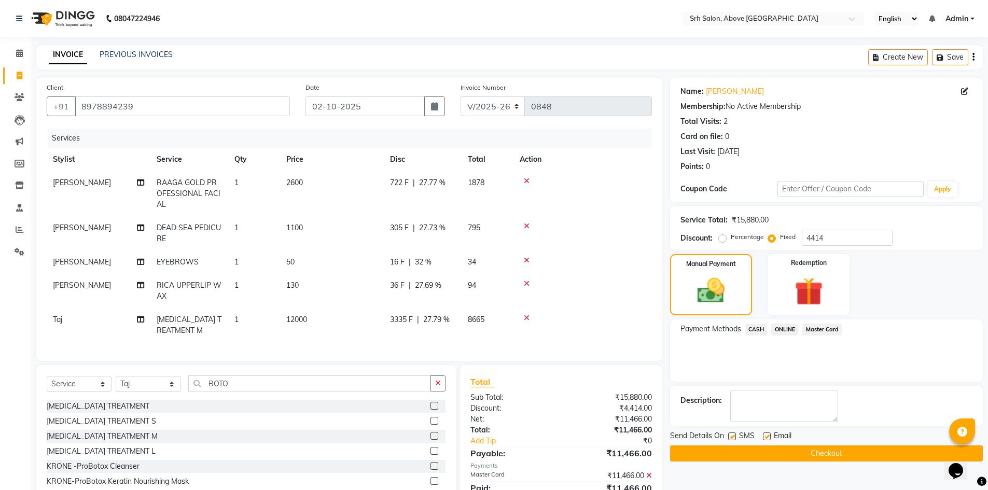
click at [768, 438] on label at bounding box center [767, 437] width 8 height 8
click at [768, 438] on input "checkbox" at bounding box center [766, 437] width 7 height 7
checkbox input "false"
click at [733, 434] on label at bounding box center [732, 437] width 8 height 8
click at [733, 434] on input "checkbox" at bounding box center [731, 437] width 7 height 7
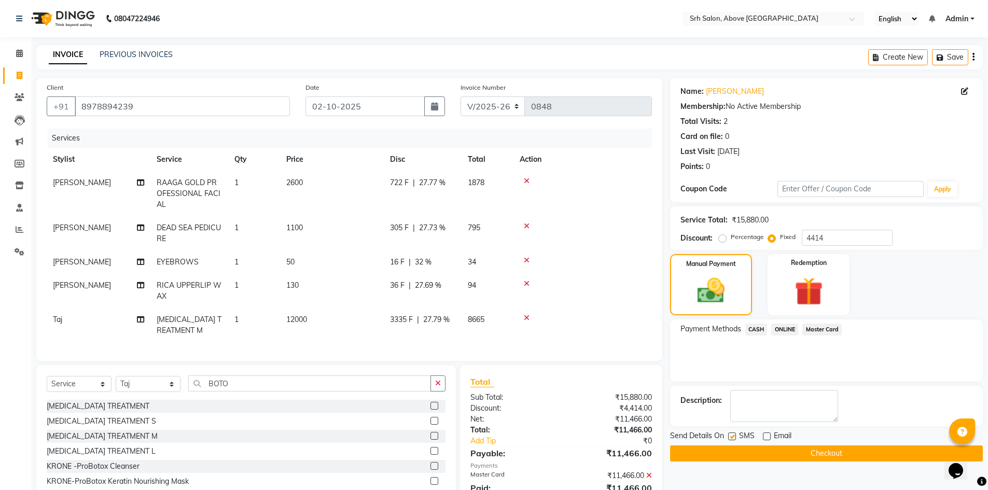
checkbox input "false"
click at [749, 460] on button "Checkout" at bounding box center [826, 454] width 313 height 16
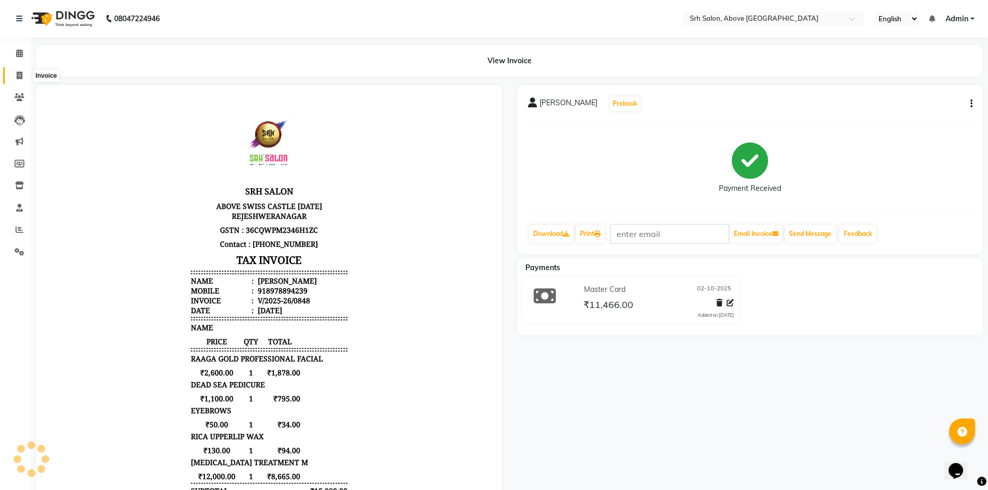
click at [17, 74] on icon at bounding box center [20, 76] width 6 height 8
select select "3702"
select select "service"
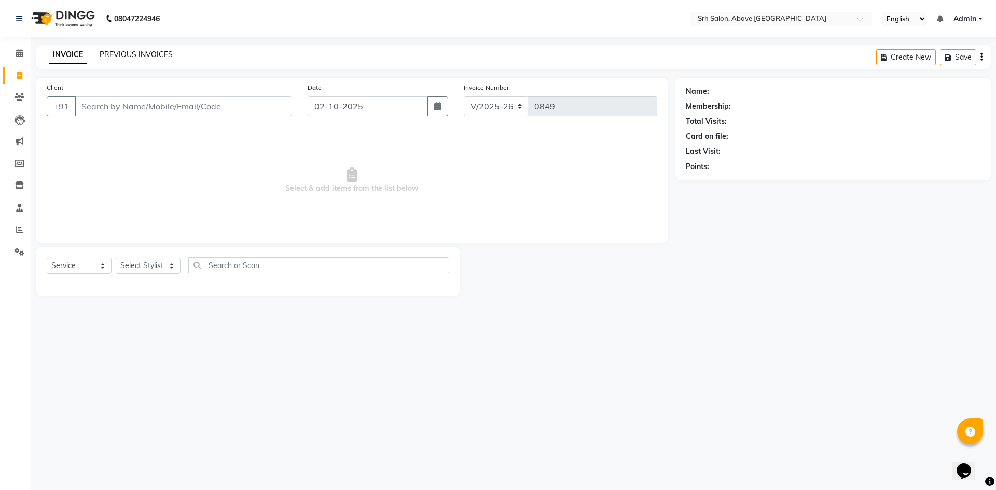
drag, startPoint x: 173, startPoint y: 57, endPoint x: 167, endPoint y: 52, distance: 7.8
click at [173, 57] on div "INVOICE PREVIOUS INVOICES" at bounding box center [110, 55] width 149 height 12
click at [164, 50] on link "PREVIOUS INVOICES" at bounding box center [136, 54] width 73 height 9
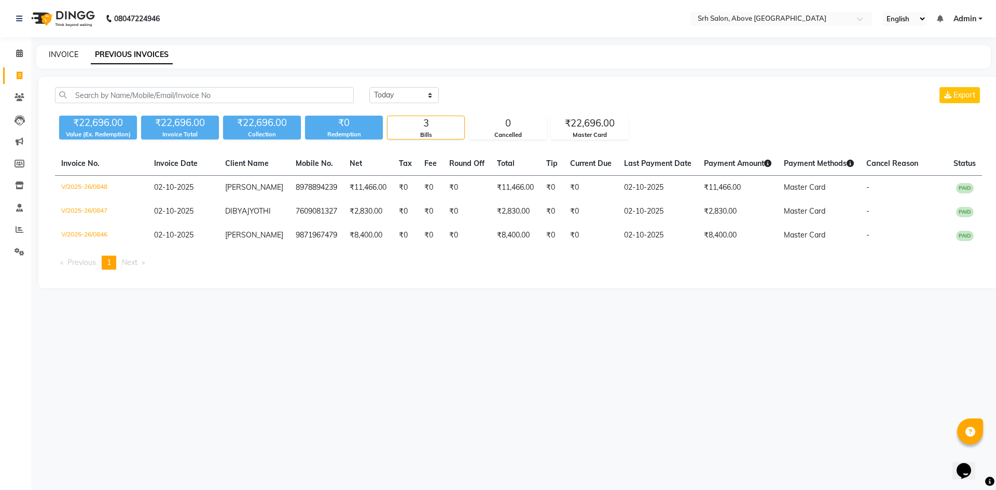
click at [70, 51] on link "INVOICE" at bounding box center [64, 54] width 30 height 9
select select "service"
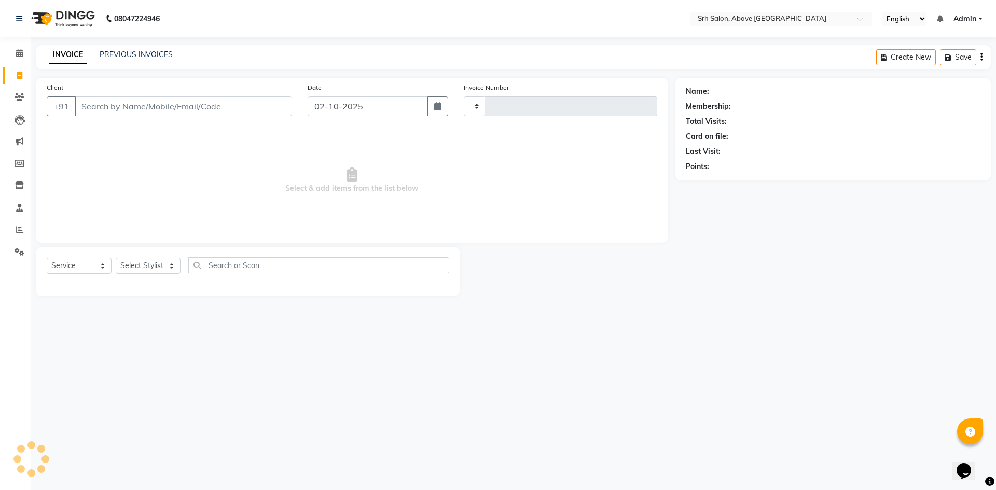
type input "0849"
select select "3702"
select select "membership"
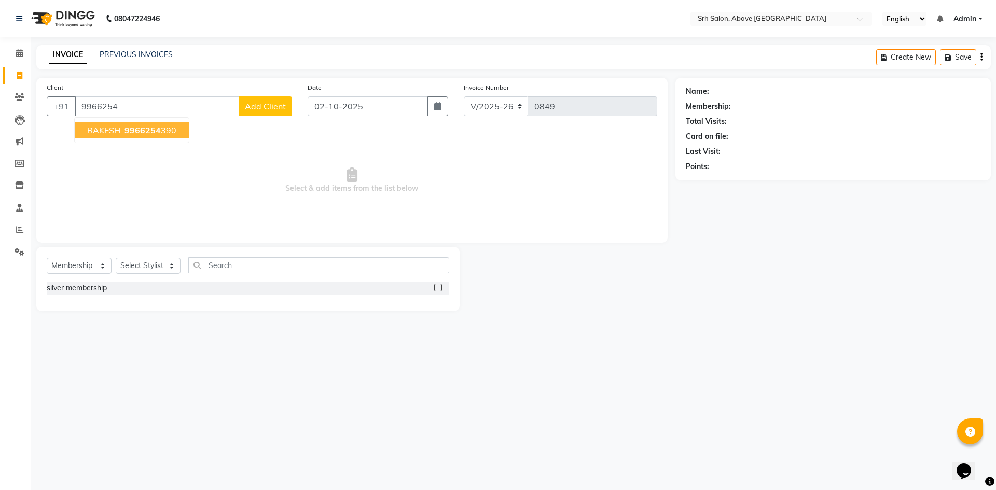
click at [102, 136] on button "RAKESH 9966254 390" at bounding box center [132, 130] width 114 height 17
type input "9966254390"
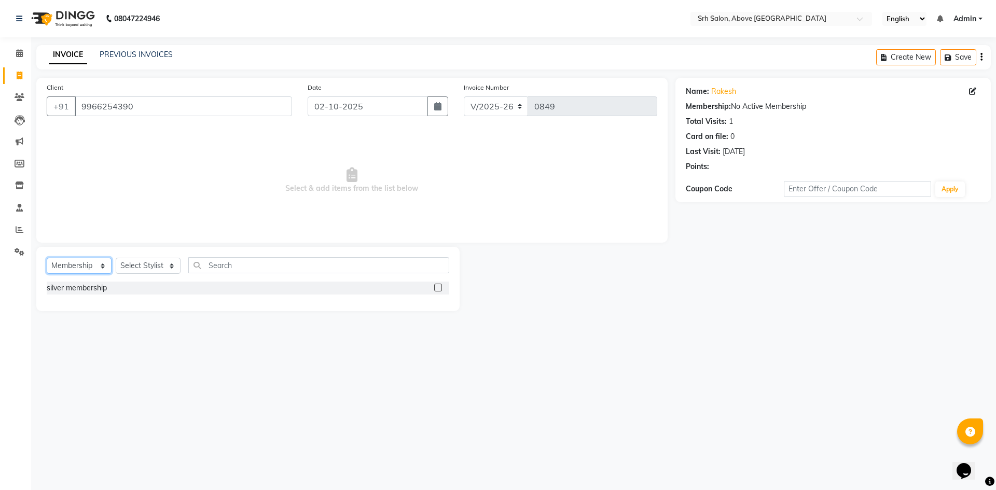
click at [86, 264] on select "Select Service Product Membership Package Voucher Prepaid Gift Card" at bounding box center [79, 266] width 65 height 16
select select "service"
click at [47, 258] on select "Select Service Product Membership Package Voucher Prepaid Gift Card" at bounding box center [79, 266] width 65 height 16
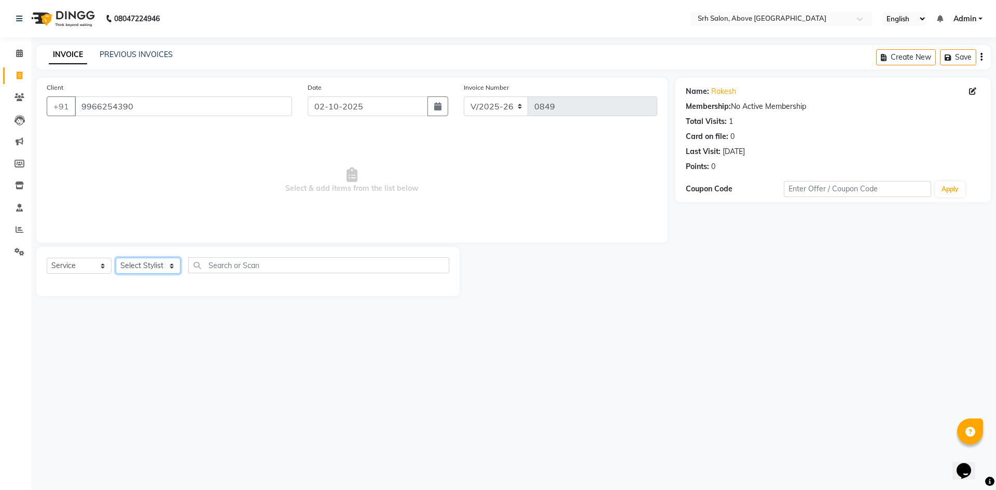
click at [123, 267] on select "Select Stylist CHETAN [PERSON_NAME] [PERSON_NAME] [PERSON_NAME] [PERSON_NAME] R…" at bounding box center [148, 266] width 65 height 16
select select "17488"
click at [116, 258] on select "Select Stylist CHETAN [PERSON_NAME] [PERSON_NAME] [PERSON_NAME] [PERSON_NAME] R…" at bounding box center [148, 266] width 65 height 16
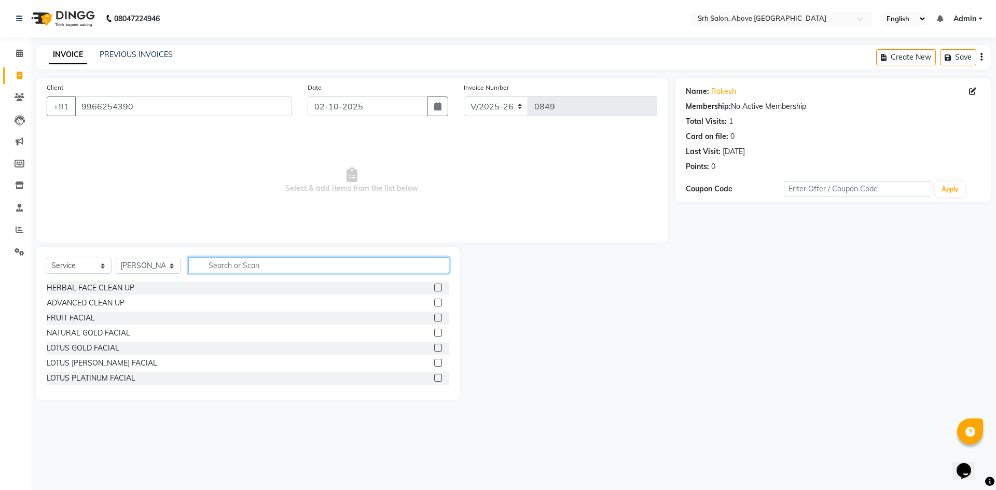
click at [295, 271] on input "text" at bounding box center [318, 265] width 261 height 16
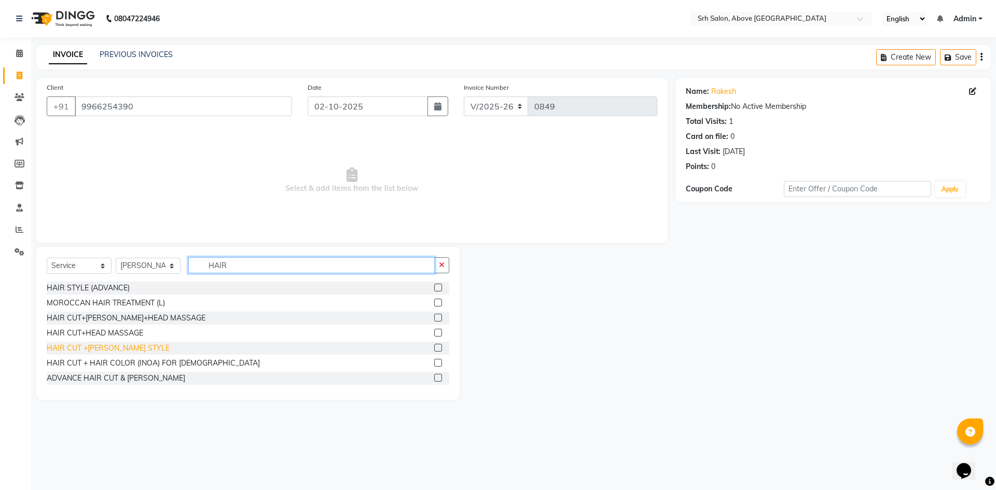
type input "HAIR"
click at [118, 349] on div "HAIR CUT +[PERSON_NAME] STYLE" at bounding box center [108, 348] width 123 height 11
checkbox input "false"
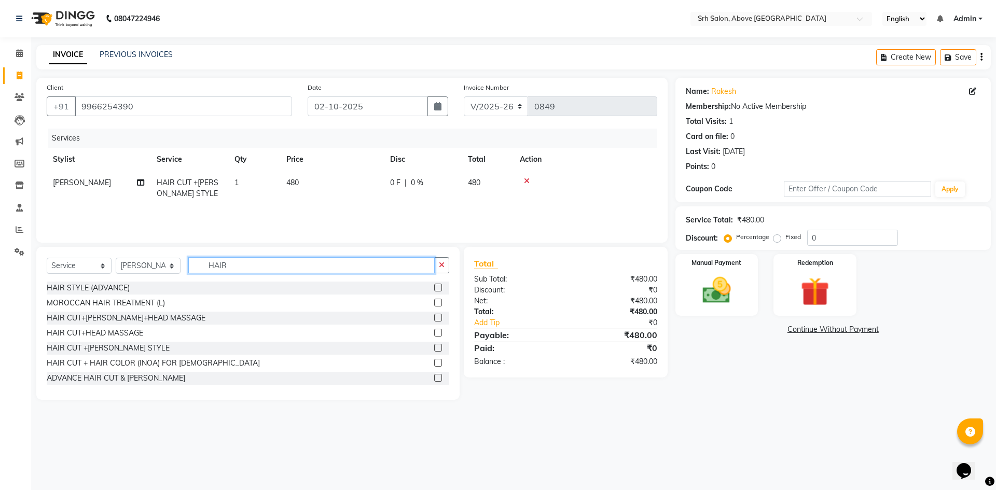
drag, startPoint x: 204, startPoint y: 261, endPoint x: 254, endPoint y: 268, distance: 50.8
click at [254, 268] on input "HAIR" at bounding box center [311, 265] width 246 height 16
type input "SP ANTI"
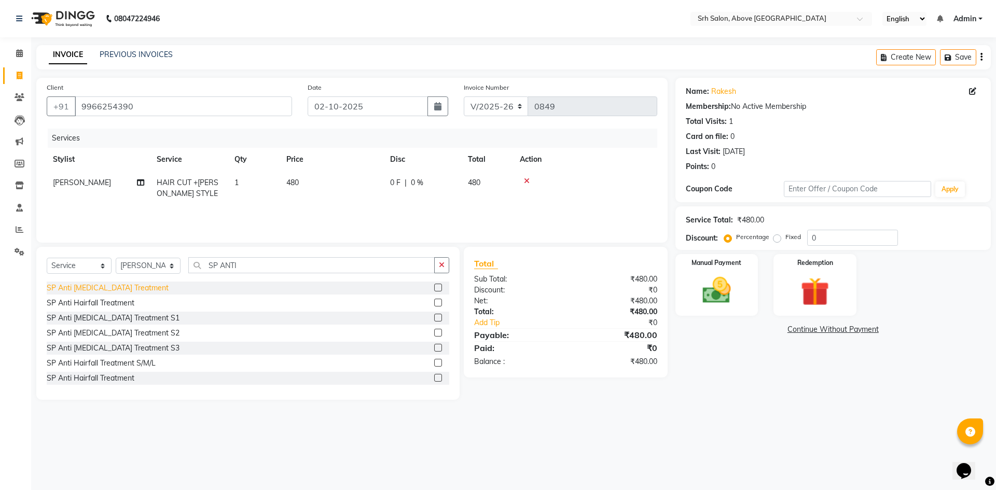
click at [84, 287] on div "SP Anti [MEDICAL_DATA] Treatment" at bounding box center [108, 288] width 122 height 11
checkbox input "false"
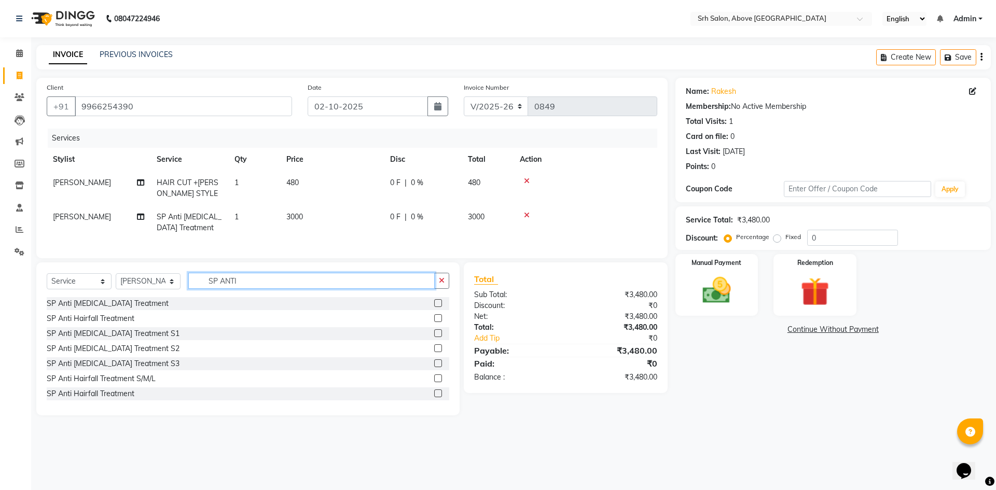
drag, startPoint x: 201, startPoint y: 287, endPoint x: 258, endPoint y: 289, distance: 57.1
click at [258, 289] on input "SP ANTI" at bounding box center [311, 281] width 246 height 16
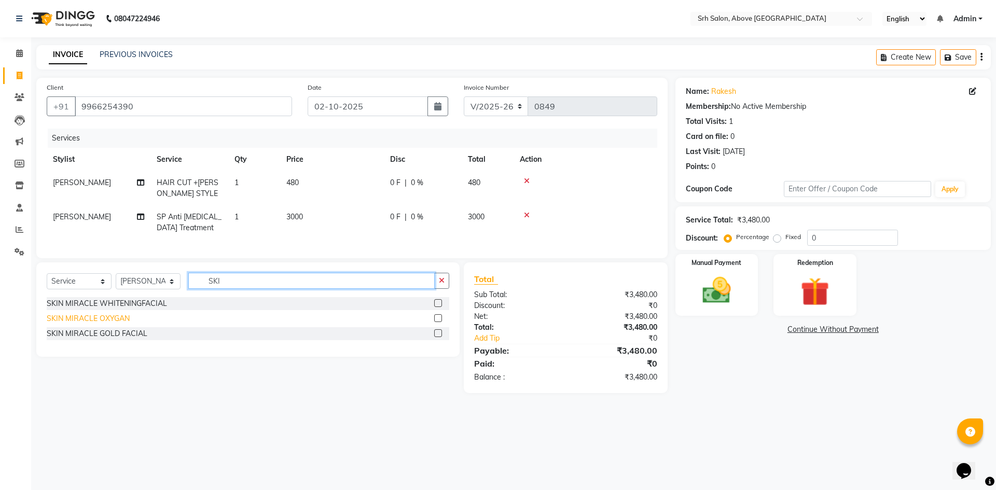
type input "SKI"
click at [122, 324] on div "SKIN MIRACLE OXYGAN" at bounding box center [88, 318] width 83 height 11
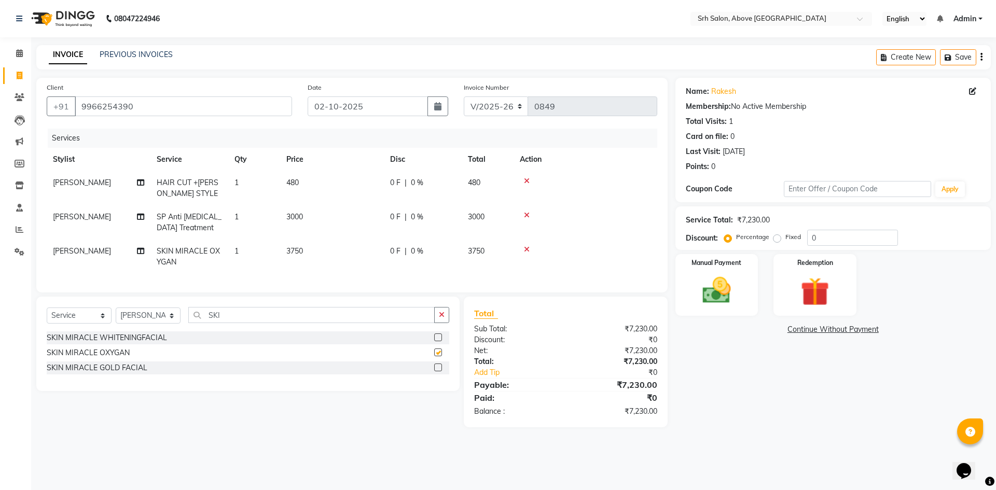
checkbox input "false"
click at [807, 227] on div "Service Total: ₹7,230.00 Discount: Percentage Fixed 0" at bounding box center [833, 228] width 295 height 35
click at [809, 238] on input "0" at bounding box center [852, 238] width 91 height 16
type input "30"
click at [785, 235] on label "Fixed" at bounding box center [793, 236] width 16 height 9
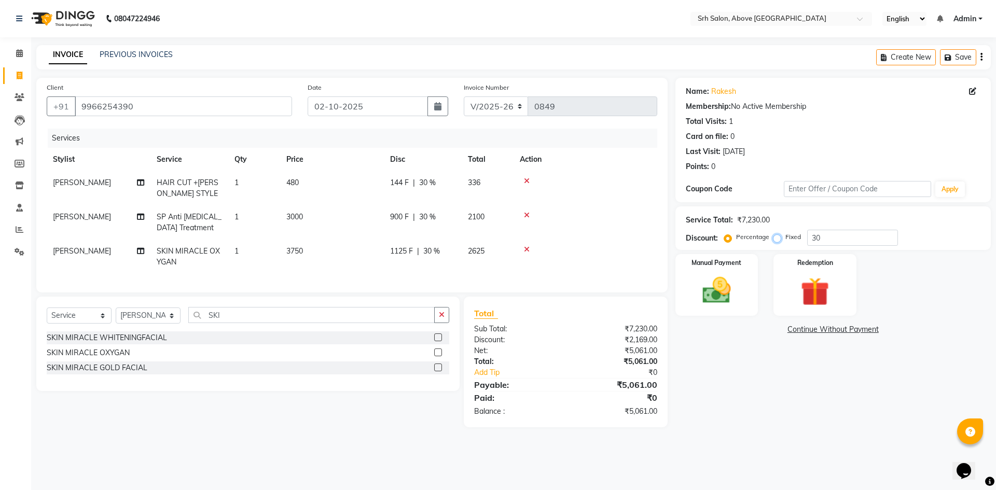
click at [777, 235] on input "Fixed" at bounding box center [778, 236] width 7 height 7
radio input "true"
click at [841, 235] on input "30" at bounding box center [852, 238] width 91 height 16
type input "3"
type input "4"
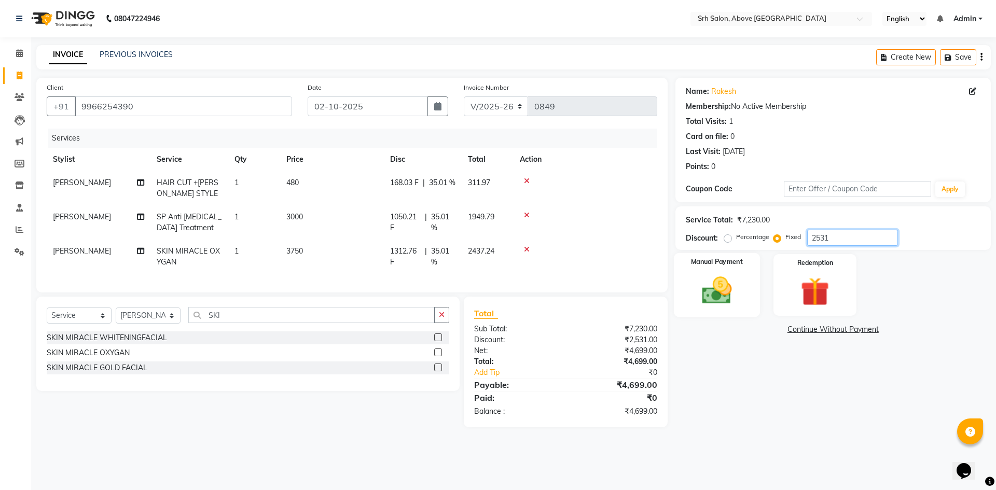
type input "2531"
click at [712, 285] on img at bounding box center [716, 290] width 48 height 34
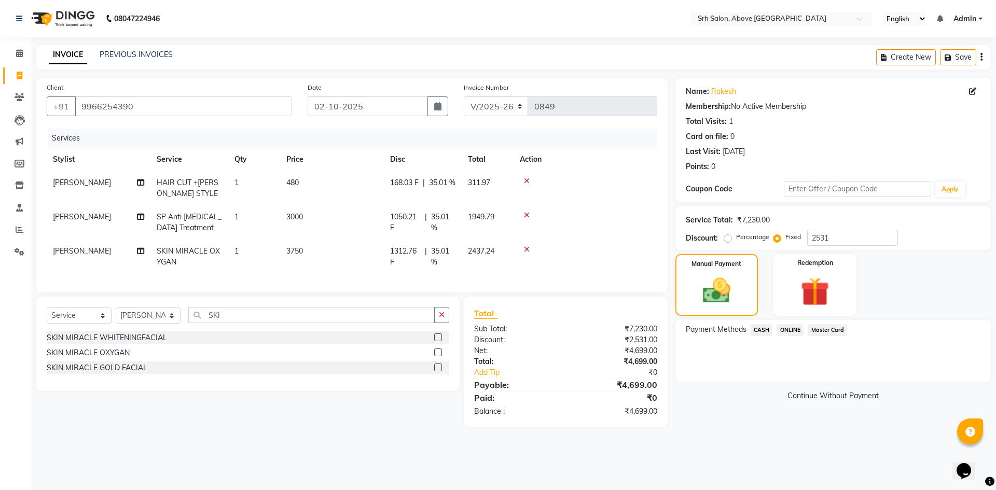
click at [821, 332] on span "Master Card" at bounding box center [827, 330] width 39 height 12
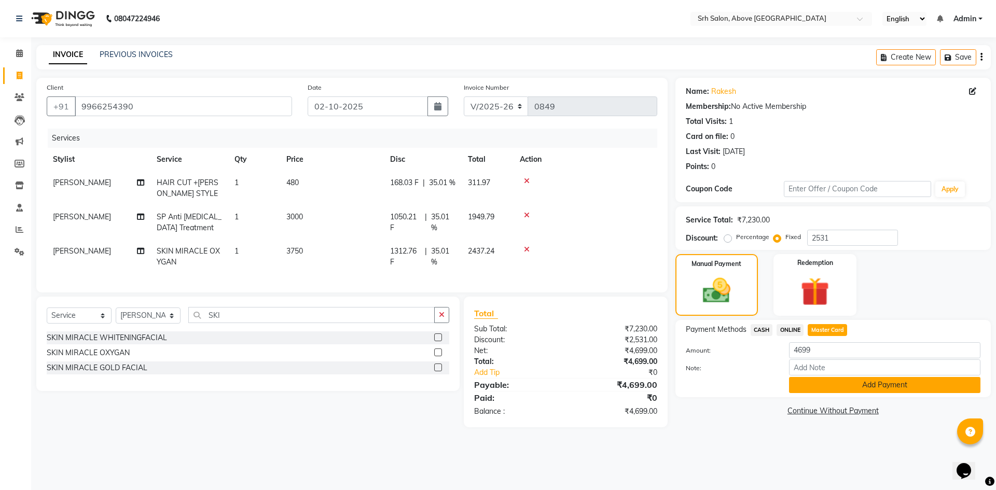
click at [817, 389] on button "Add Payment" at bounding box center [884, 385] width 191 height 16
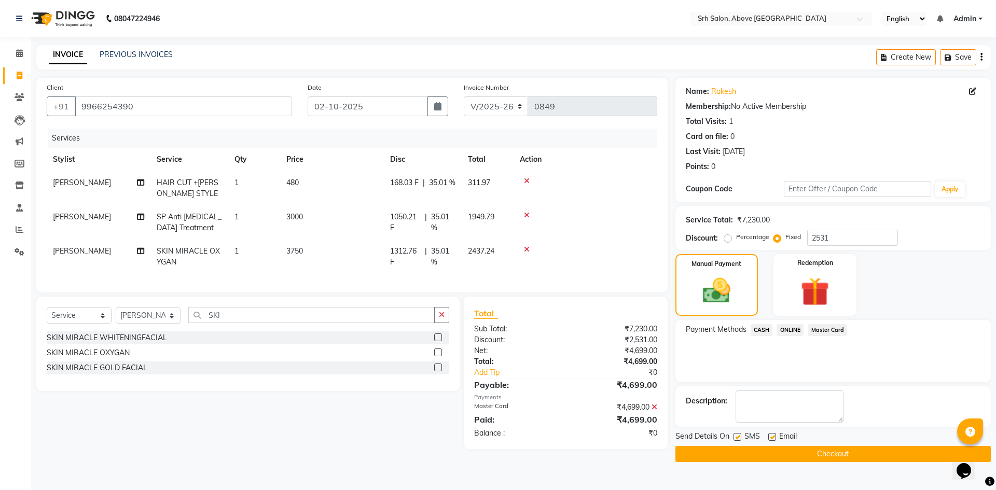
click at [772, 441] on div at bounding box center [771, 438] width 7 height 11
click at [771, 438] on label at bounding box center [772, 437] width 8 height 8
click at [771, 438] on input "checkbox" at bounding box center [771, 437] width 7 height 7
checkbox input "false"
click at [737, 435] on label at bounding box center [737, 437] width 8 height 8
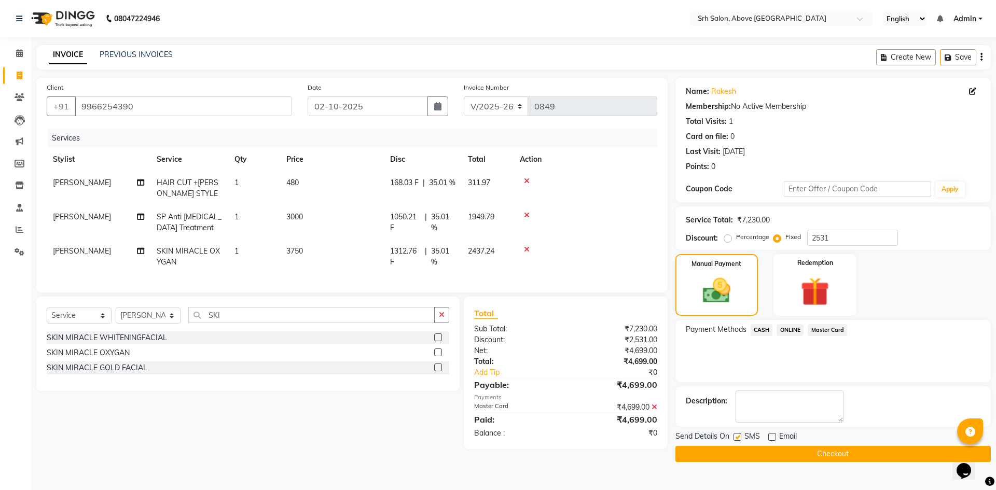
click at [737, 435] on input "checkbox" at bounding box center [736, 437] width 7 height 7
checkbox input "false"
click at [741, 453] on button "Checkout" at bounding box center [832, 454] width 315 height 16
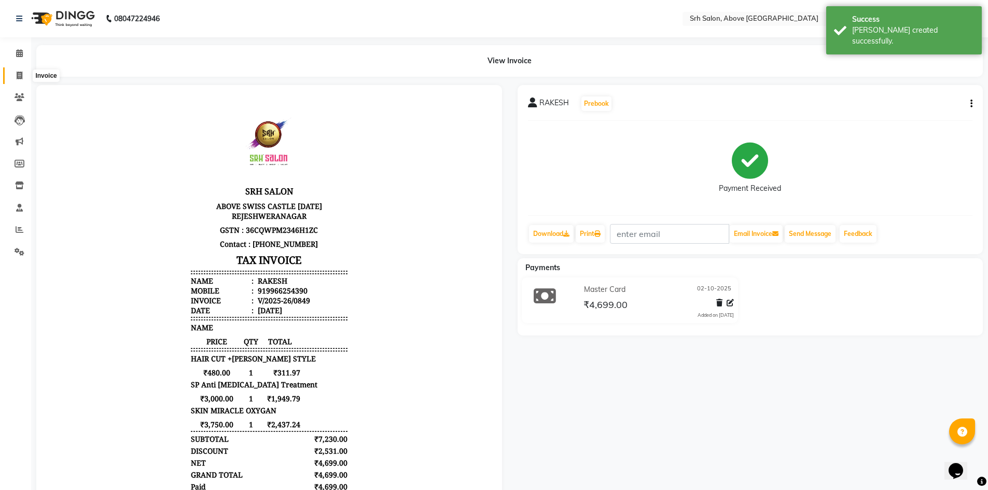
click at [18, 76] on icon at bounding box center [20, 76] width 6 height 8
select select "service"
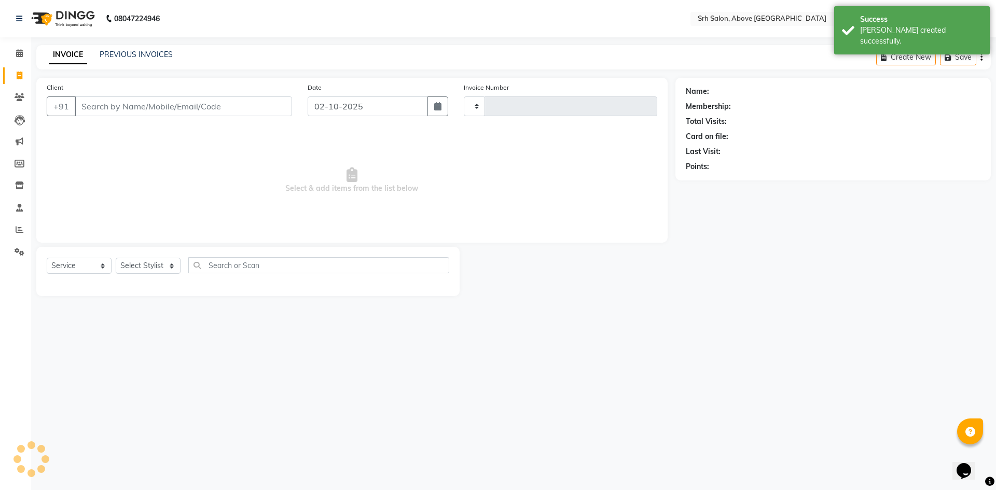
type input "0850"
select select "3702"
select select "membership"
click at [153, 54] on link "PREVIOUS INVOICES" at bounding box center [136, 54] width 73 height 9
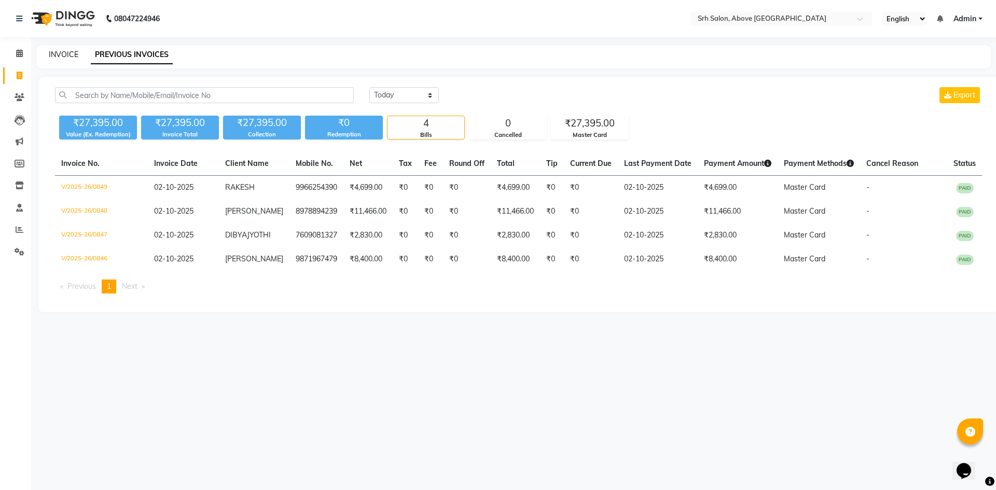
click at [57, 53] on link "INVOICE" at bounding box center [64, 54] width 30 height 9
select select "service"
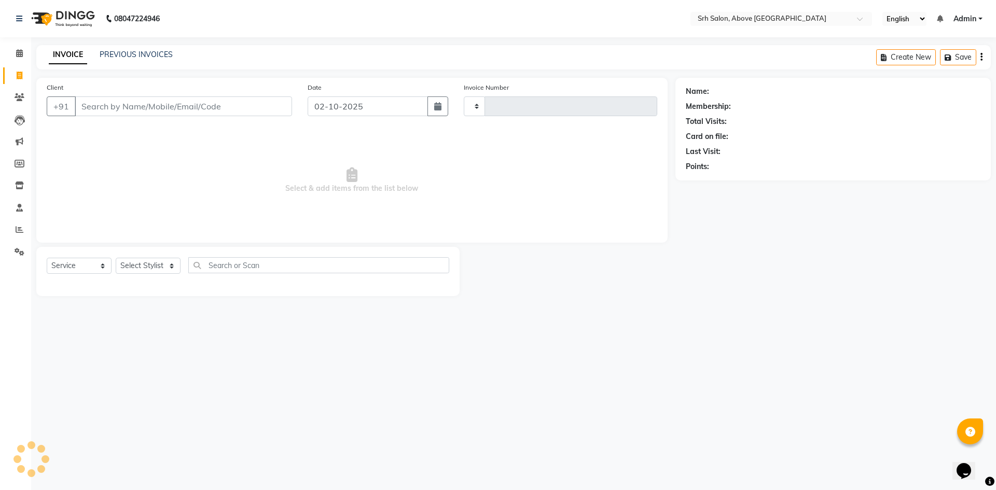
type input "0850"
select select "3702"
select select "membership"
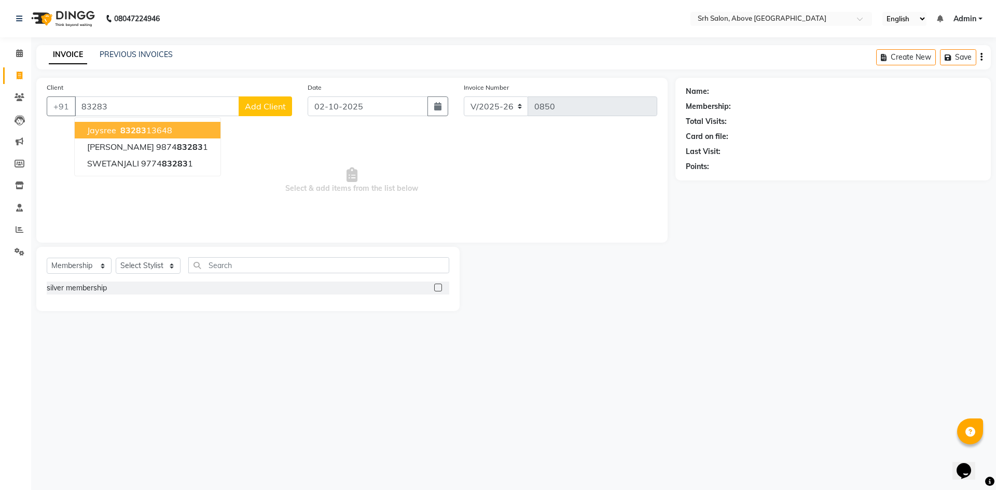
drag, startPoint x: 173, startPoint y: 139, endPoint x: 179, endPoint y: 132, distance: 9.6
click at [179, 132] on ngb-typeahead-window "Jaysree 83283 13648 [PERSON_NAME] 9874 83283 1 SWETANJALI 9774 83283 1" at bounding box center [147, 146] width 147 height 59
click at [179, 132] on button "Jaysree 83283 13648" at bounding box center [148, 130] width 146 height 17
type input "8328313648"
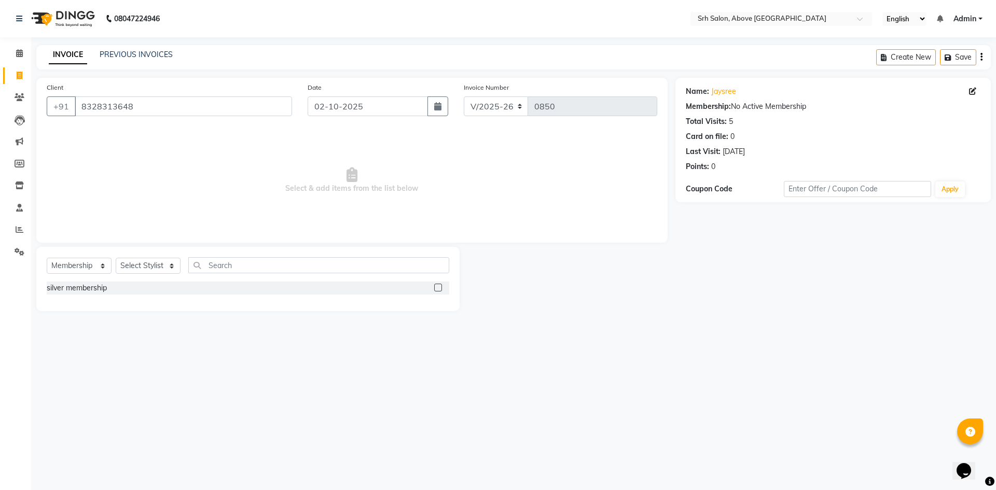
click at [86, 257] on div "Select Service Product Membership Package Voucher Prepaid Gift Card Select Styl…" at bounding box center [248, 269] width 402 height 24
click at [85, 267] on select "Select Service Product Membership Package Voucher Prepaid Gift Card" at bounding box center [79, 266] width 65 height 16
select select "service"
click at [47, 258] on select "Select Service Product Membership Package Voucher Prepaid Gift Card" at bounding box center [79, 266] width 65 height 16
click at [137, 264] on select "Select Stylist CHETAN [PERSON_NAME] [PERSON_NAME] [PERSON_NAME] [PERSON_NAME] R…" at bounding box center [148, 266] width 65 height 16
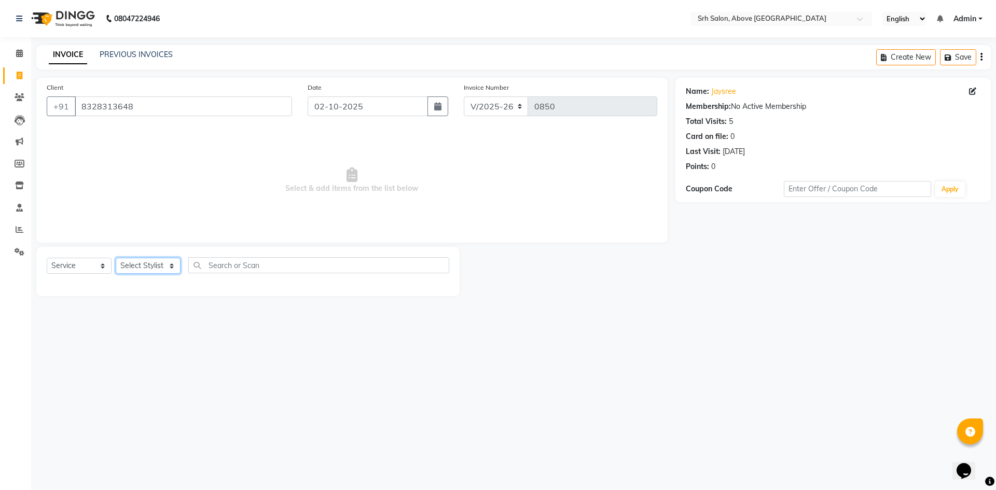
select select "17483"
click at [116, 258] on select "Select Stylist CHETAN [PERSON_NAME] [PERSON_NAME] [PERSON_NAME] [PERSON_NAME] R…" at bounding box center [148, 266] width 65 height 16
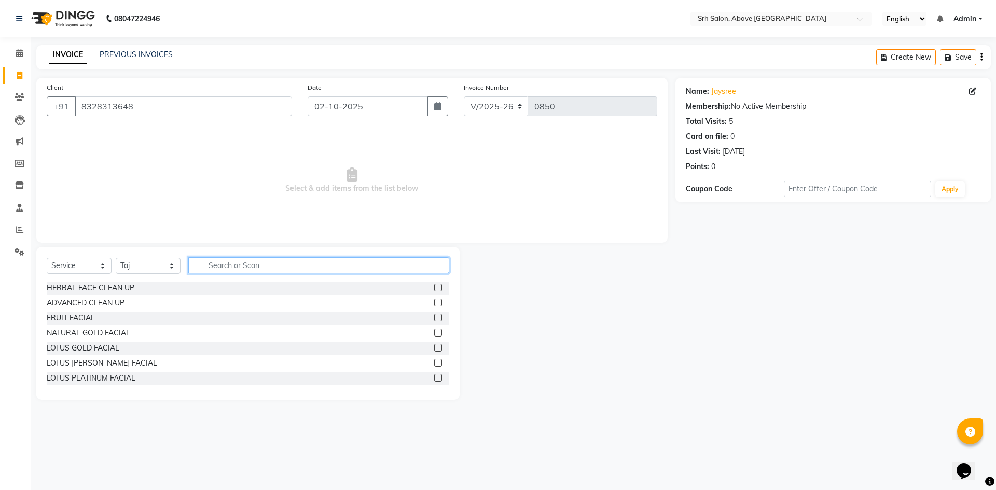
click at [254, 267] on input "text" at bounding box center [318, 265] width 261 height 16
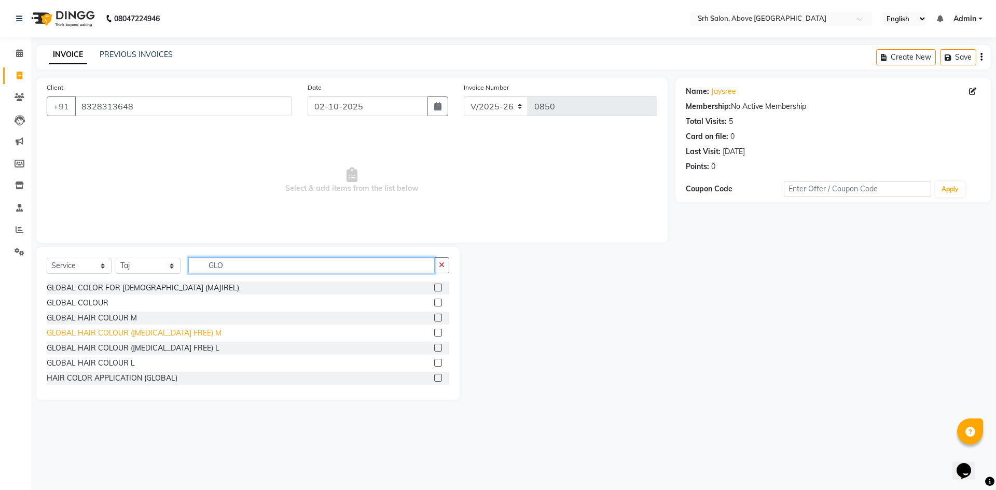
type input "GLO"
click at [186, 333] on div "GLOBAL HAIR COLOUR ([MEDICAL_DATA] FREE) M" at bounding box center [134, 333] width 175 height 11
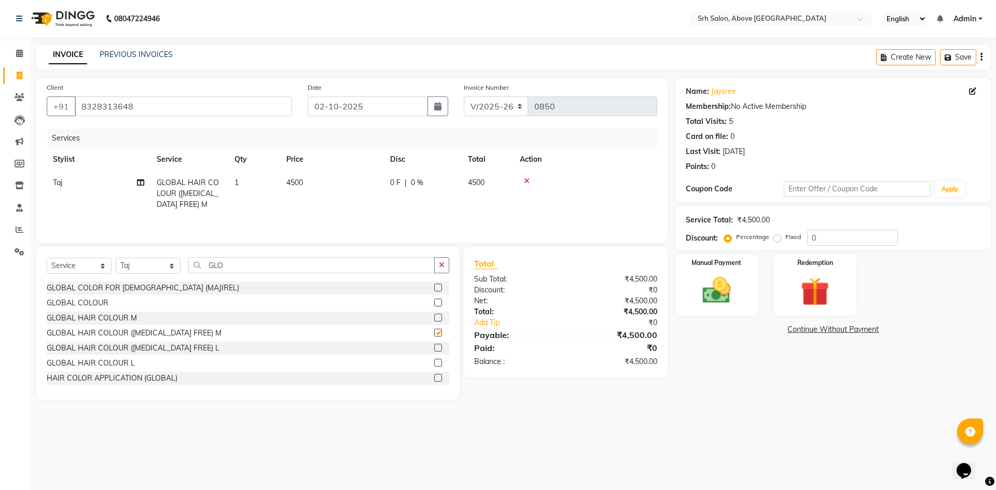
checkbox input "false"
click at [159, 257] on div "Select Service Product Membership Package Voucher Prepaid Gift Card Select Styl…" at bounding box center [247, 323] width 423 height 153
click at [161, 265] on select "Select Stylist CHETAN [PERSON_NAME] [PERSON_NAME] [PERSON_NAME] [PERSON_NAME] R…" at bounding box center [148, 266] width 65 height 16
select select "17643"
click at [116, 258] on select "Select Stylist CHETAN [PERSON_NAME] [PERSON_NAME] [PERSON_NAME] [PERSON_NAME] R…" at bounding box center [148, 266] width 65 height 16
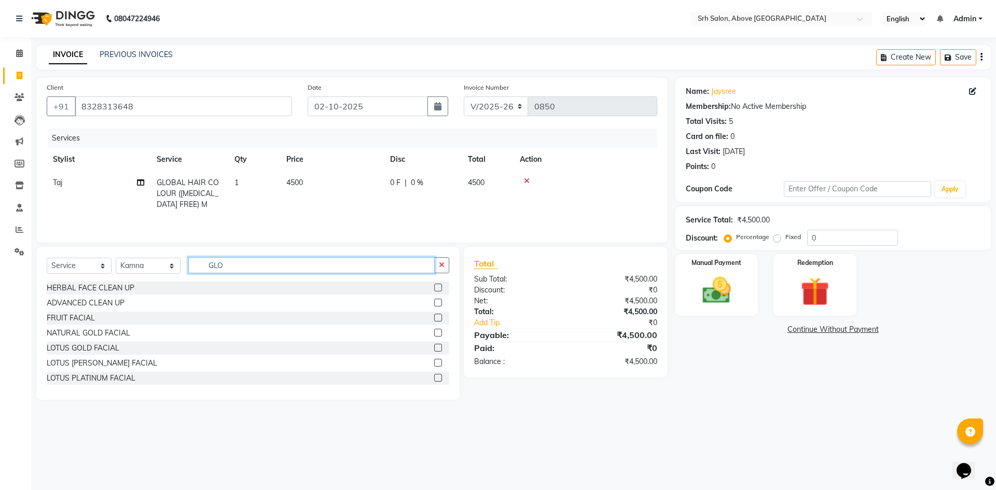
drag, startPoint x: 205, startPoint y: 265, endPoint x: 234, endPoint y: 270, distance: 29.9
click at [234, 270] on input "GLO" at bounding box center [311, 265] width 246 height 16
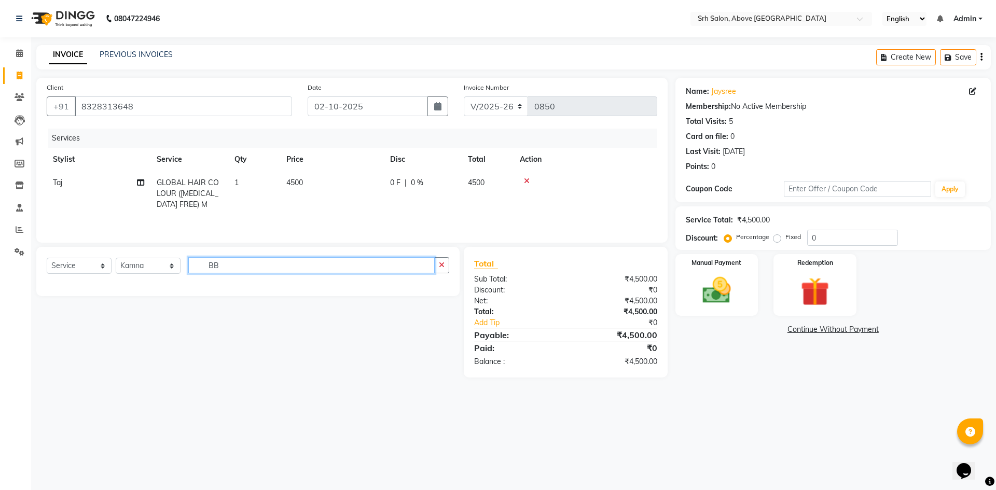
type input "B"
type input "BABY"
click at [96, 284] on div "BABY CUT WITH WASH" at bounding box center [89, 288] width 85 height 11
checkbox input "false"
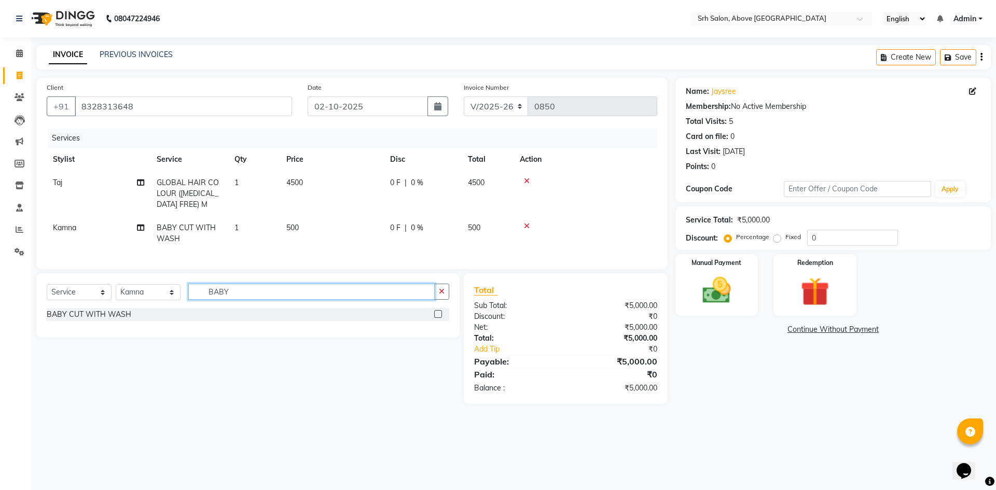
drag, startPoint x: 204, startPoint y: 297, endPoint x: 281, endPoint y: 300, distance: 76.3
click at [281, 300] on input "BABY" at bounding box center [311, 292] width 246 height 16
type input "EY"
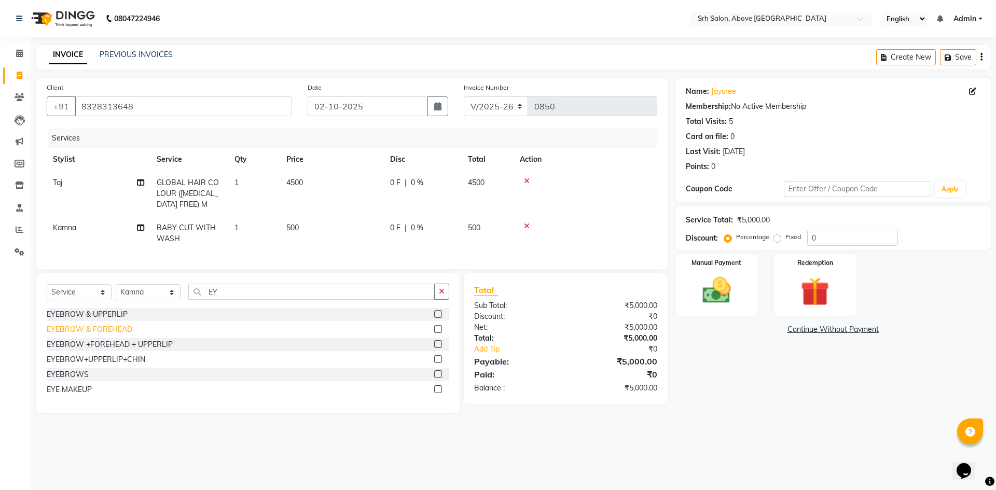
click at [121, 335] on div "EYEBROW & FOREHEAD" at bounding box center [90, 329] width 86 height 11
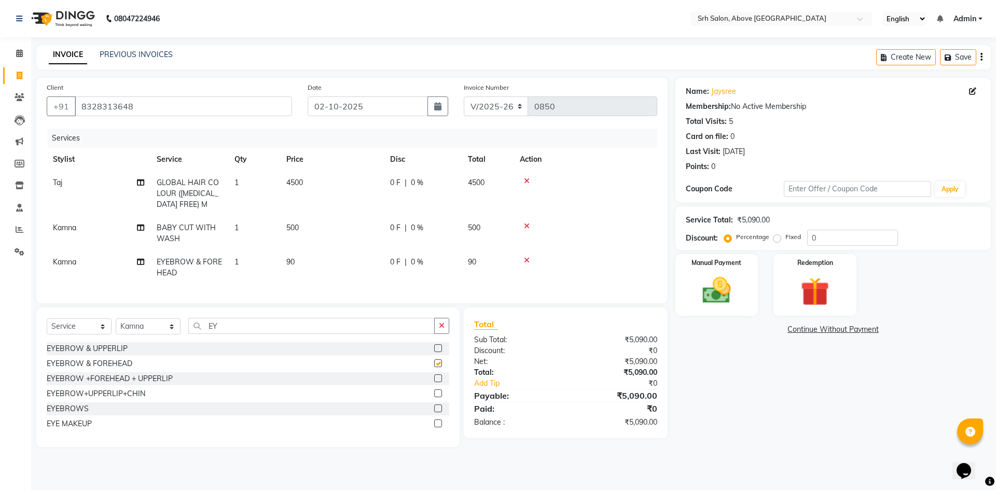
checkbox input "false"
click at [807, 238] on input "0" at bounding box center [852, 238] width 91 height 16
click at [841, 241] on input "30" at bounding box center [852, 238] width 91 height 16
type input "3"
type input "2"
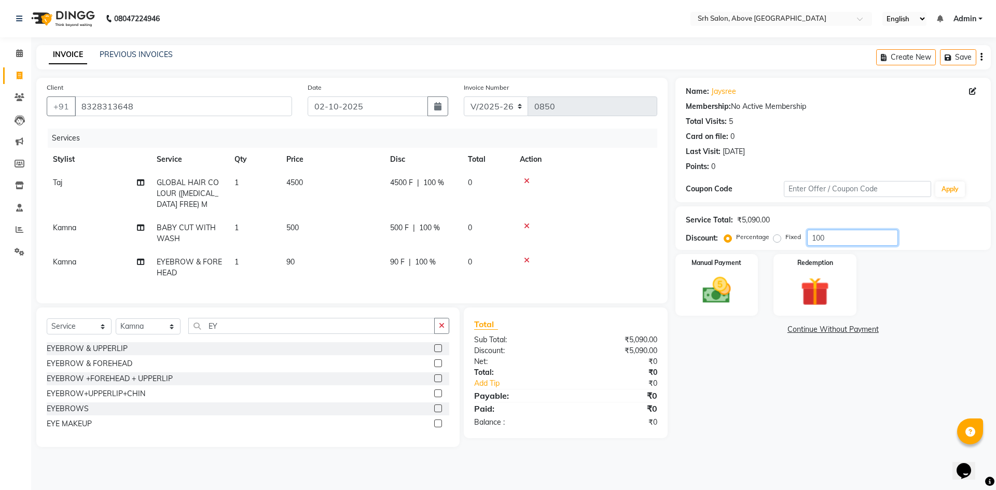
type input "100"
click at [785, 239] on label "Fixed" at bounding box center [793, 236] width 16 height 9
click at [777, 239] on input "Fixed" at bounding box center [778, 236] width 7 height 7
radio input "true"
click at [829, 235] on input "100" at bounding box center [852, 238] width 91 height 16
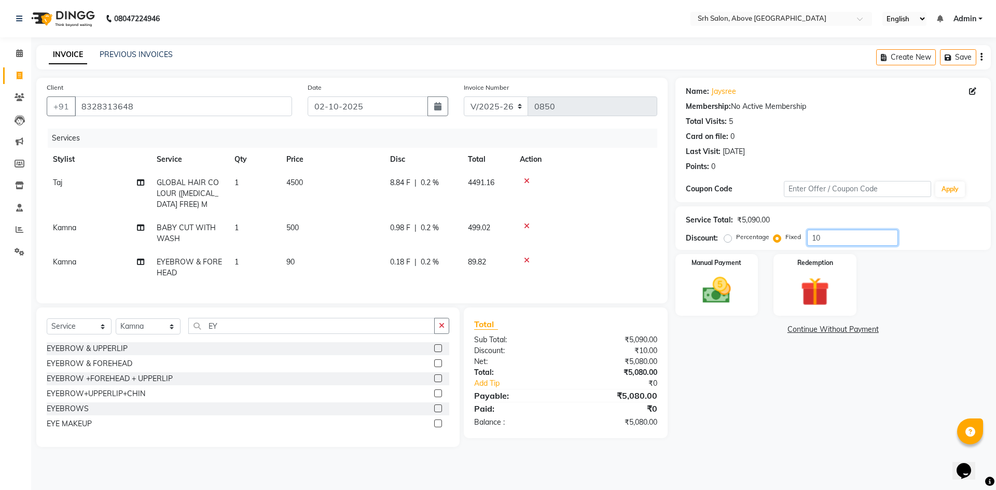
type input "1"
type input "3"
type input "1470"
click at [719, 290] on img at bounding box center [716, 290] width 48 height 34
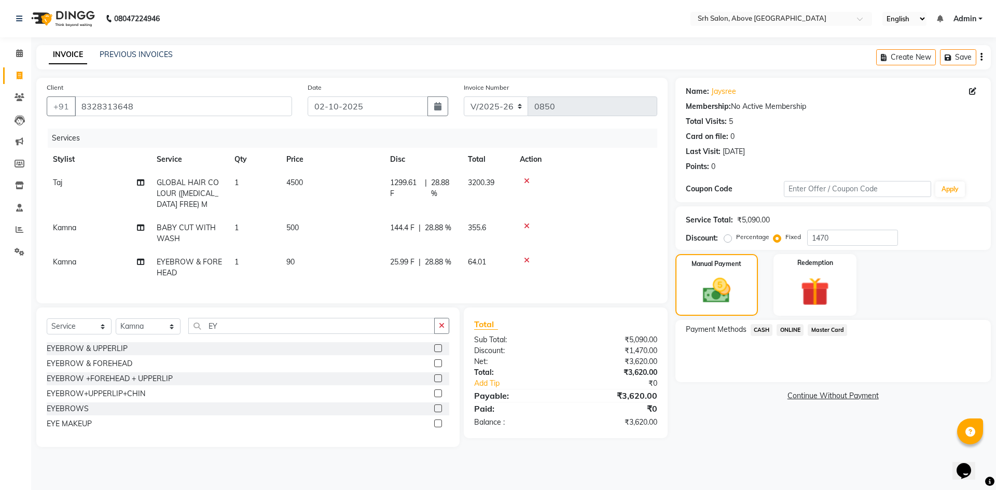
click at [832, 324] on span "Master Card" at bounding box center [827, 330] width 39 height 12
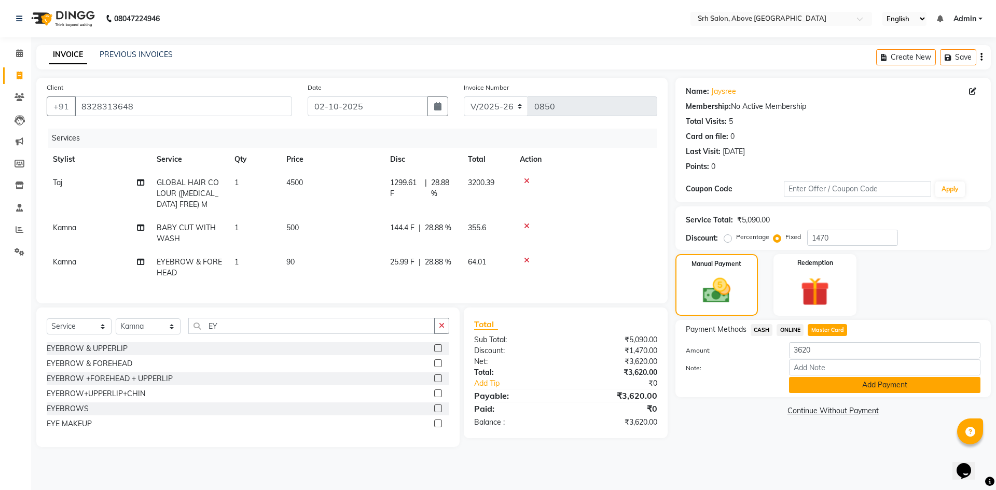
click at [821, 391] on button "Add Payment" at bounding box center [884, 385] width 191 height 16
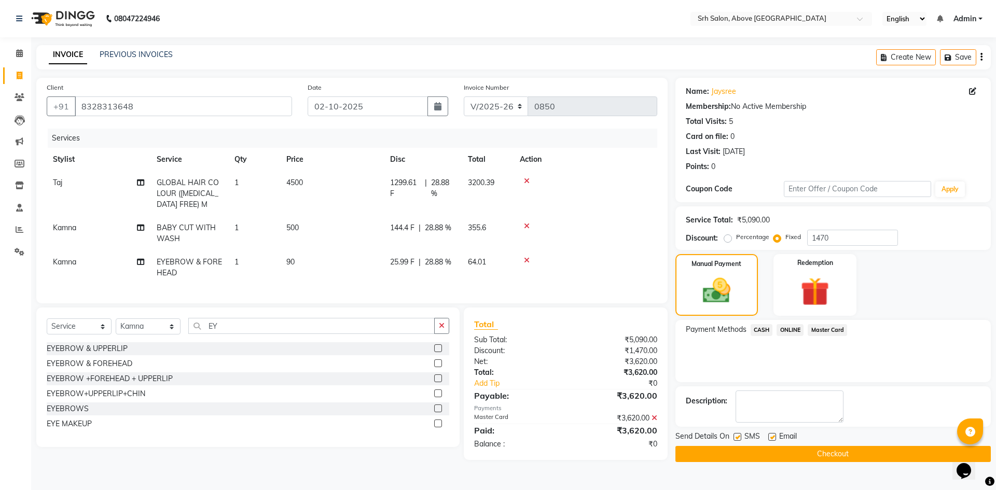
click at [770, 438] on label at bounding box center [772, 437] width 8 height 8
click at [770, 438] on input "checkbox" at bounding box center [771, 437] width 7 height 7
checkbox input "false"
click at [734, 437] on label at bounding box center [737, 437] width 8 height 8
click at [734, 437] on input "checkbox" at bounding box center [736, 437] width 7 height 7
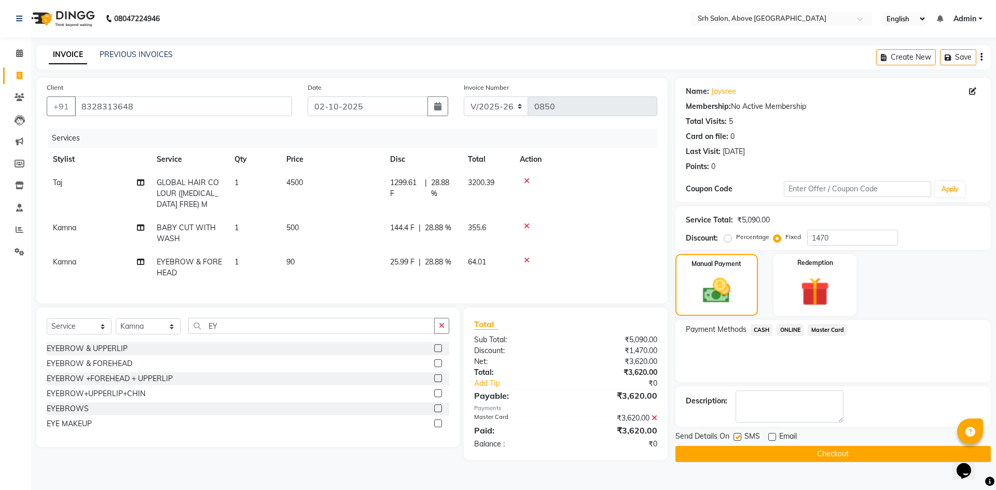
checkbox input "false"
click at [740, 451] on button "Checkout" at bounding box center [832, 454] width 315 height 16
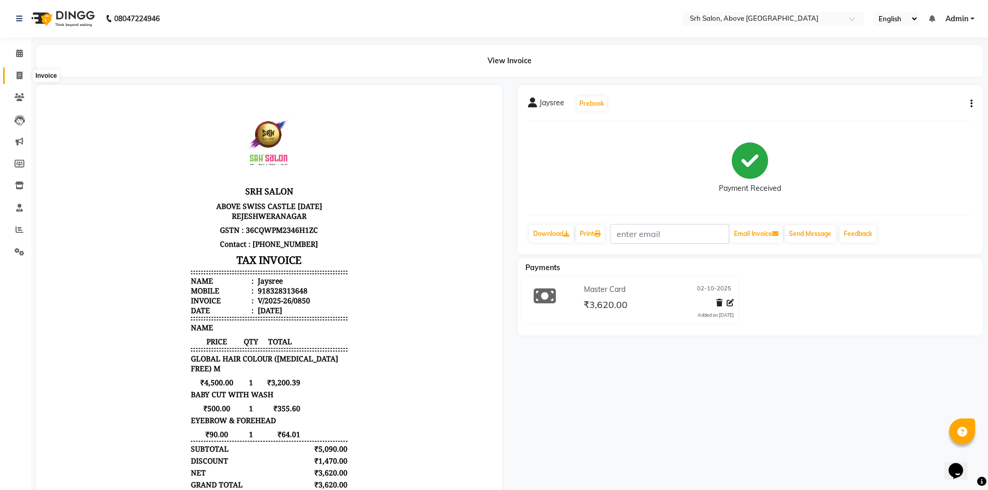
click at [18, 70] on span at bounding box center [19, 76] width 18 height 12
select select "service"
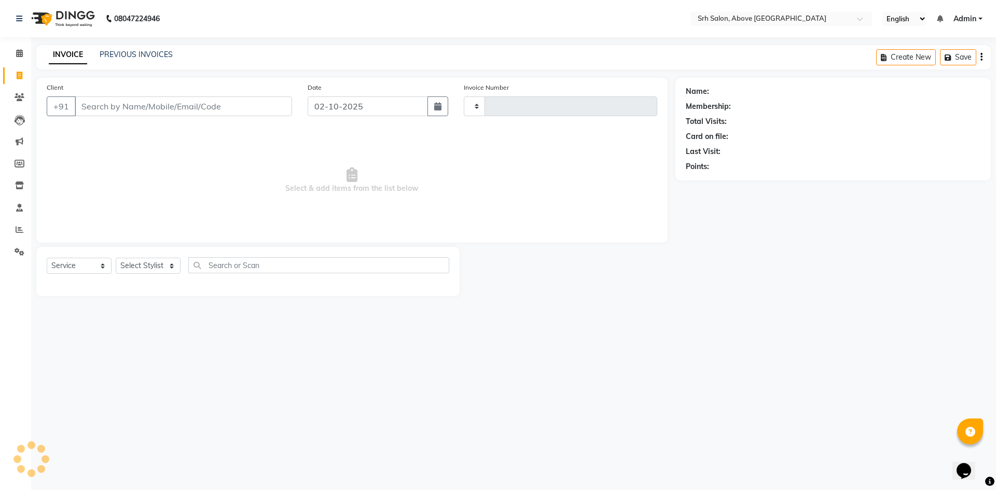
type input "0851"
select select "3702"
select select "membership"
click at [155, 111] on input "Client" at bounding box center [183, 106] width 217 height 20
click at [116, 105] on input "Client" at bounding box center [183, 106] width 217 height 20
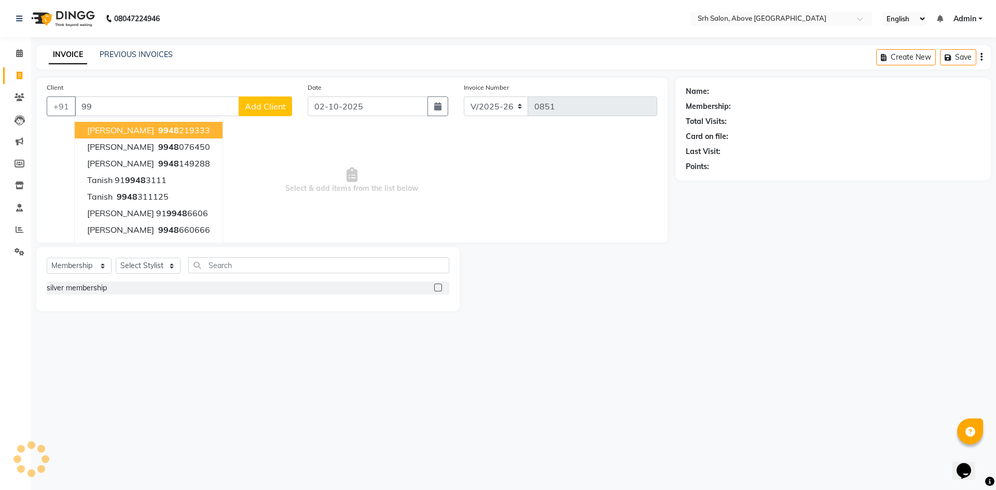
type input "9"
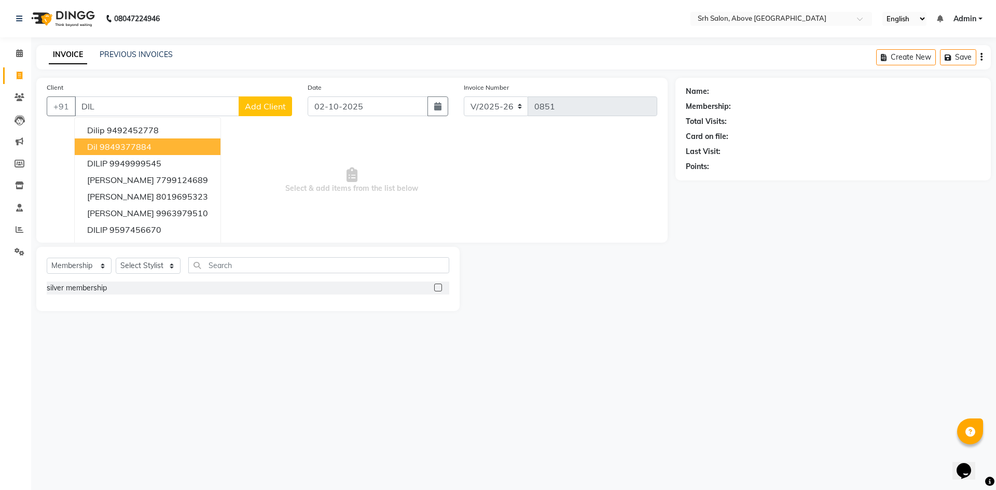
click at [128, 146] on ngb-highlight "9849377884" at bounding box center [126, 147] width 52 height 10
type input "9849377884"
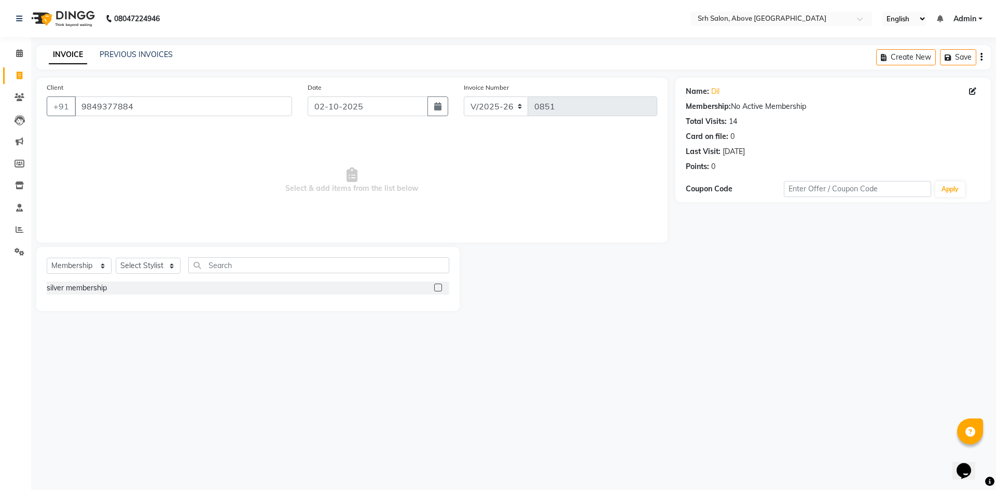
click at [79, 253] on div "Select Service Product Membership Package Voucher Prepaid Gift Card Select Styl…" at bounding box center [247, 279] width 423 height 64
click at [80, 264] on select "Select Service Product Membership Package Voucher Prepaid Gift Card" at bounding box center [79, 266] width 65 height 16
select select "service"
click at [47, 258] on select "Select Service Product Membership Package Voucher Prepaid Gift Card" at bounding box center [79, 266] width 65 height 16
click at [127, 269] on select "Select Stylist CHETAN [PERSON_NAME] [PERSON_NAME] [PERSON_NAME] [PERSON_NAME] R…" at bounding box center [148, 266] width 65 height 16
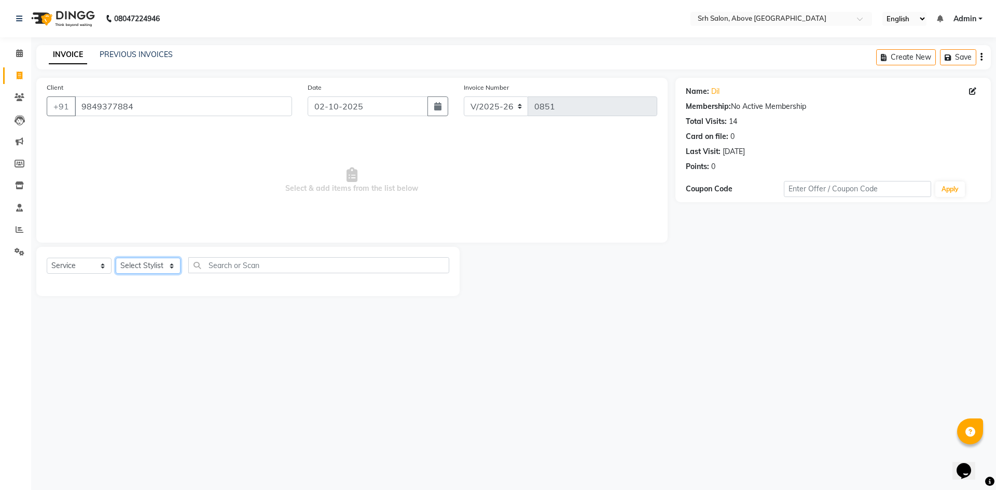
select select "17485"
click at [116, 258] on select "Select Stylist CHETAN [PERSON_NAME] [PERSON_NAME] [PERSON_NAME] [PERSON_NAME] R…" at bounding box center [148, 266] width 65 height 16
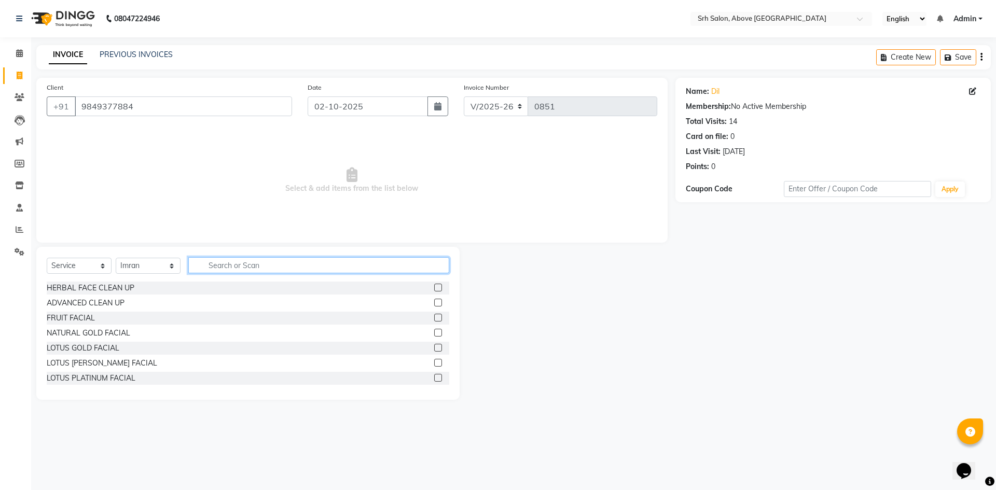
click at [276, 269] on input "text" at bounding box center [318, 265] width 261 height 16
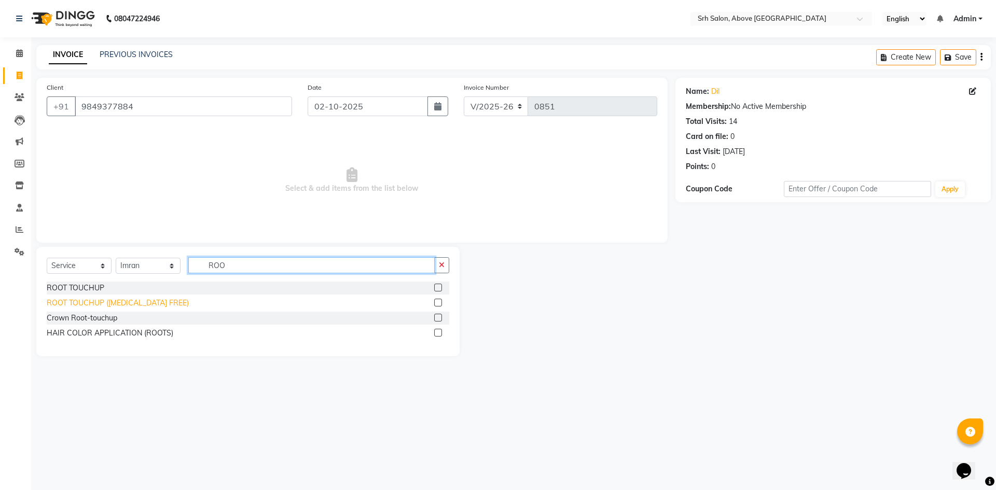
type input "ROO"
click at [158, 301] on div "ROOT TOUCHUP ([MEDICAL_DATA] FREE)" at bounding box center [118, 303] width 142 height 11
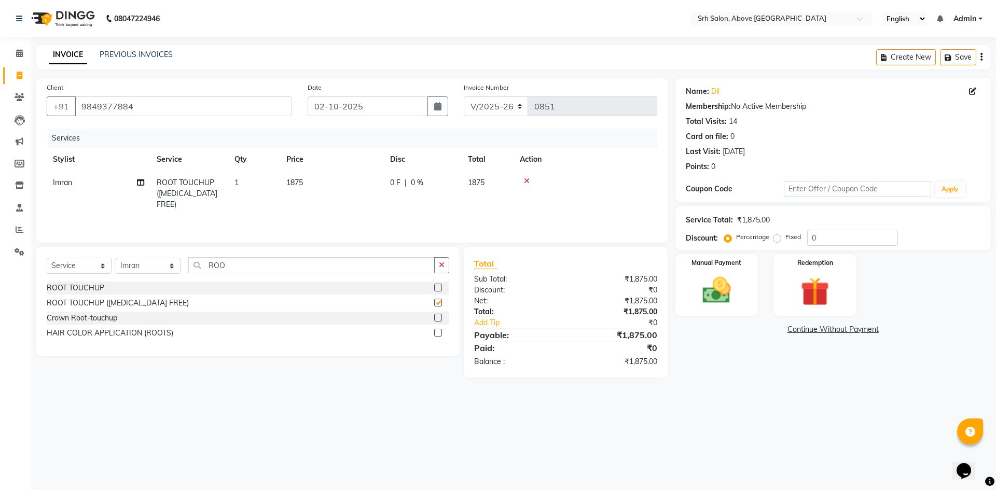
checkbox input "false"
drag, startPoint x: 207, startPoint y: 263, endPoint x: 237, endPoint y: 267, distance: 29.8
click at [237, 267] on input "ROO" at bounding box center [311, 265] width 246 height 16
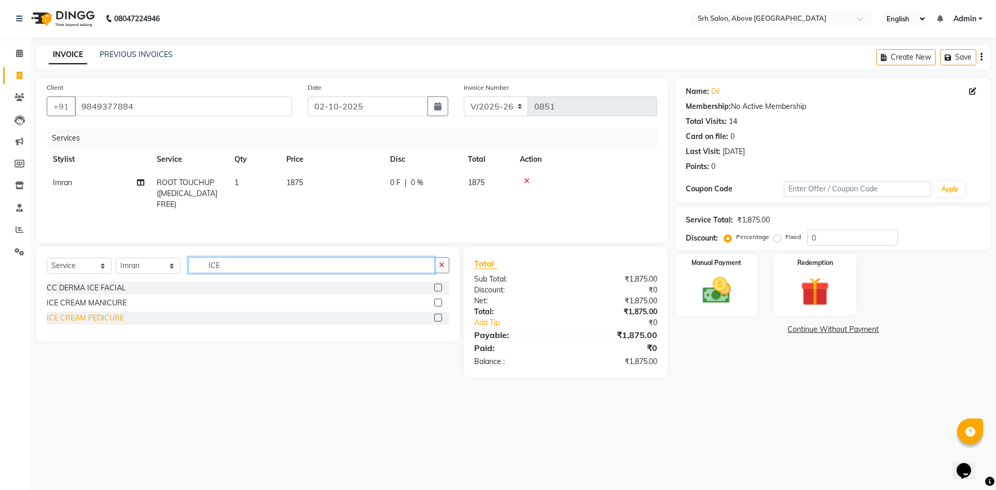
type input "ICE"
click at [99, 323] on div "ICE CREAM PEDICURE" at bounding box center [85, 318] width 77 height 11
checkbox input "false"
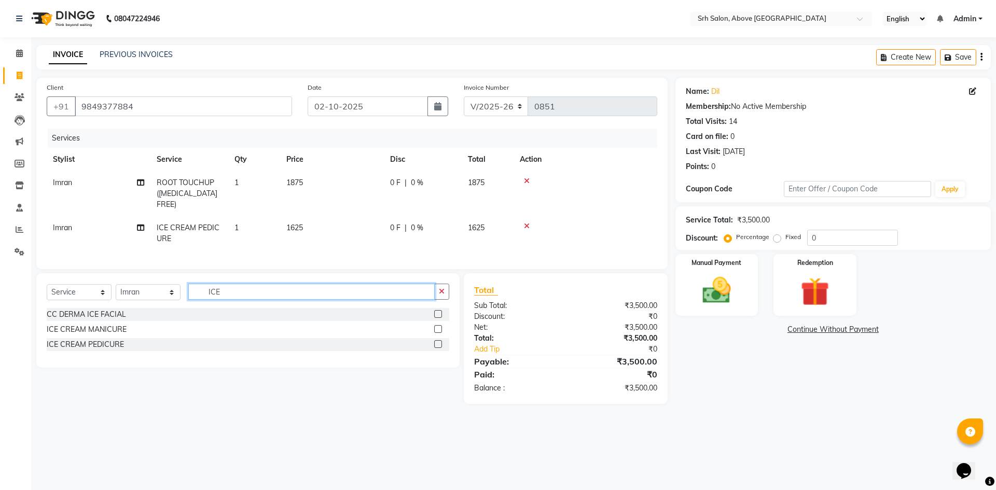
drag, startPoint x: 211, startPoint y: 288, endPoint x: 234, endPoint y: 287, distance: 23.9
click at [234, 287] on input "ICE" at bounding box center [311, 292] width 246 height 16
drag, startPoint x: 204, startPoint y: 288, endPoint x: 248, endPoint y: 294, distance: 44.5
click at [248, 294] on input "ICE" at bounding box center [311, 292] width 246 height 16
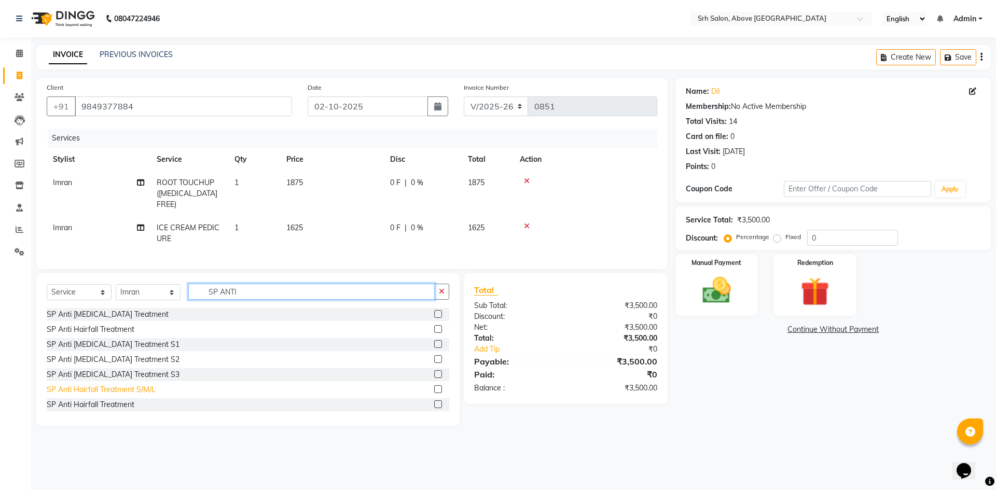
type input "SP ANTI"
click at [143, 384] on div "SP Anti Hairfall Treatment S/M/L" at bounding box center [101, 389] width 109 height 11
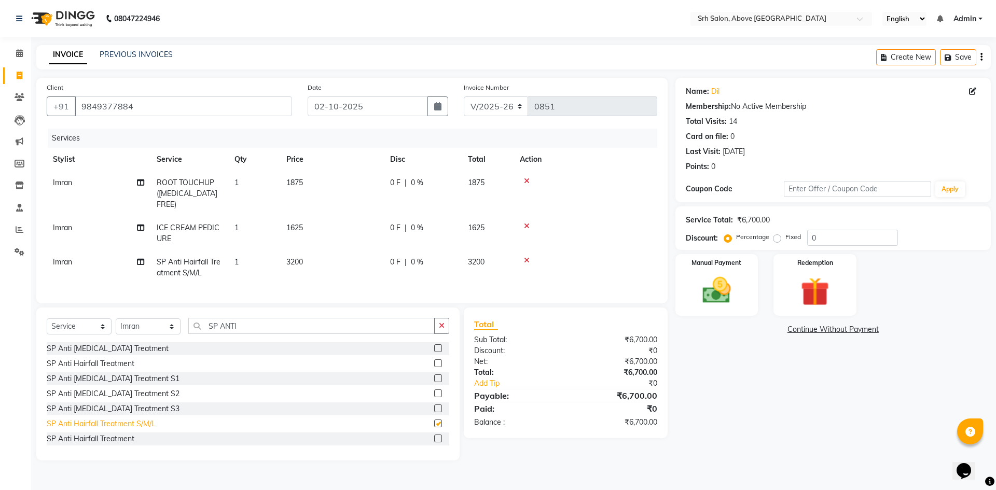
checkbox input "false"
click at [117, 437] on div "SP Anti Hairfall Treatment" at bounding box center [91, 439] width 88 height 11
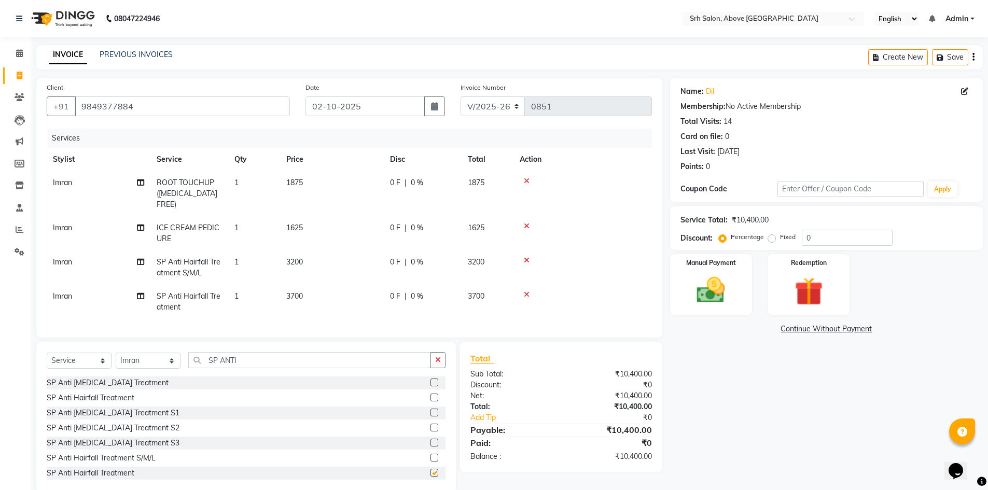
checkbox input "false"
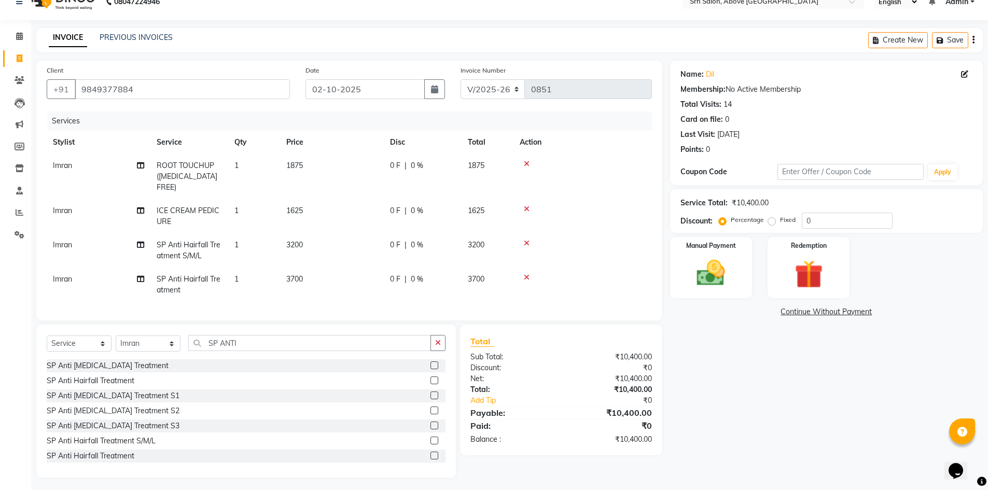
scroll to position [2, 0]
click at [142, 423] on div "SP Anti [MEDICAL_DATA] Treatment S3" at bounding box center [113, 424] width 133 height 11
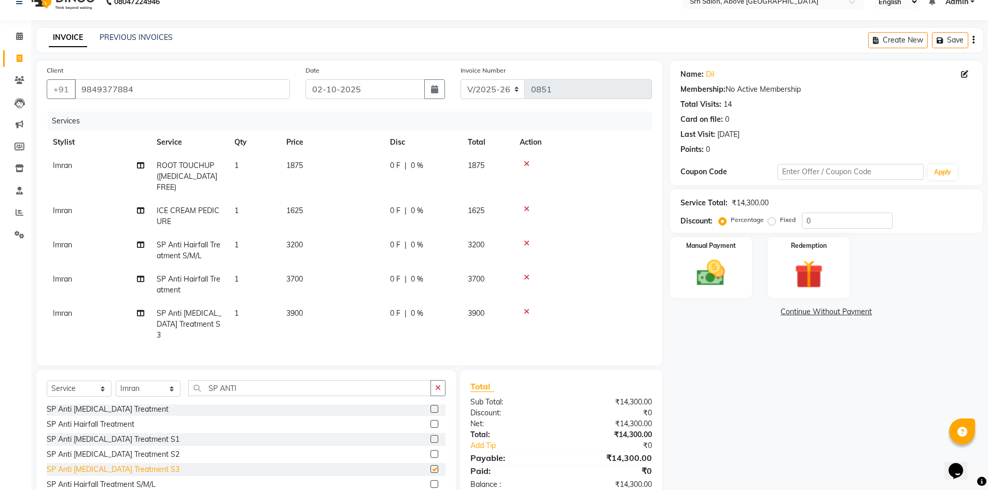
checkbox input "false"
click at [526, 274] on icon at bounding box center [527, 277] width 6 height 7
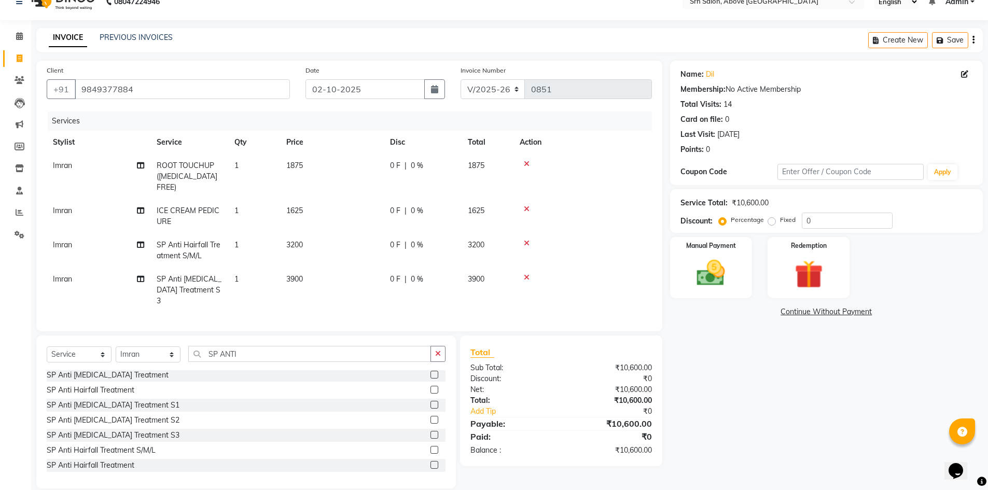
click at [523, 240] on div at bounding box center [583, 243] width 126 height 7
click at [530, 240] on div at bounding box center [583, 243] width 126 height 7
click at [531, 240] on div at bounding box center [583, 243] width 126 height 7
click at [525, 240] on icon at bounding box center [527, 243] width 6 height 7
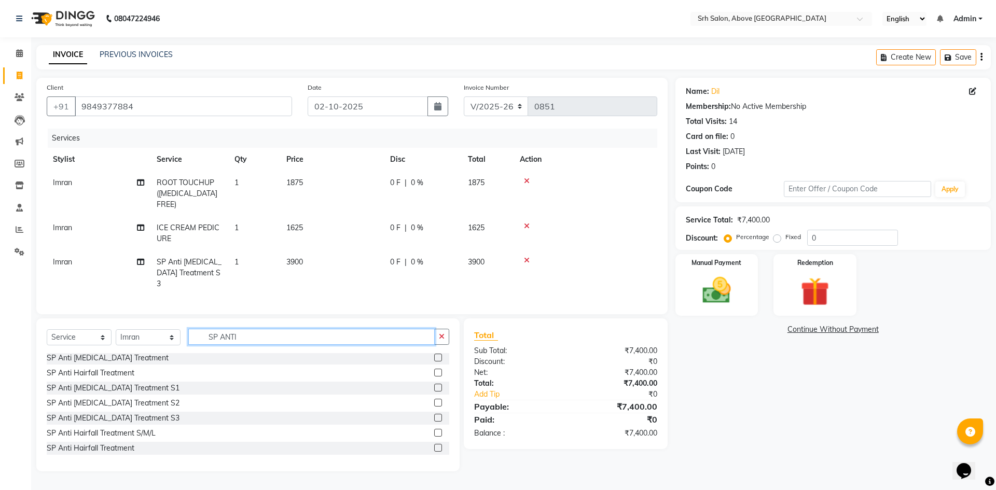
drag, startPoint x: 197, startPoint y: 321, endPoint x: 245, endPoint y: 325, distance: 48.4
click at [245, 329] on input "SP ANTI" at bounding box center [311, 337] width 246 height 16
type input "QOD"
click at [95, 353] on div "QOD HAIR WASH" at bounding box center [78, 358] width 62 height 11
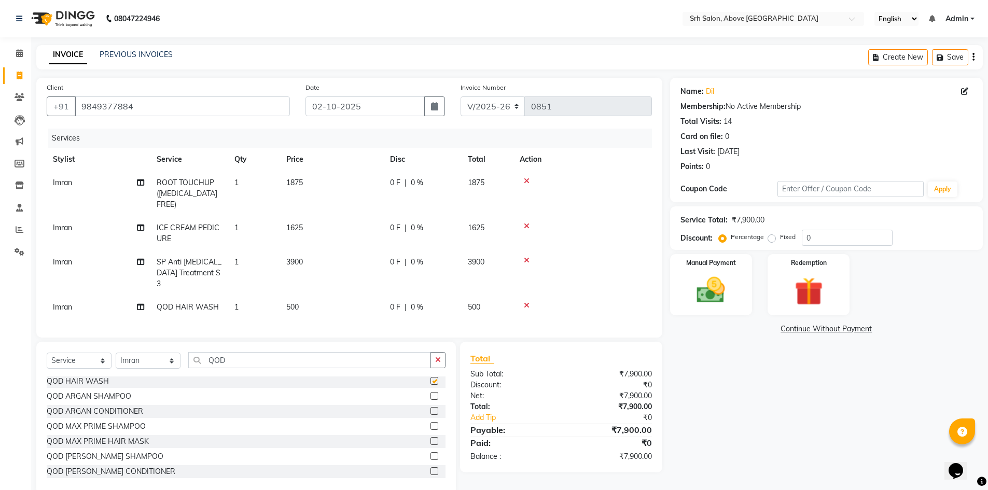
checkbox input "false"
click at [152, 353] on select "Select Stylist CHETAN [PERSON_NAME] [PERSON_NAME] [PERSON_NAME] [PERSON_NAME] R…" at bounding box center [148, 361] width 65 height 16
select select "17643"
click at [116, 353] on select "Select Stylist CHETAN [PERSON_NAME] [PERSON_NAME] [PERSON_NAME] [PERSON_NAME] R…" at bounding box center [148, 361] width 65 height 16
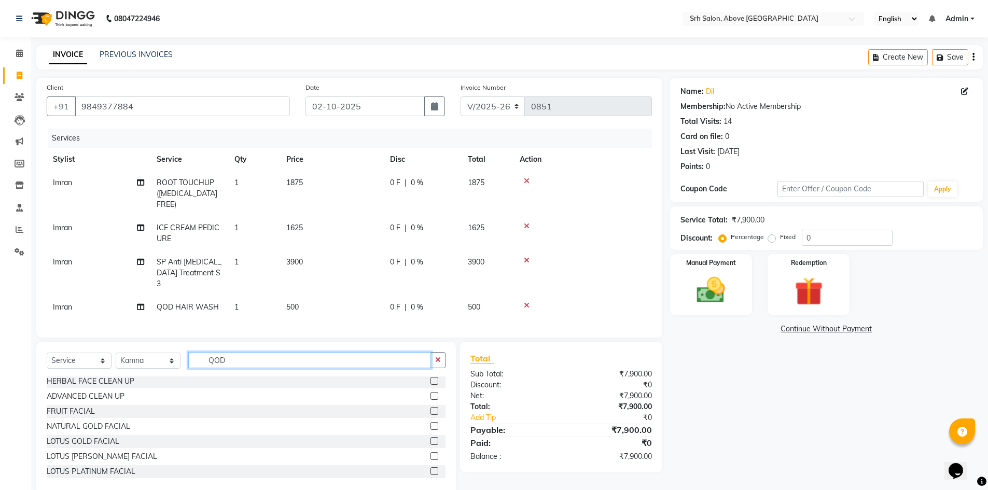
drag, startPoint x: 201, startPoint y: 349, endPoint x: 251, endPoint y: 345, distance: 49.9
click at [251, 352] on input "QOD" at bounding box center [309, 360] width 243 height 16
type input "BOTO"
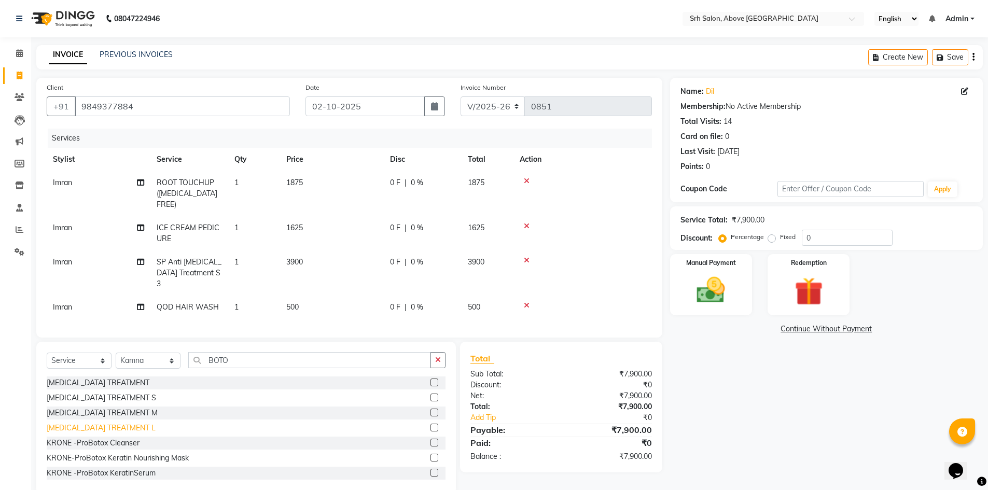
click at [112, 423] on div "[MEDICAL_DATA] TREATMENT L" at bounding box center [101, 428] width 109 height 11
checkbox input "false"
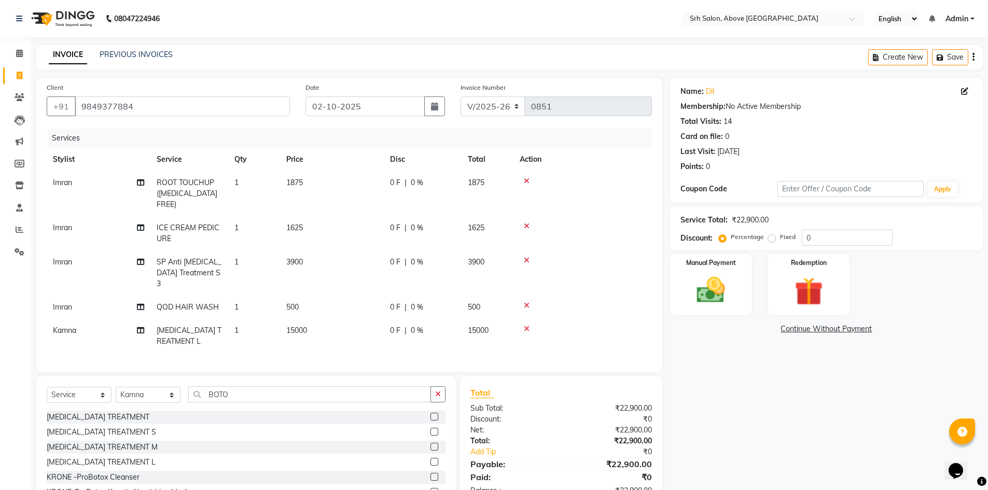
click at [420, 325] on span "0 %" at bounding box center [417, 330] width 12 height 11
select select "17643"
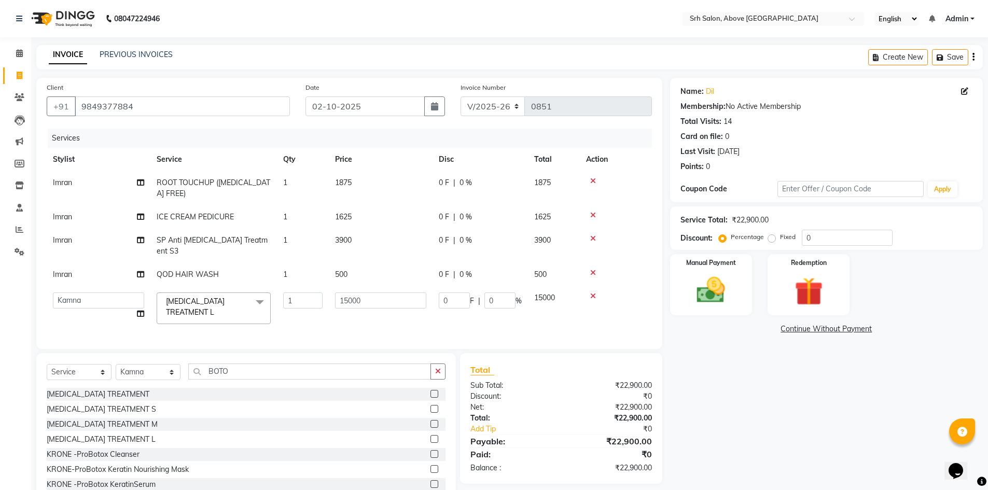
click at [758, 358] on div "Name: Dil Membership: No Active Membership Total Visits: 14 Card on file: 0 Las…" at bounding box center [830, 292] width 321 height 428
click at [780, 240] on label "Fixed" at bounding box center [788, 236] width 16 height 9
click at [770, 240] on input "Fixed" at bounding box center [773, 236] width 7 height 7
radio input "true"
click at [836, 235] on input "0" at bounding box center [847, 238] width 91 height 16
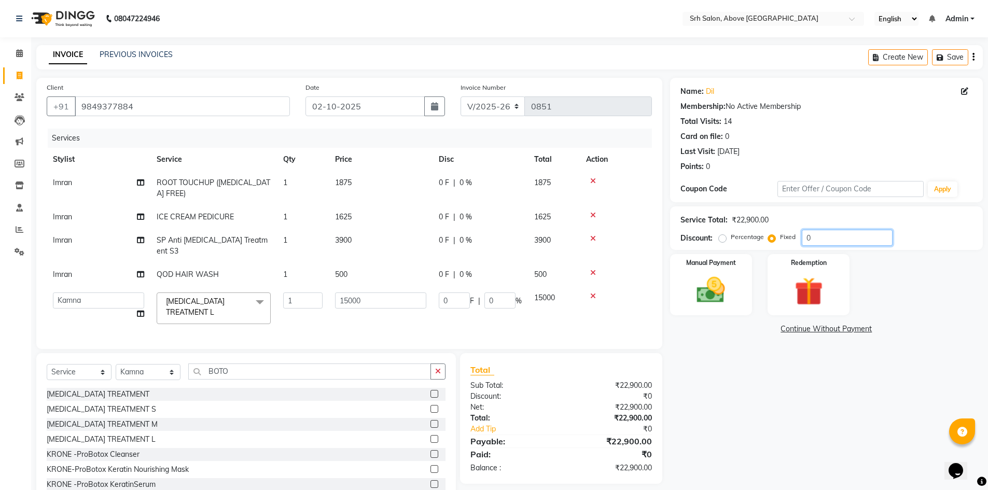
click at [803, 239] on input "0" at bounding box center [847, 238] width 91 height 16
click at [851, 237] on input "0" at bounding box center [847, 238] width 91 height 16
type input "1"
type input "0.66"
type input "12"
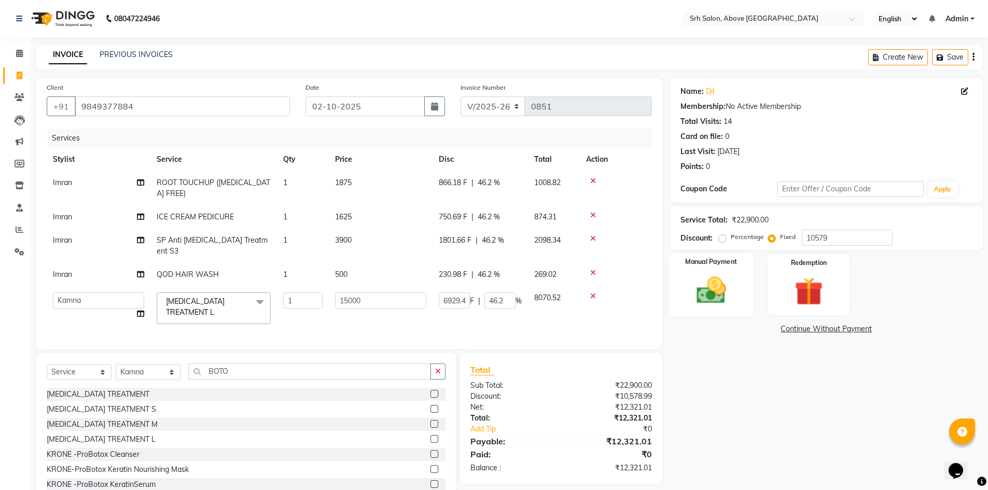
drag, startPoint x: 794, startPoint y: 449, endPoint x: 697, endPoint y: 305, distance: 173.5
click at [790, 443] on div "Name: Dil Membership: No Active Membership Total Visits: 14 Card on file: 0 Las…" at bounding box center [830, 292] width 321 height 428
click at [433, 194] on td "866.18 F | 46.2 %" at bounding box center [480, 188] width 95 height 34
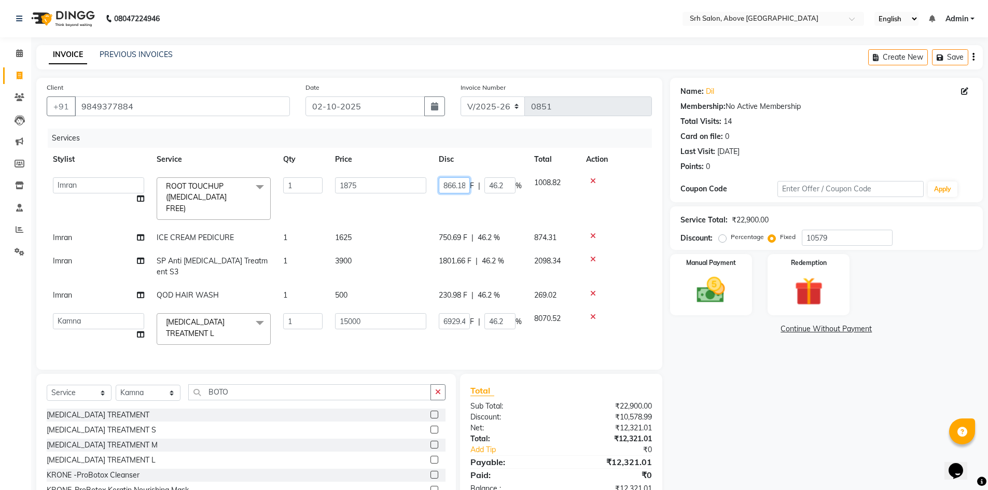
scroll to position [0, 2]
drag, startPoint x: 440, startPoint y: 188, endPoint x: 495, endPoint y: 188, distance: 55.0
click at [495, 188] on div "866.18 F | 46.2 %" at bounding box center [480, 185] width 83 height 16
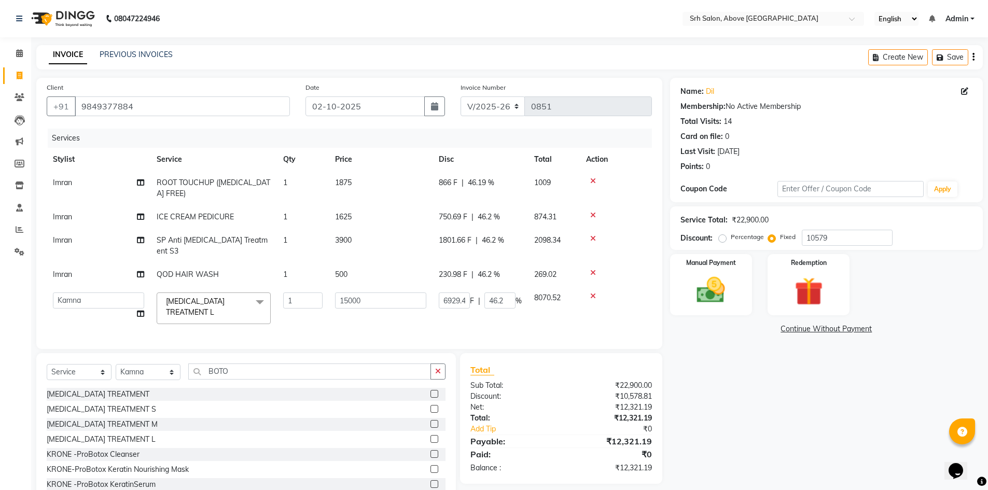
click at [447, 231] on tbody "[PERSON_NAME] TOUCHUP ([MEDICAL_DATA] FREE) 1 1875 866 F | 46.19 % 1009 Imran I…" at bounding box center [349, 250] width 605 height 159
drag, startPoint x: 437, startPoint y: 214, endPoint x: 476, endPoint y: 224, distance: 39.5
click at [476, 224] on td "750.69 F | 46.2 %" at bounding box center [480, 216] width 95 height 23
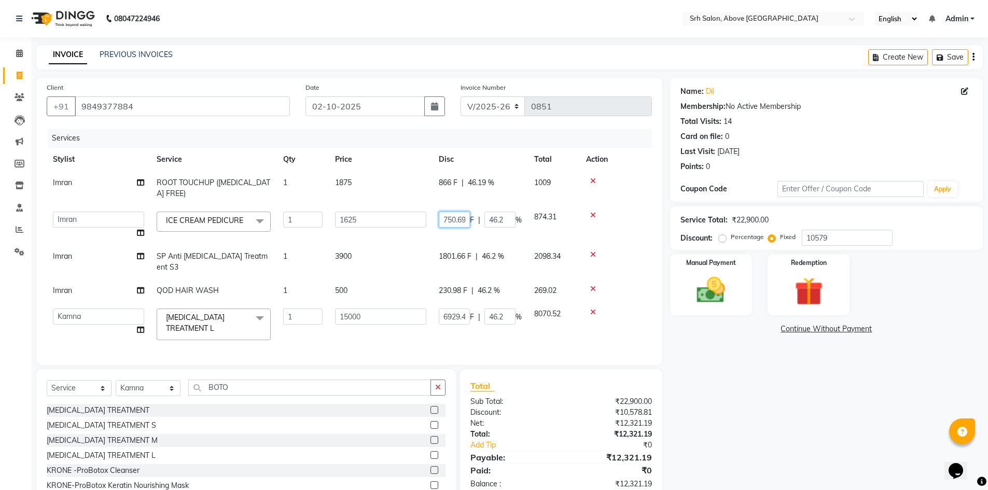
scroll to position [0, 2]
drag, startPoint x: 450, startPoint y: 224, endPoint x: 463, endPoint y: 227, distance: 13.3
click at [463, 227] on td "750.69 F | 46.2 %" at bounding box center [480, 224] width 95 height 39
click at [463, 215] on input "7509" at bounding box center [454, 220] width 31 height 16
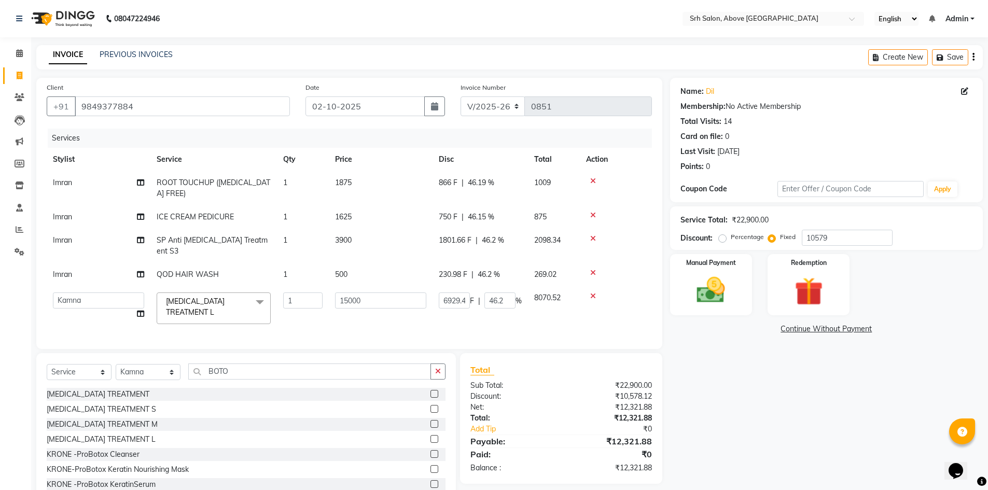
click at [447, 266] on tbody "[PERSON_NAME] TOUCHUP ([MEDICAL_DATA] FREE) 1 1875 866 F | 46.19 % 1009 Imran I…" at bounding box center [349, 250] width 605 height 159
drag, startPoint x: 429, startPoint y: 242, endPoint x: 473, endPoint y: 232, distance: 44.0
click at [473, 232] on tr "Imran SP Anti [MEDICAL_DATA] Treatment S3 1 3900 1801.66 F | 46.2 % 2098.34" at bounding box center [349, 246] width 605 height 34
click at [467, 235] on span "1801.66 F" at bounding box center [455, 240] width 33 height 11
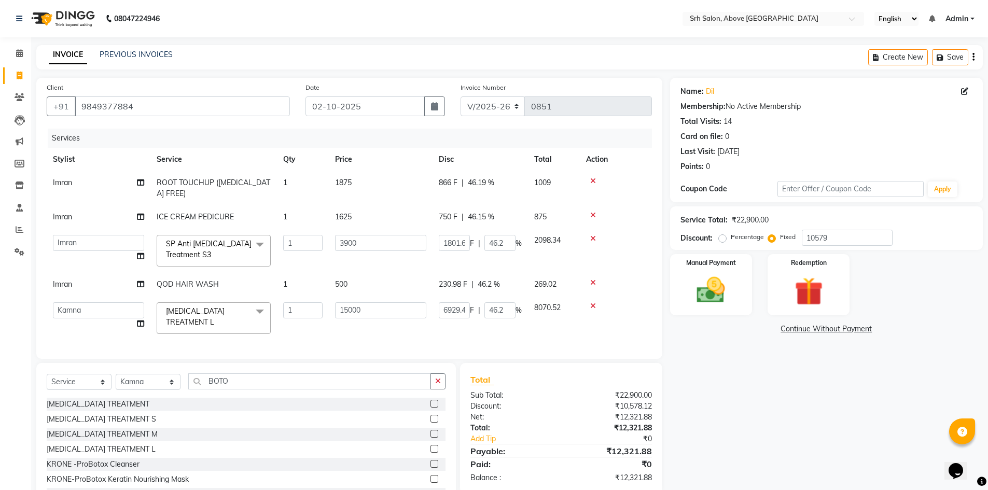
click at [467, 235] on input "1801.66" at bounding box center [454, 243] width 31 height 16
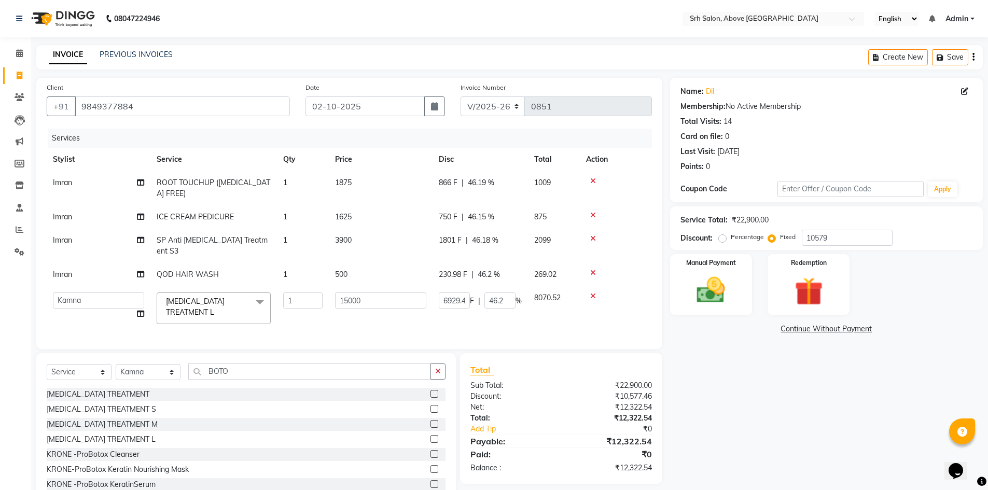
click at [451, 293] on tbody "[PERSON_NAME] TOUCHUP ([MEDICAL_DATA] FREE) 1 1875 866 F | 46.19 % 1009 Imran I…" at bounding box center [349, 250] width 605 height 159
drag, startPoint x: 437, startPoint y: 263, endPoint x: 464, endPoint y: 266, distance: 27.1
click at [464, 266] on td "230.98 F | 46.2 %" at bounding box center [480, 274] width 95 height 23
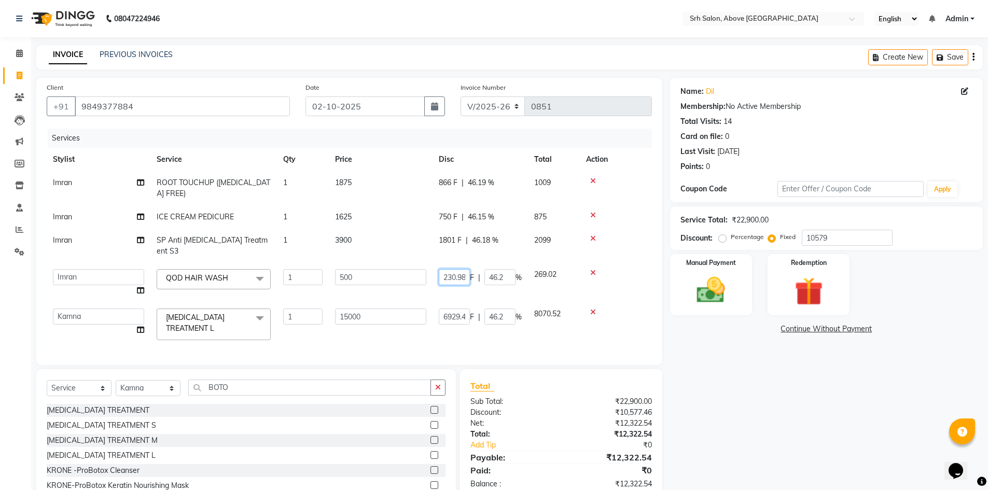
click at [465, 269] on input "230.98" at bounding box center [454, 277] width 31 height 16
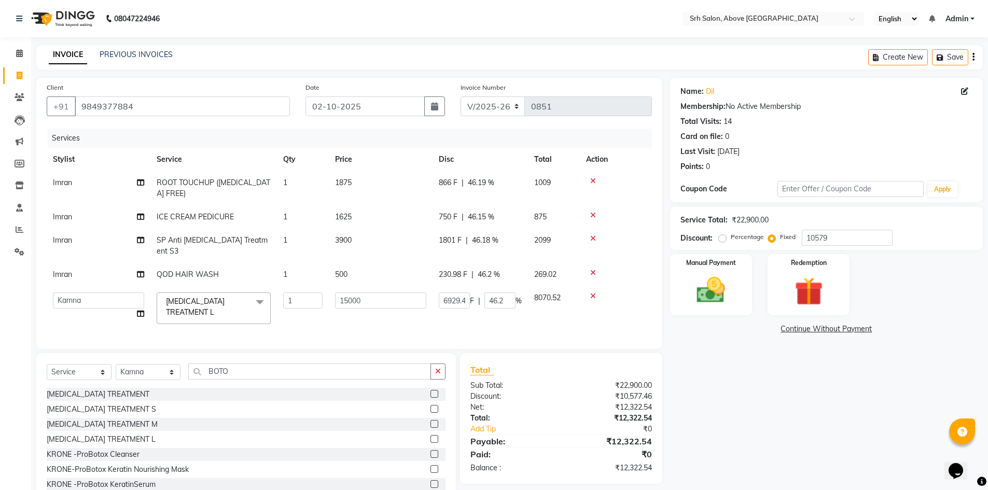
click at [462, 269] on span "230.98 F" at bounding box center [453, 274] width 29 height 11
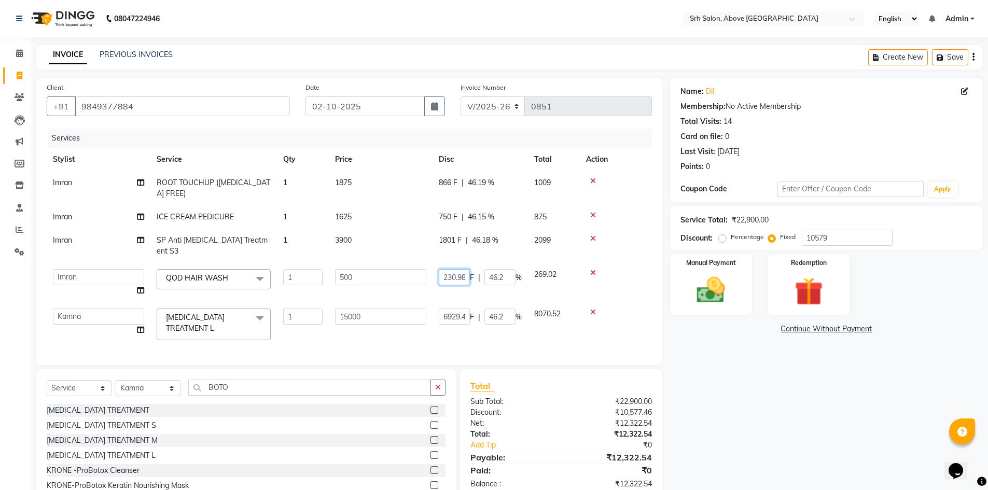
click at [462, 269] on input "230.98" at bounding box center [454, 277] width 31 height 16
click at [464, 269] on input "230.98" at bounding box center [454, 277] width 31 height 16
click at [466, 269] on input "230.98" at bounding box center [454, 277] width 31 height 16
click at [726, 478] on div "Name: Dil Membership: No Active Membership Total Visits: 14 Card on file: 0 Las…" at bounding box center [830, 300] width 321 height 444
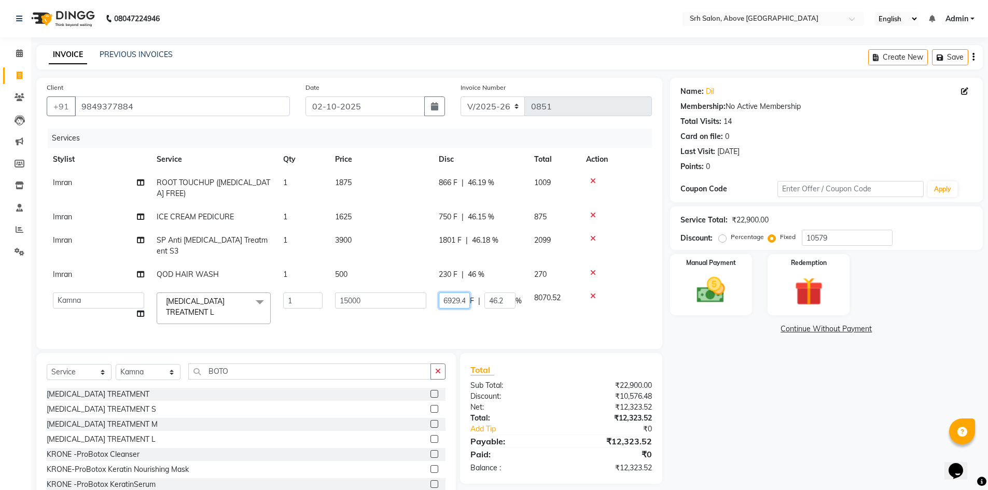
click at [449, 293] on input "6929.48" at bounding box center [454, 301] width 31 height 16
drag, startPoint x: 439, startPoint y: 288, endPoint x: 469, endPoint y: 294, distance: 30.7
click at [469, 294] on input "6929.48" at bounding box center [454, 301] width 31 height 16
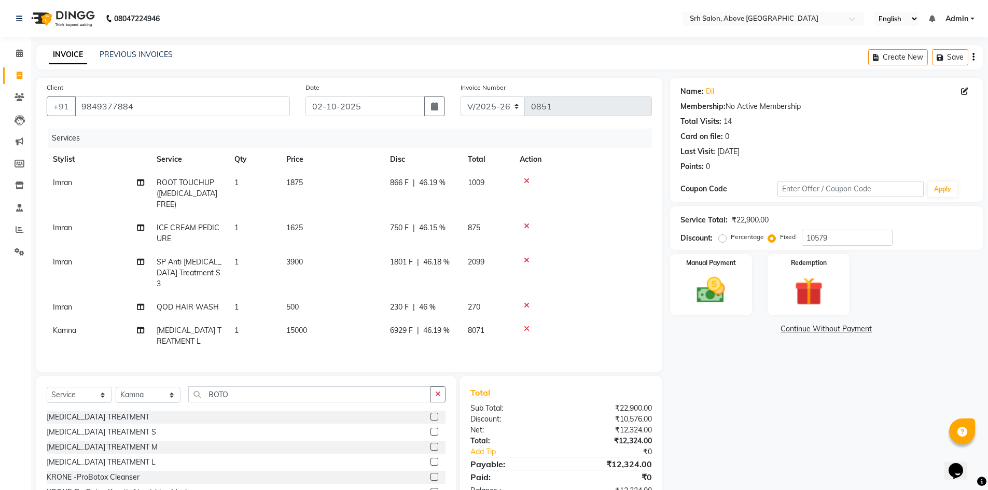
click at [678, 386] on div "Name: Dil Membership: No Active Membership Total Visits: 14 Card on file: 0 Las…" at bounding box center [830, 303] width 321 height 451
click at [775, 446] on div "Name: Dil Membership: No Active Membership Total Visits: 14 Card on file: 0 Las…" at bounding box center [830, 303] width 321 height 451
click at [394, 302] on span "230 F" at bounding box center [399, 307] width 19 height 11
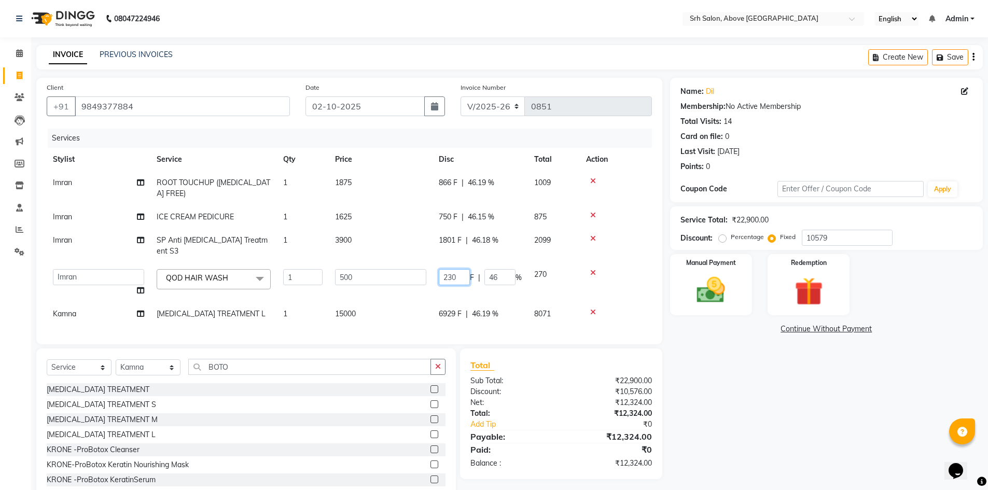
drag, startPoint x: 440, startPoint y: 262, endPoint x: 460, endPoint y: 262, distance: 20.2
click at [460, 269] on input "230" at bounding box center [454, 277] width 31 height 16
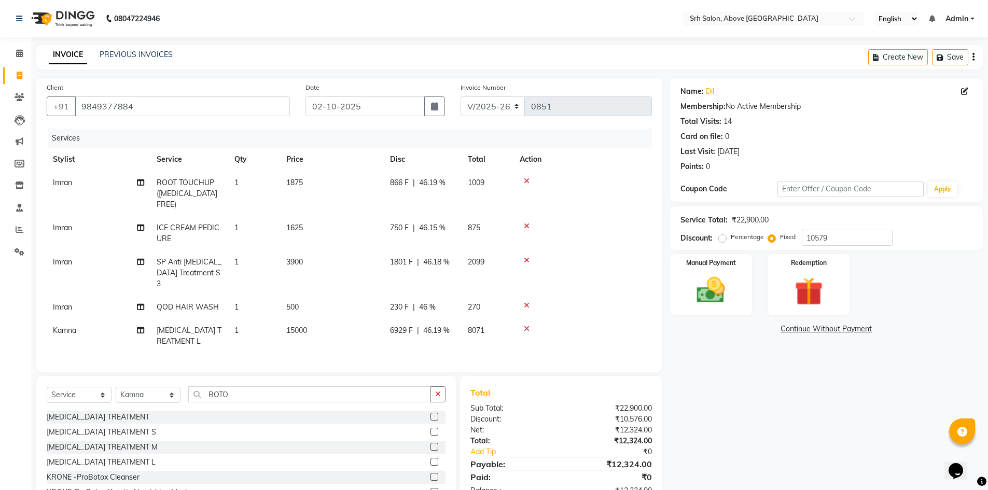
click at [442, 185] on div "866 F | 46.19 %" at bounding box center [422, 182] width 65 height 11
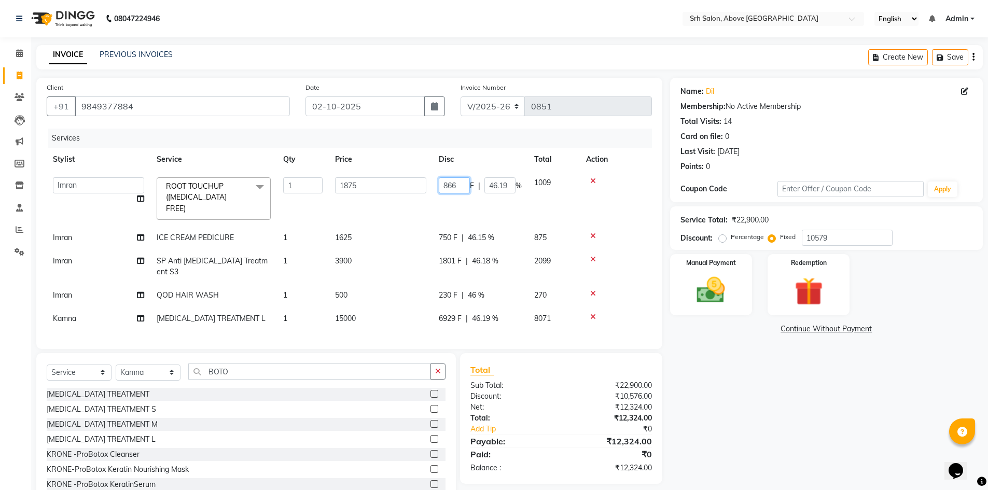
drag, startPoint x: 442, startPoint y: 186, endPoint x: 460, endPoint y: 193, distance: 18.9
click at [460, 193] on input "866" at bounding box center [454, 185] width 31 height 16
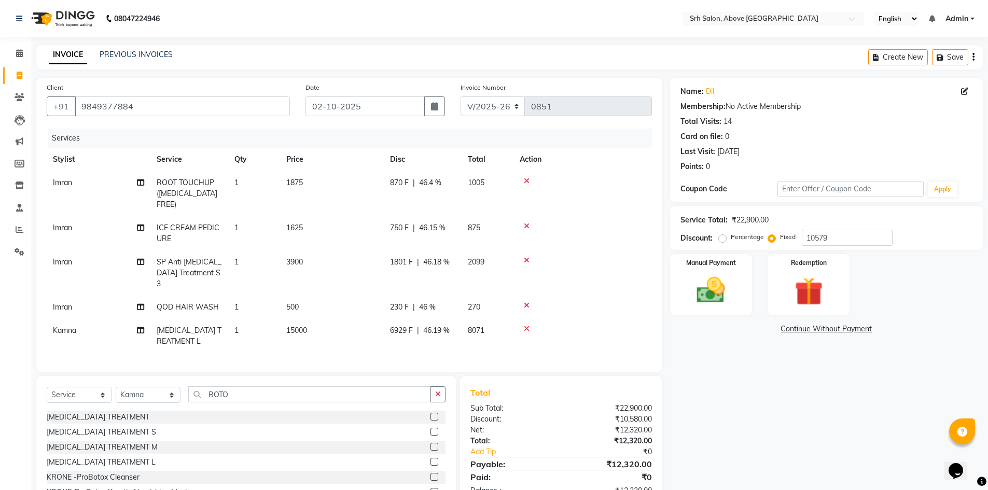
click at [765, 437] on div "Name: Dil Membership: No Active Membership Total Visits: 14 Card on file: 0 Las…" at bounding box center [830, 303] width 321 height 451
click at [705, 290] on img at bounding box center [711, 290] width 48 height 34
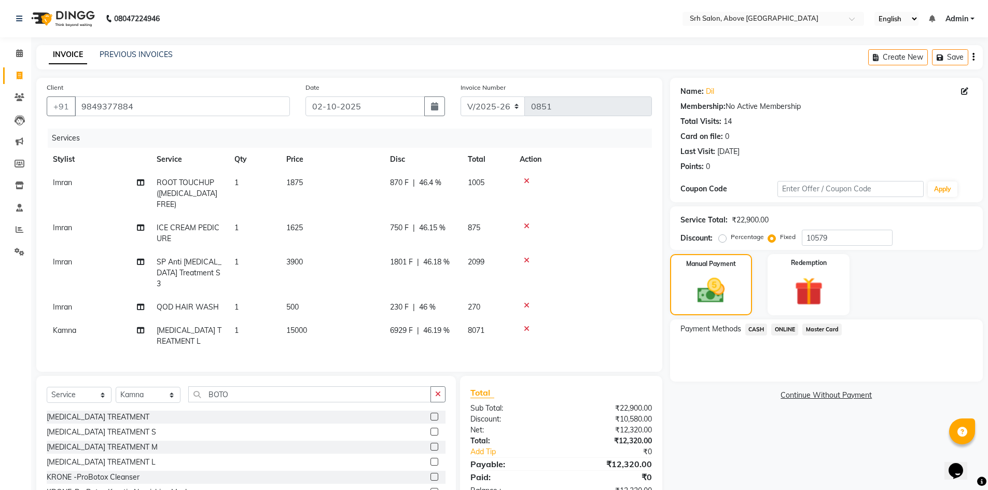
click at [823, 330] on span "Master Card" at bounding box center [821, 330] width 39 height 12
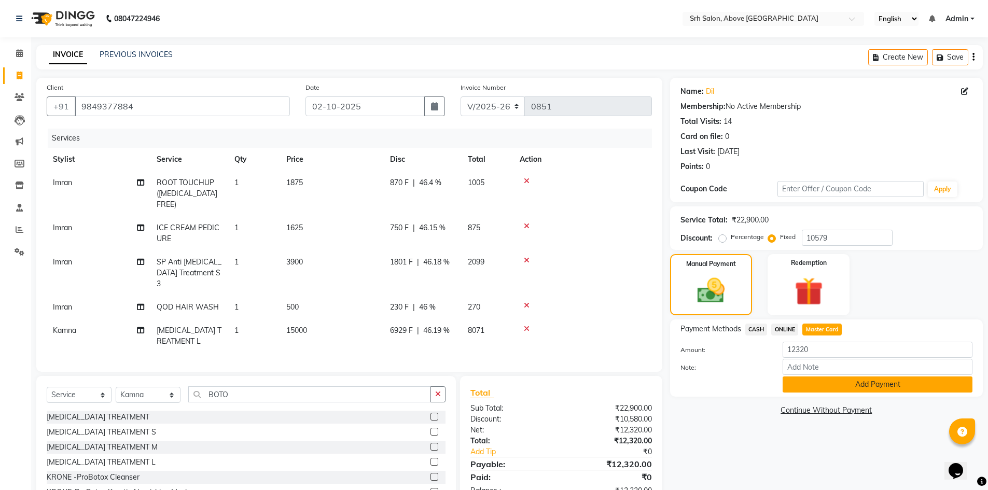
click at [823, 388] on button "Add Payment" at bounding box center [878, 385] width 190 height 16
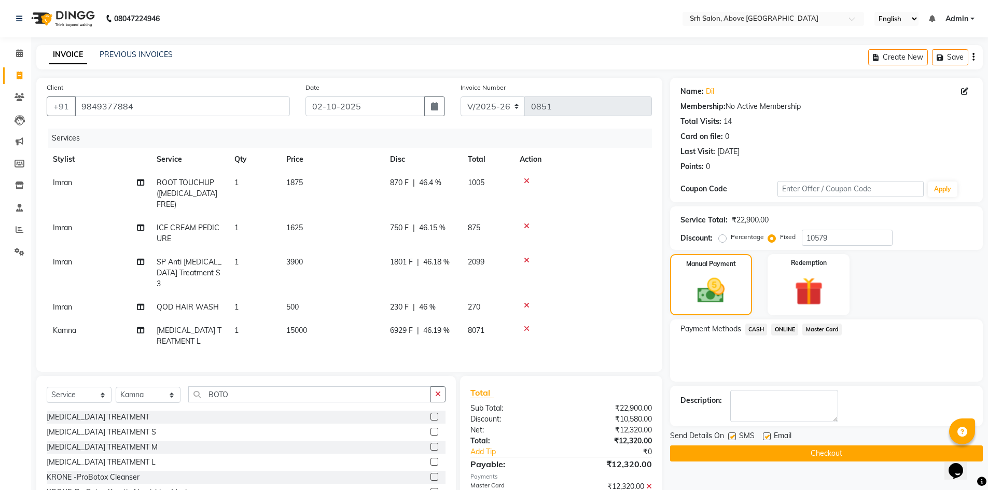
click at [767, 435] on label at bounding box center [767, 437] width 8 height 8
click at [767, 435] on input "checkbox" at bounding box center [766, 437] width 7 height 7
click at [732, 437] on label at bounding box center [732, 437] width 8 height 8
click at [732, 437] on input "checkbox" at bounding box center [731, 437] width 7 height 7
click at [736, 452] on button "Checkout" at bounding box center [826, 454] width 313 height 16
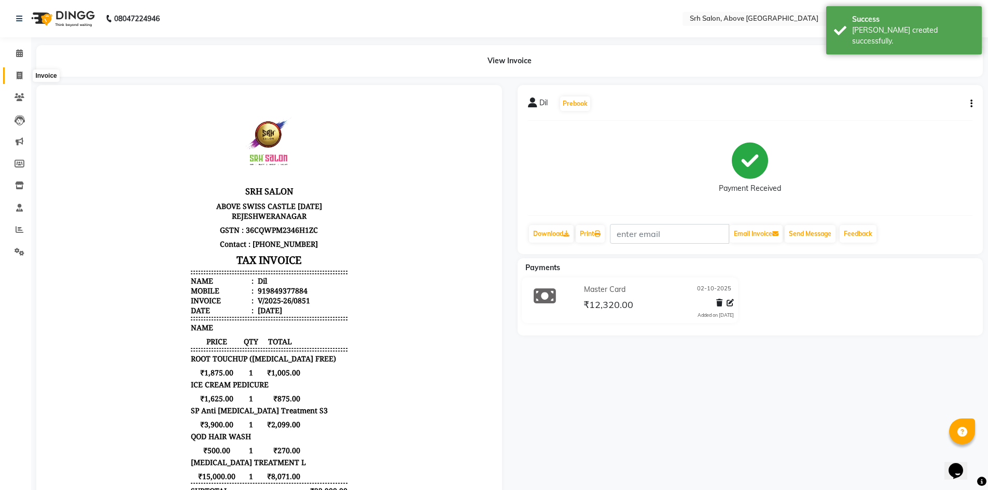
click at [25, 73] on span at bounding box center [19, 76] width 18 height 12
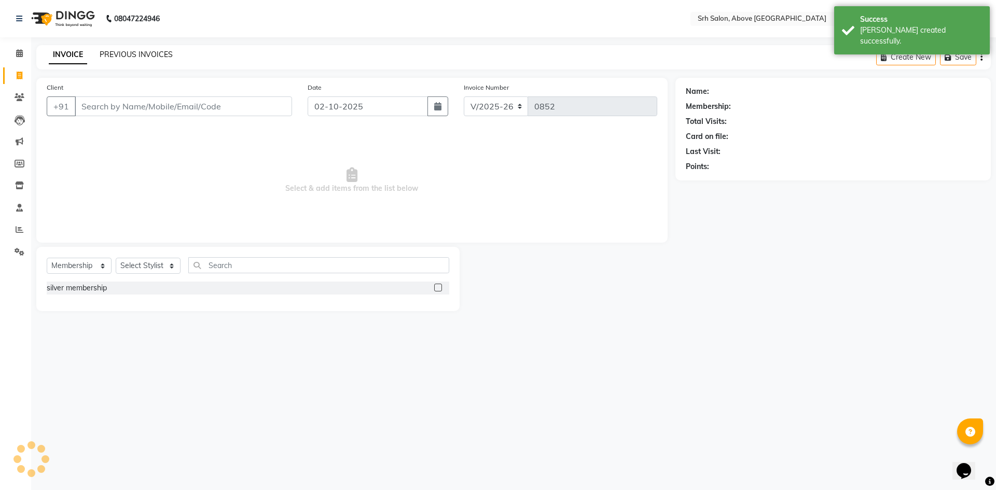
click at [160, 54] on link "PREVIOUS INVOICES" at bounding box center [136, 54] width 73 height 9
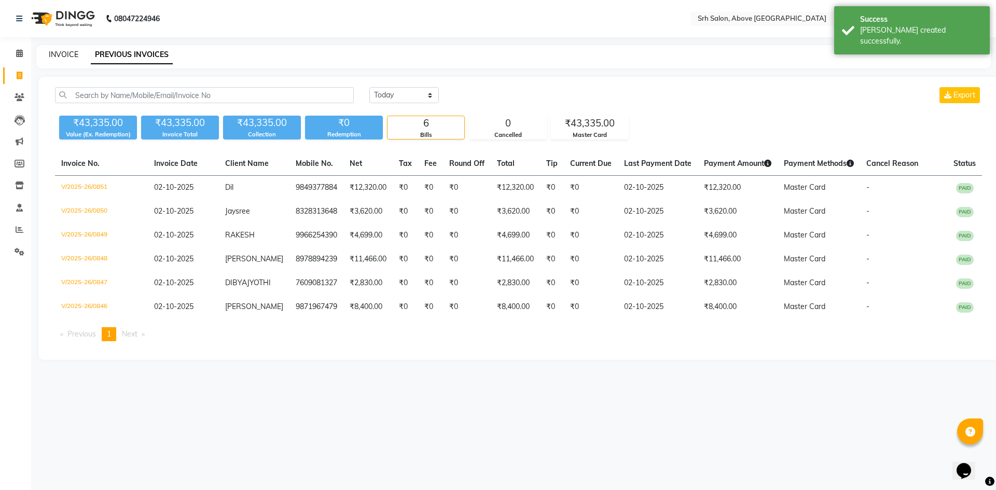
click at [63, 51] on link "INVOICE" at bounding box center [64, 54] width 30 height 9
